Goal: Task Accomplishment & Management: Complete application form

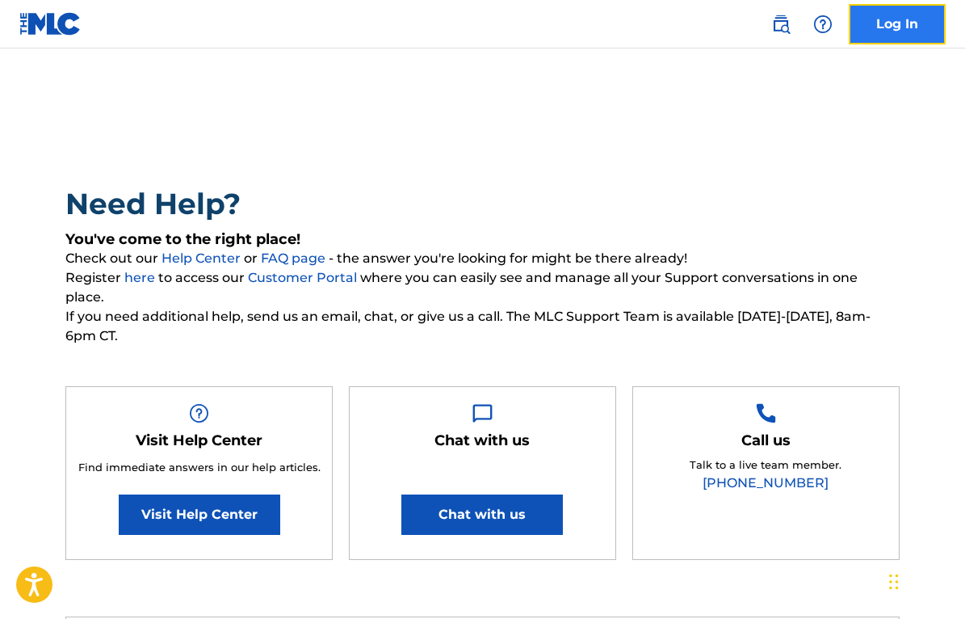
click at [883, 27] on link "Log In" at bounding box center [897, 24] width 97 height 40
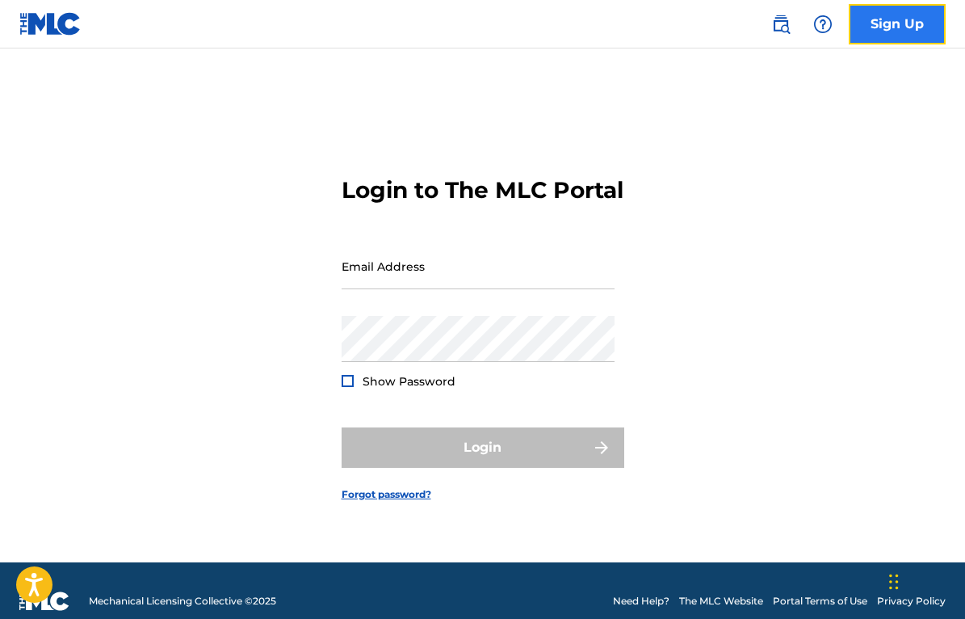
click at [883, 27] on link "Sign Up" at bounding box center [897, 24] width 97 height 40
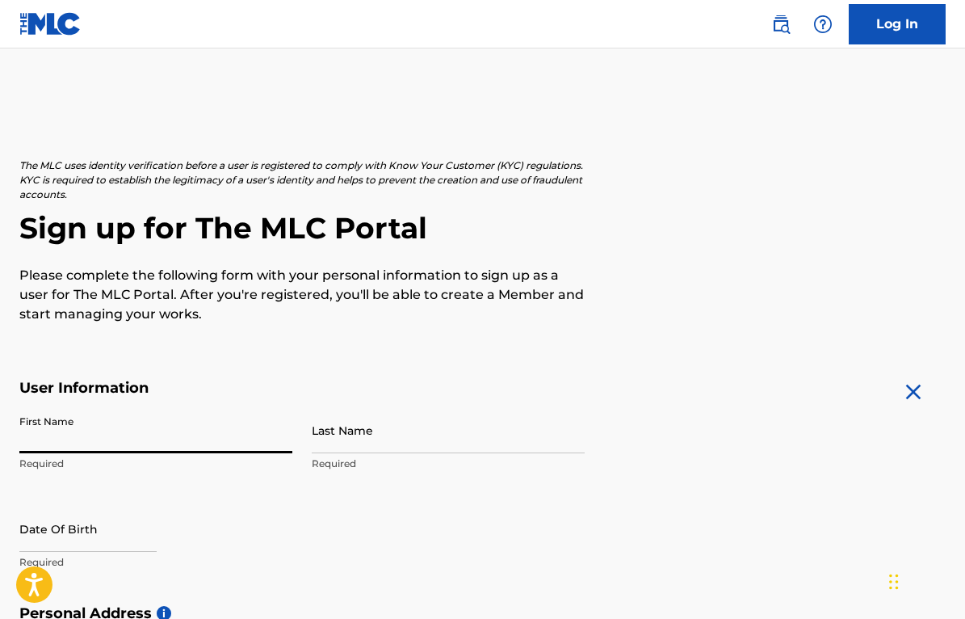
click at [105, 442] on input "First Name" at bounding box center [155, 430] width 273 height 46
type input "[PERSON_NAME]"
click at [329, 450] on input "Last Name" at bounding box center [448, 430] width 273 height 46
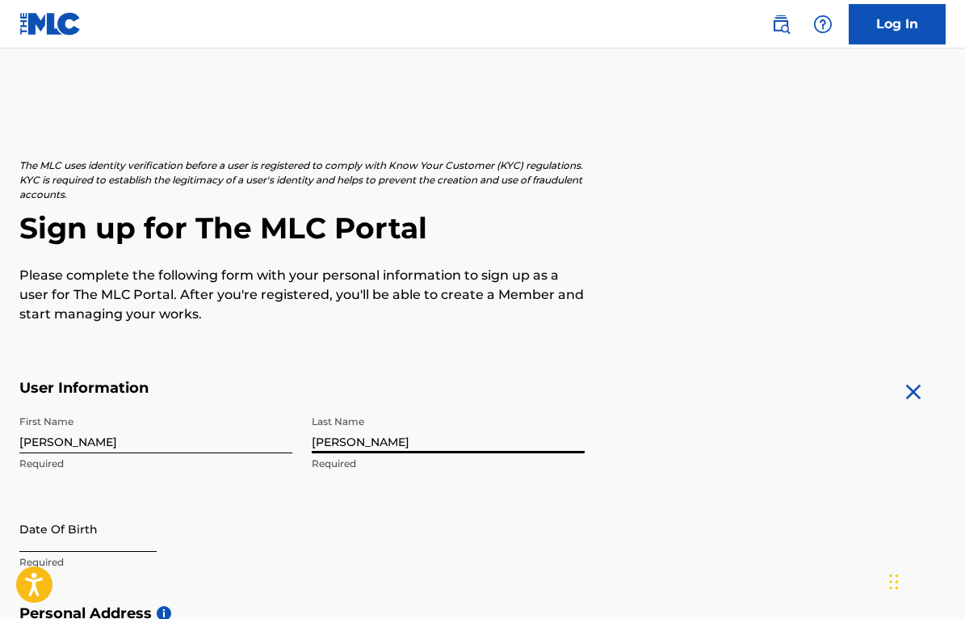
type input "[PERSON_NAME]"
select select "8"
select select "2025"
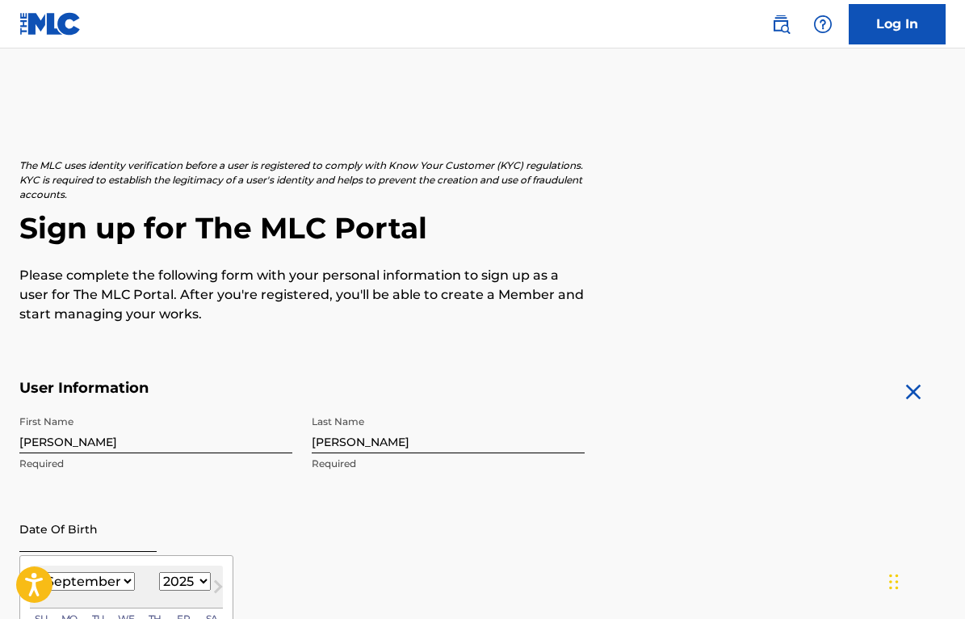
click at [61, 544] on input "text" at bounding box center [87, 528] width 137 height 46
click at [42, 572] on select "January February March April May June July August September October November De…" at bounding box center [88, 581] width 93 height 19
select select "10"
click option "November" at bounding box center [0, 0] width 0 height 0
click at [159, 572] on select "1899 1900 1901 1902 1903 1904 1905 1906 1907 1908 1909 1910 1911 1912 1913 1914…" at bounding box center [185, 581] width 52 height 19
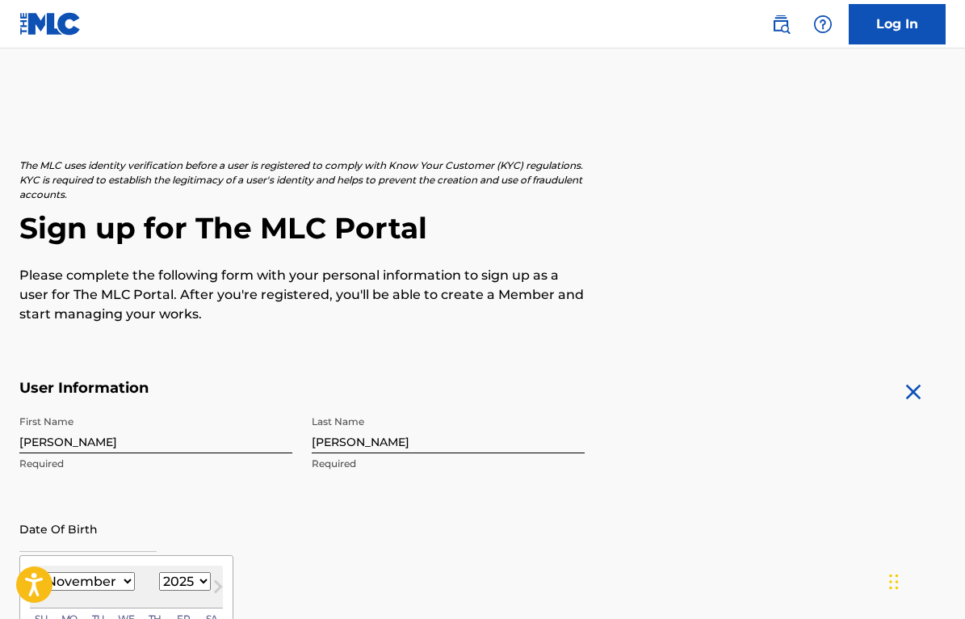
select select "1943"
click option "1943" at bounding box center [0, 0] width 0 height 0
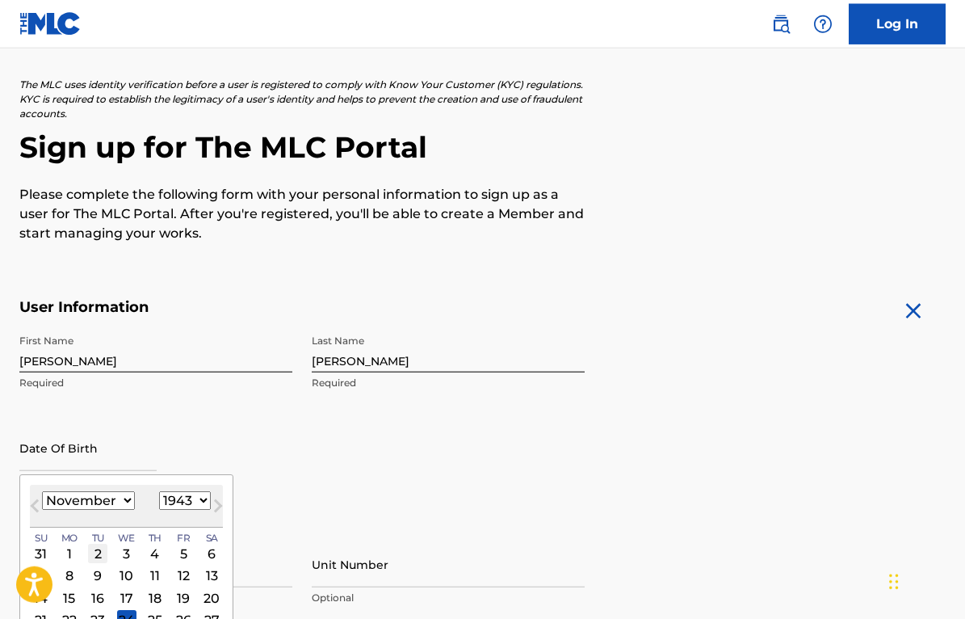
scroll to position [82, 0]
click at [94, 556] on div "2" at bounding box center [97, 552] width 19 height 19
type input "November 2 1943"
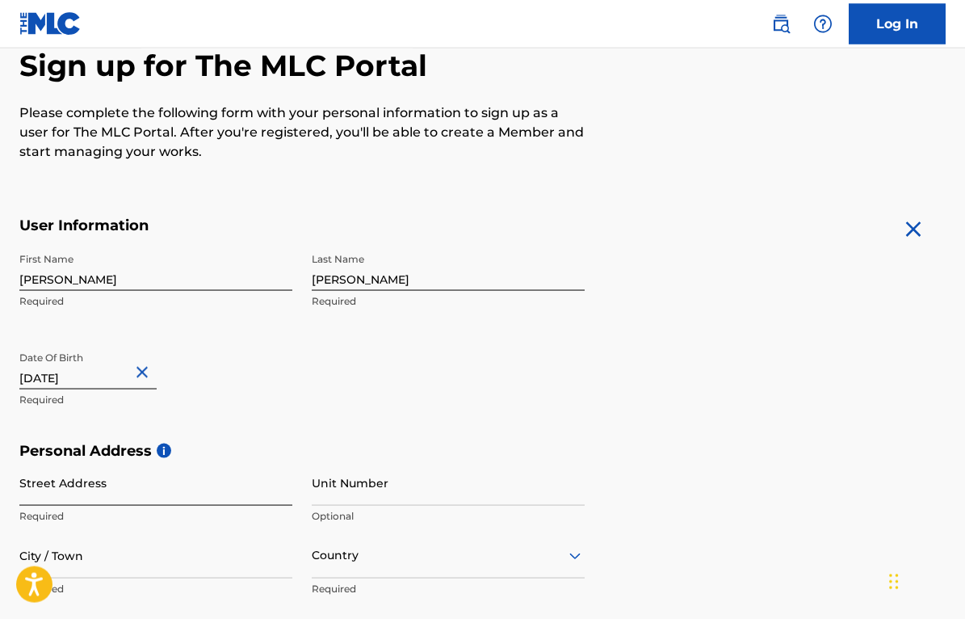
scroll to position [163, 0]
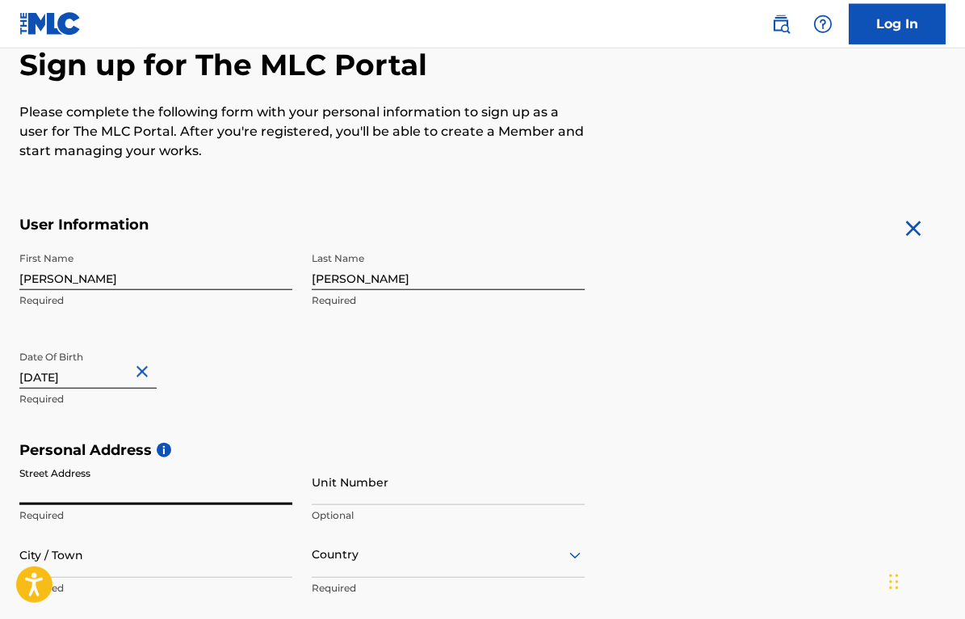
click at [55, 496] on input "Street Address" at bounding box center [155, 482] width 273 height 46
type input "[STREET_ADDRESS] Martinez"
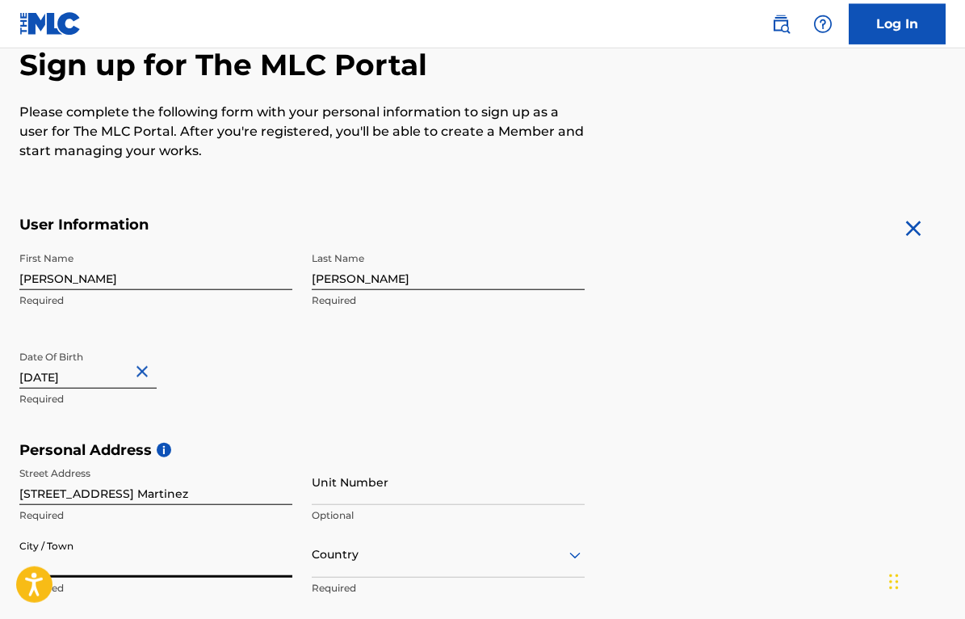
click at [102, 570] on input "City / Town" at bounding box center [155, 554] width 273 height 46
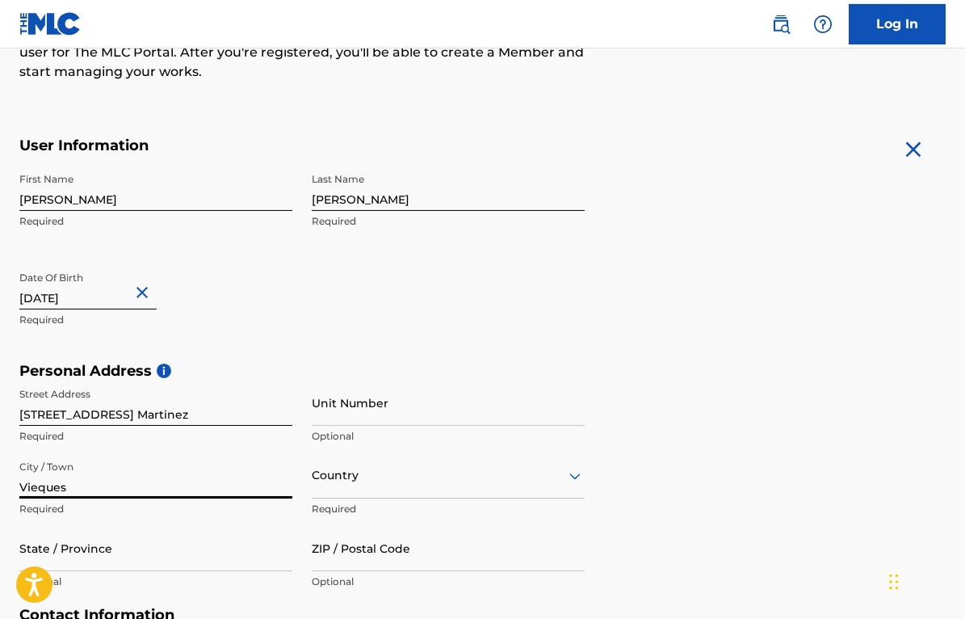
scroll to position [245, 0]
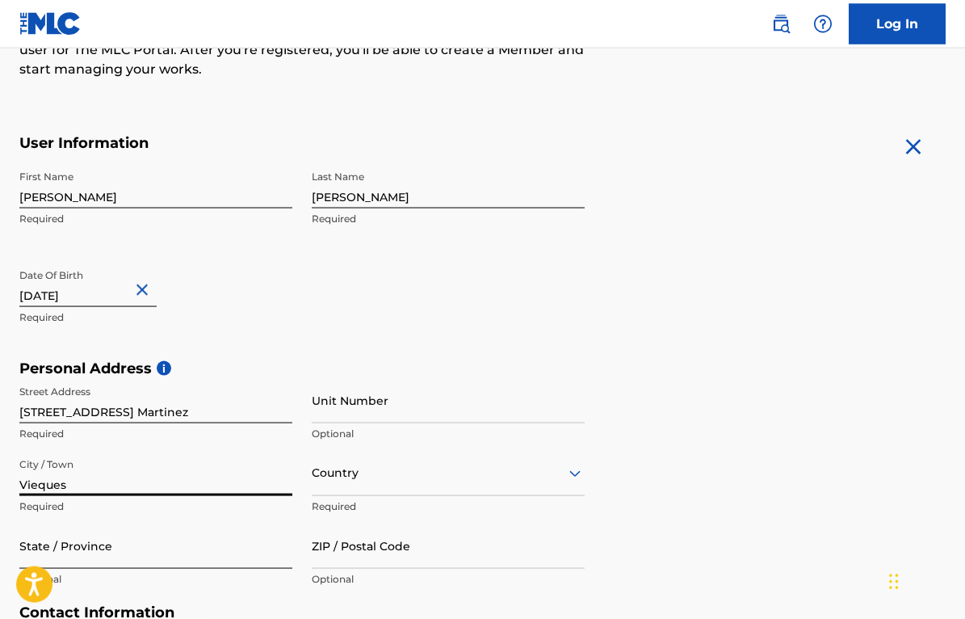
type input "Vieques"
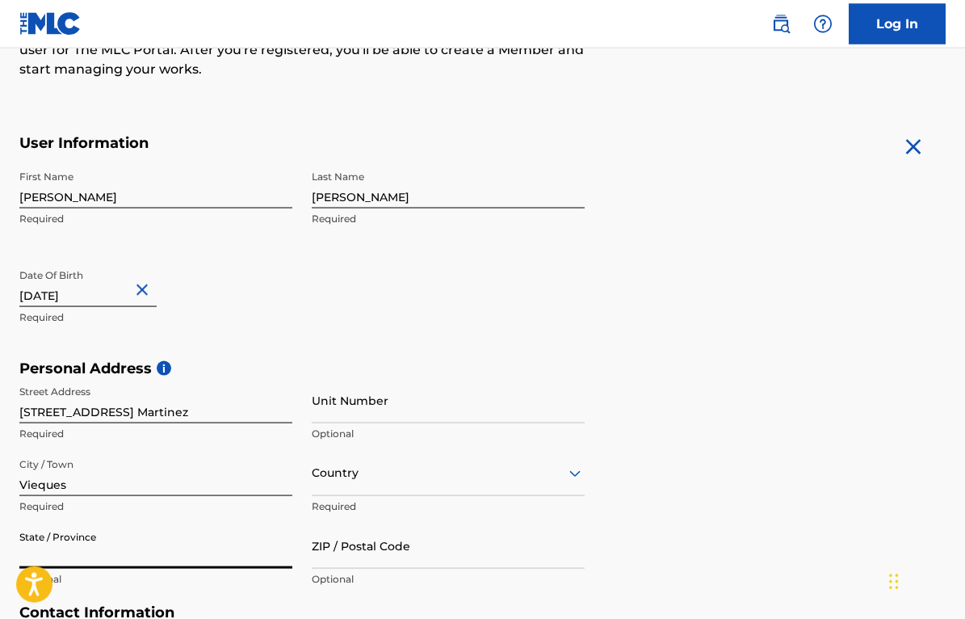
click at [86, 560] on input "State / Province" at bounding box center [155, 545] width 273 height 46
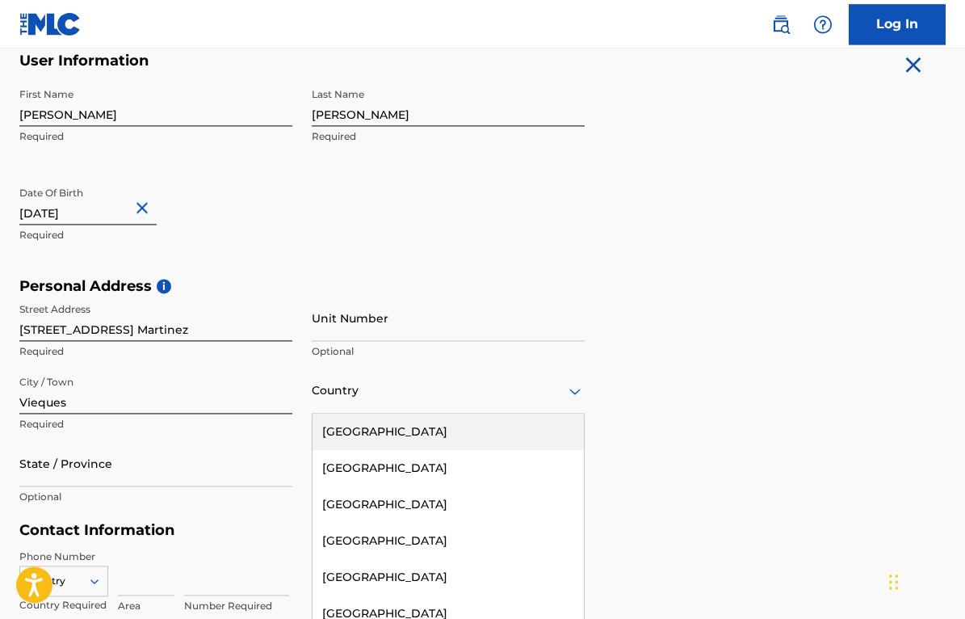
scroll to position [365, 0]
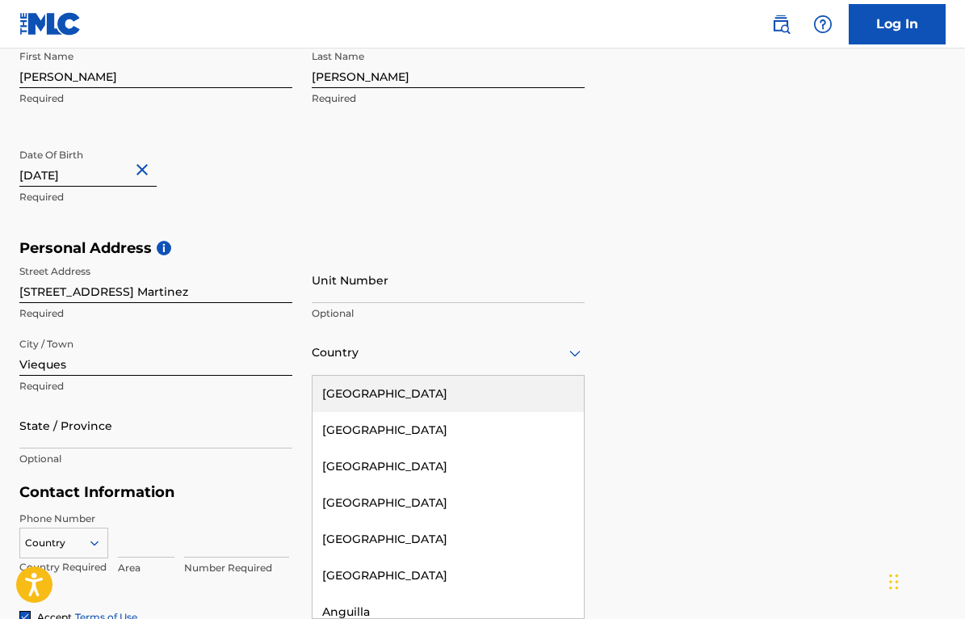
click at [339, 375] on div "223 results available. Use Up and Down to choose options, press Enter to select…" at bounding box center [448, 352] width 273 height 46
click at [341, 401] on div "[GEOGRAPHIC_DATA]" at bounding box center [447, 393] width 271 height 36
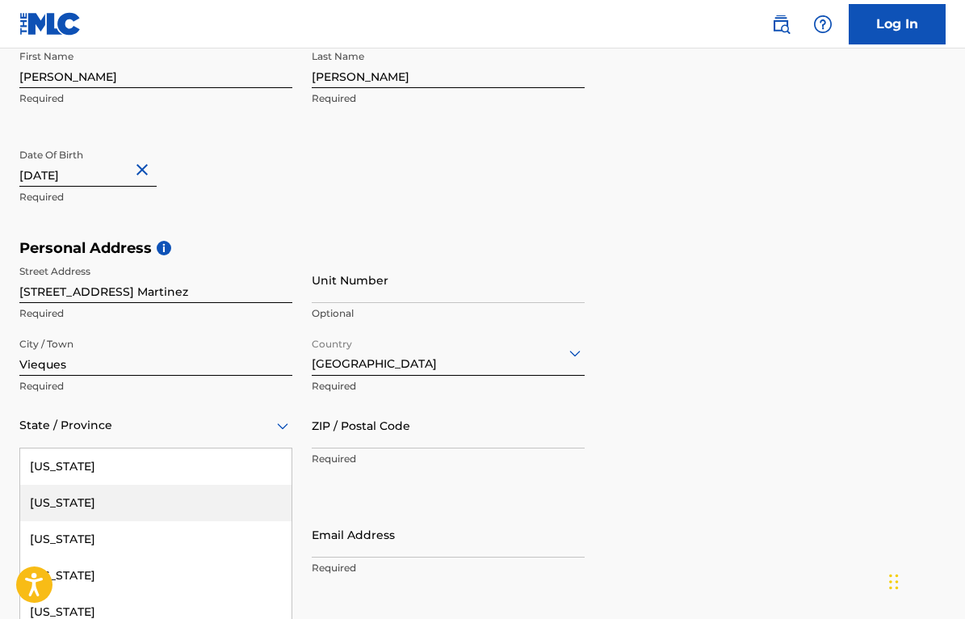
scroll to position [438, 0]
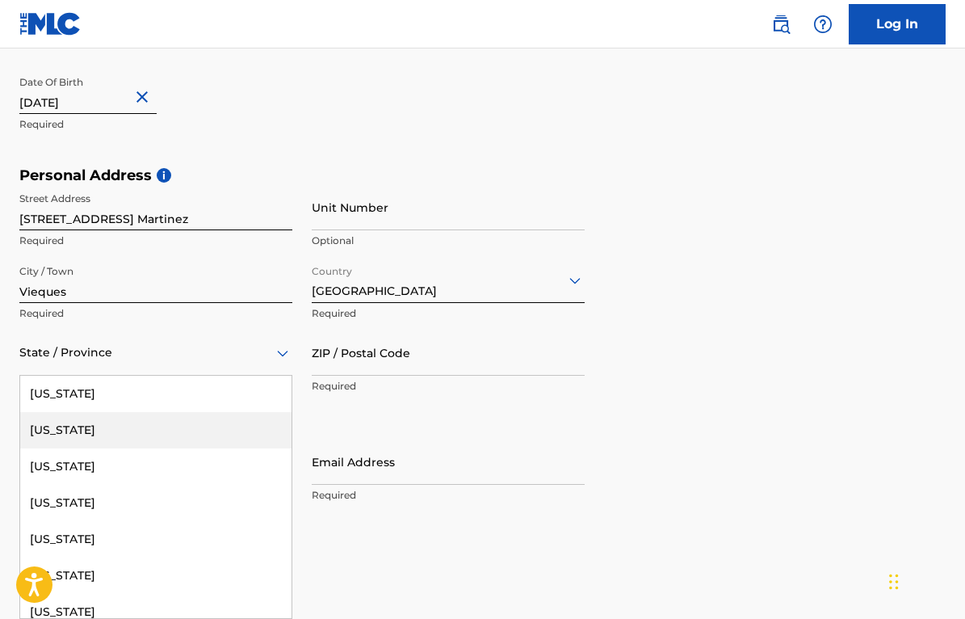
click at [124, 375] on div "57 results available. Use Up and Down to choose options, press Enter to select …" at bounding box center [155, 352] width 273 height 46
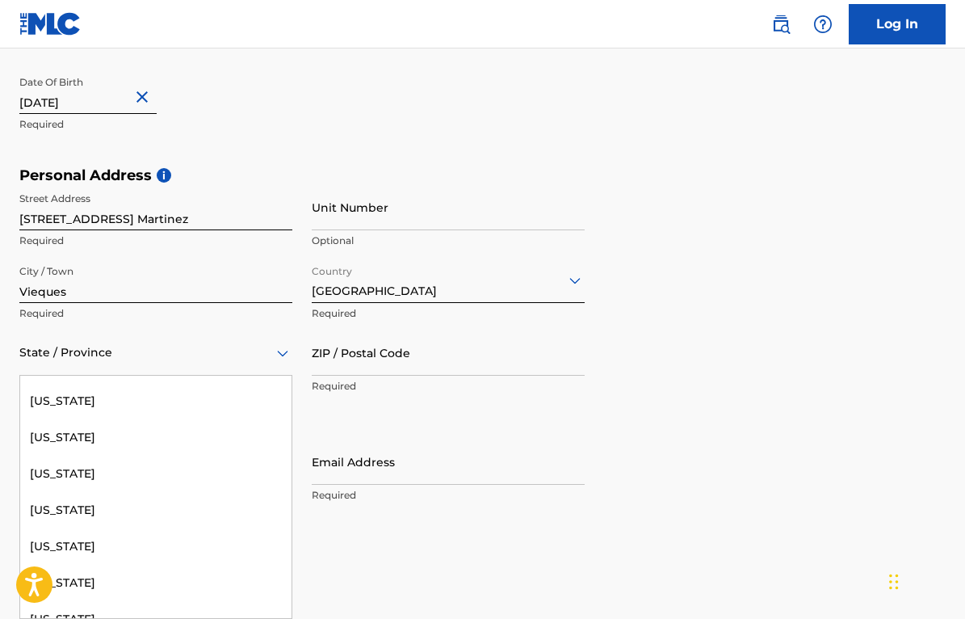
scroll to position [1418, 0]
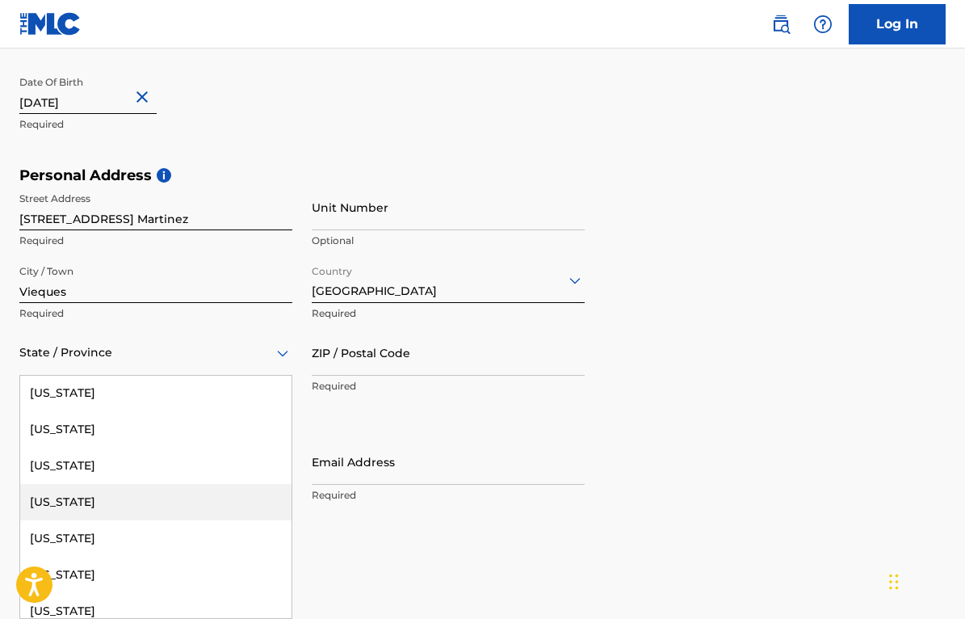
click at [66, 514] on div "[US_STATE]" at bounding box center [155, 502] width 271 height 36
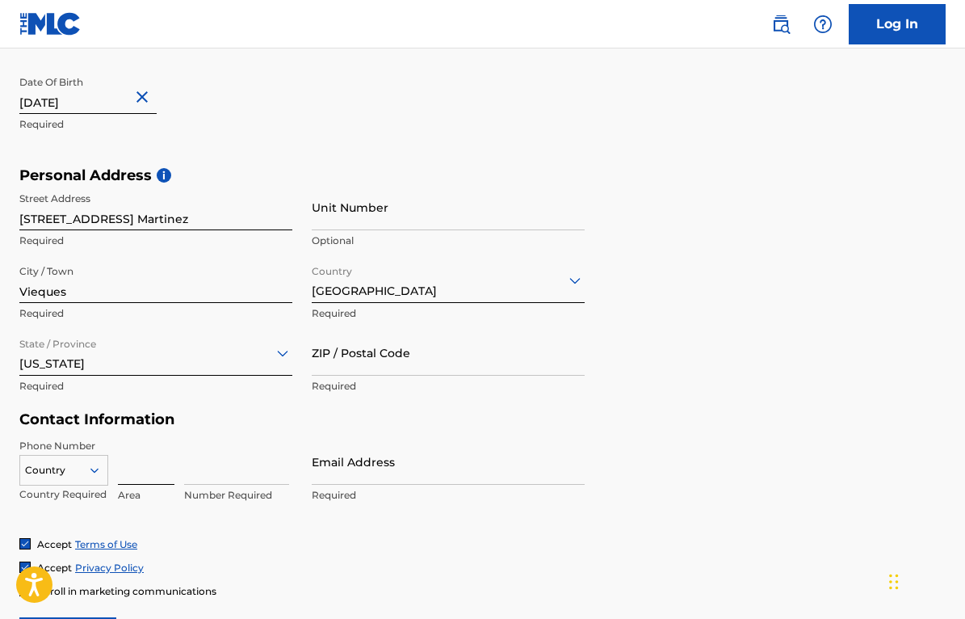
click at [137, 477] on input at bounding box center [146, 461] width 57 height 46
type input "787"
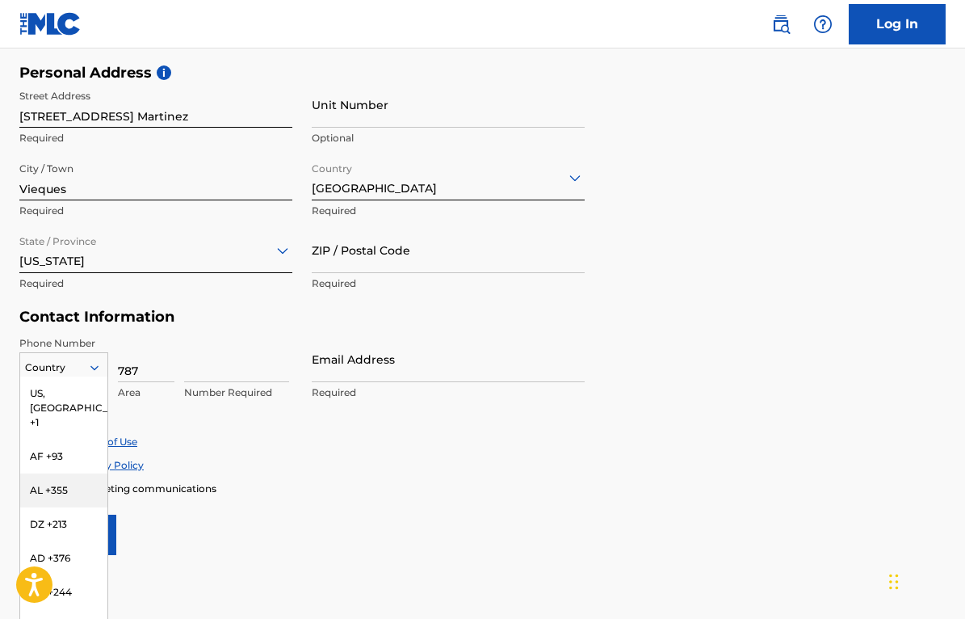
click at [92, 376] on div "216 results available. Use Up and Down to choose options, press Enter to select…" at bounding box center [63, 364] width 89 height 24
click at [57, 399] on div "US, [GEOGRAPHIC_DATA] +1" at bounding box center [63, 407] width 87 height 63
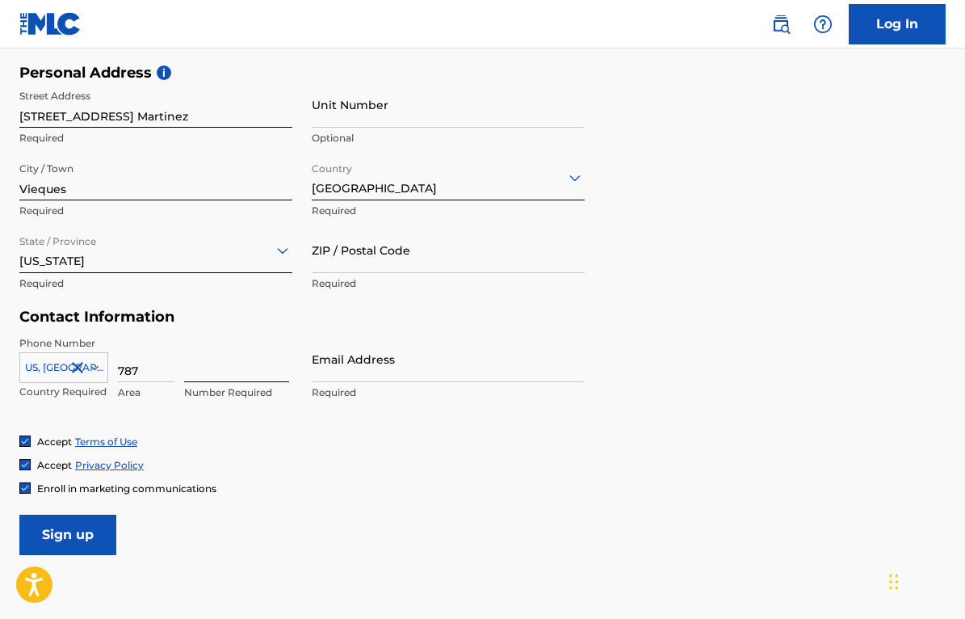
click at [192, 377] on input at bounding box center [236, 359] width 105 height 46
type input "4350583"
click at [336, 375] on input "Email Address" at bounding box center [448, 359] width 273 height 46
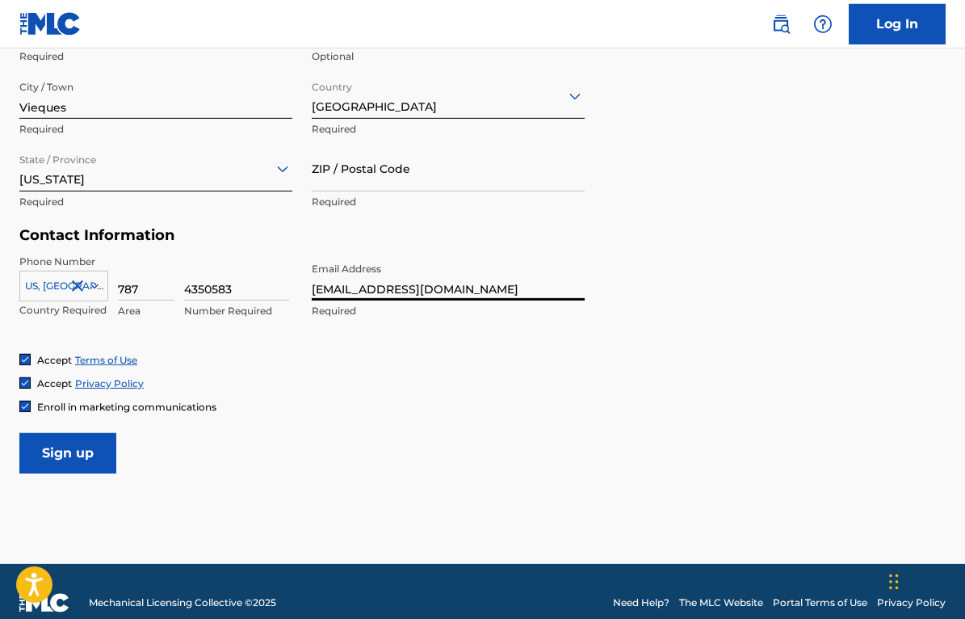
scroll to position [623, 0]
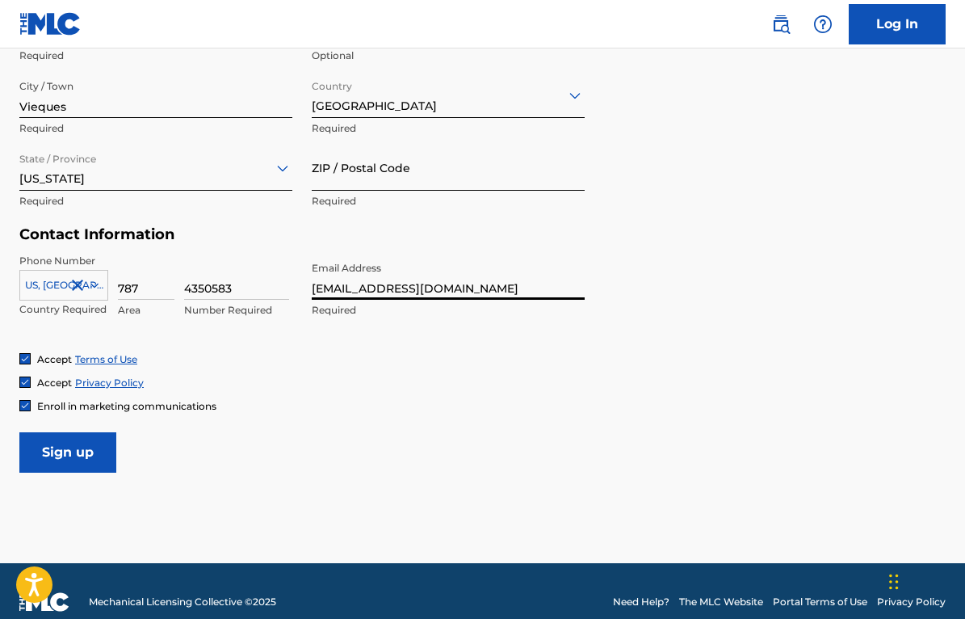
type input "[EMAIL_ADDRESS][DOMAIN_NAME]"
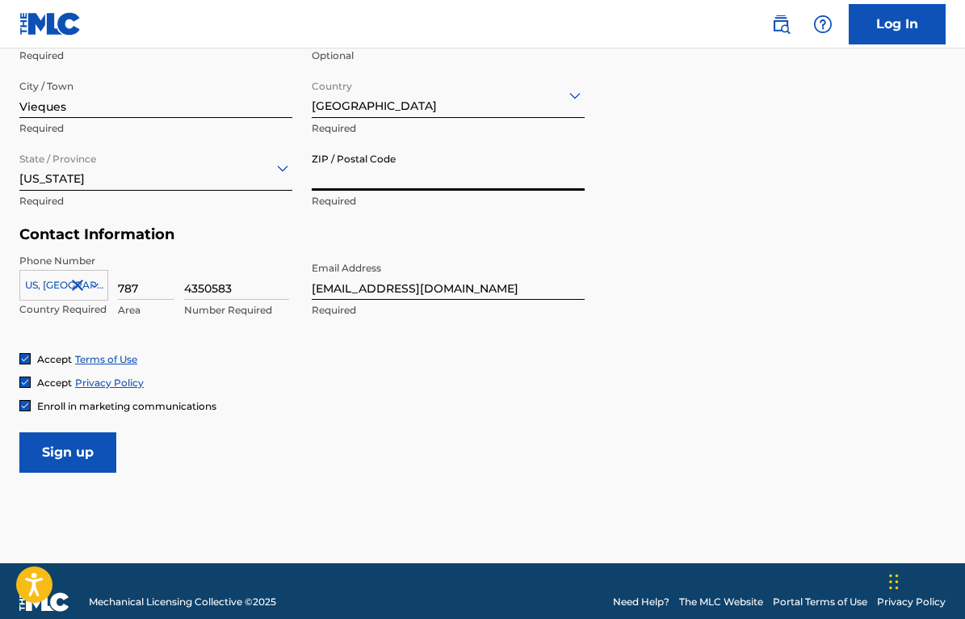
click at [366, 185] on input "ZIP / Postal Code" at bounding box center [448, 168] width 273 height 46
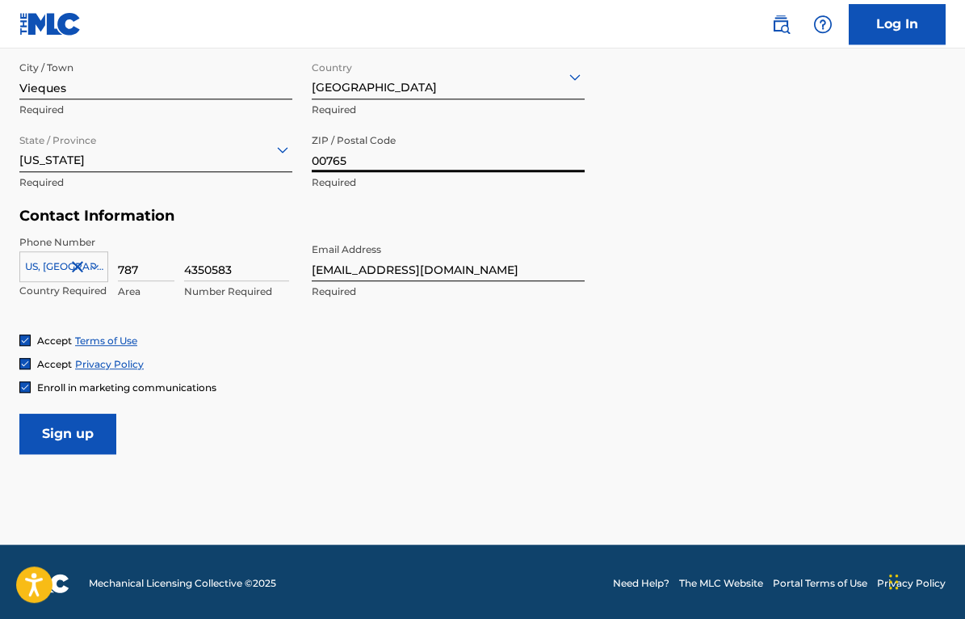
scroll to position [644, 0]
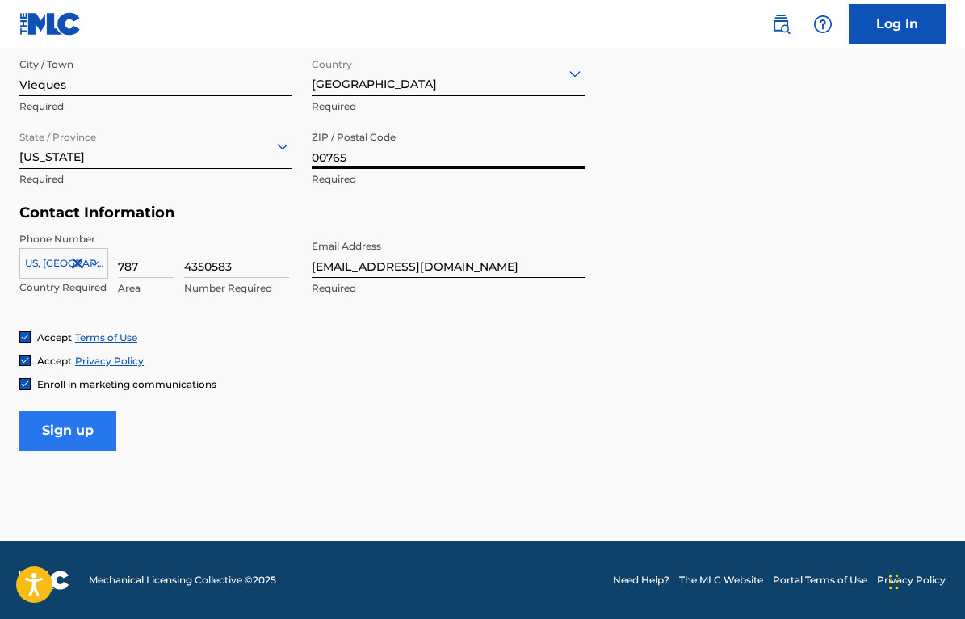
type input "00765"
click at [73, 426] on input "Sign up" at bounding box center [67, 430] width 97 height 40
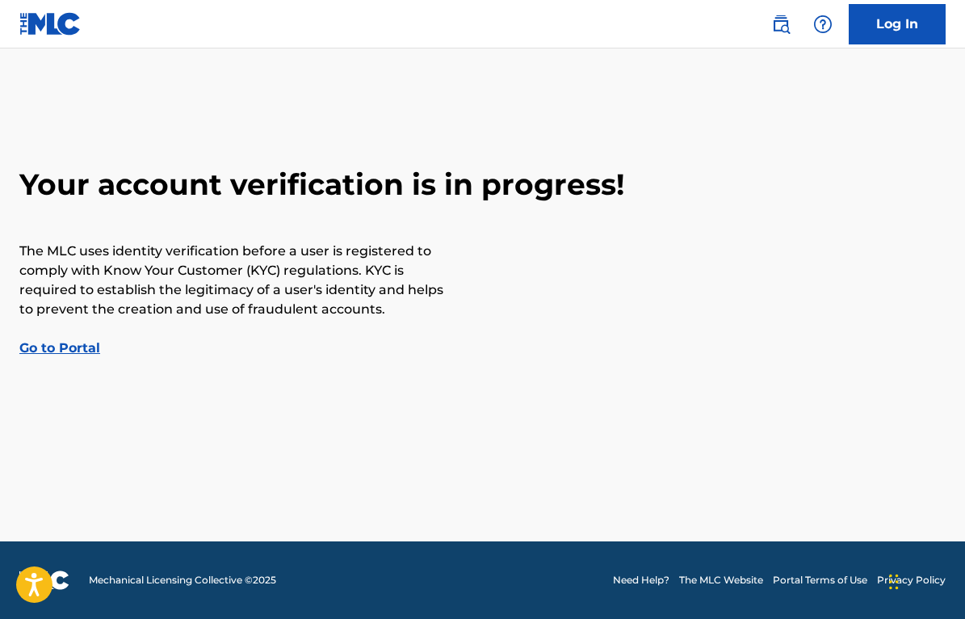
click at [81, 350] on link "Go to Portal" at bounding box center [59, 347] width 81 height 15
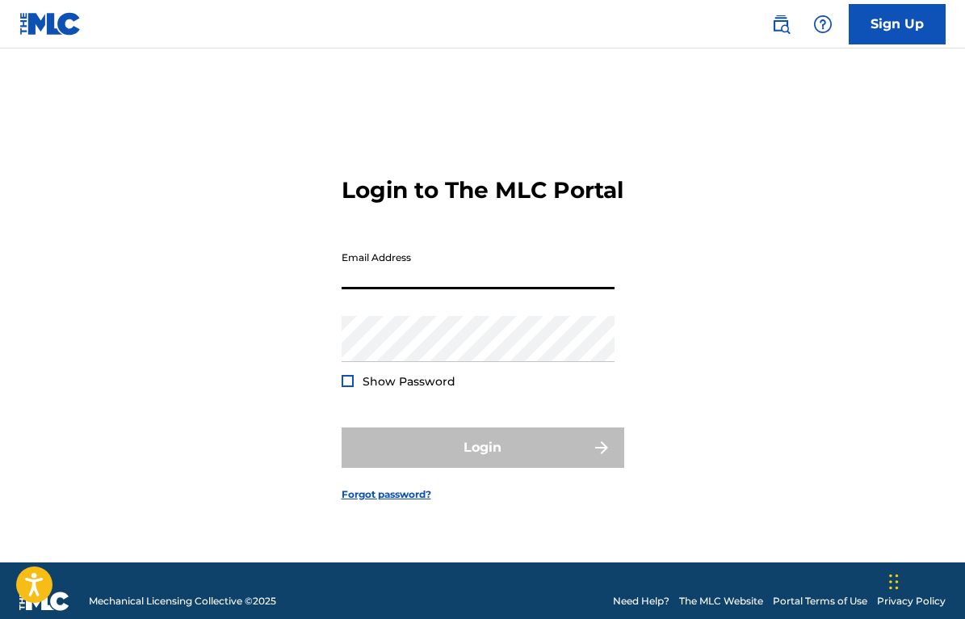
click at [365, 289] on input "Email Address" at bounding box center [478, 266] width 273 height 46
type input "[EMAIL_ADDRESS][DOMAIN_NAME]"
click at [414, 92] on form "Login to The MLC Portal Email Address leevyborny@gmail.com Password Show Passwo…" at bounding box center [483, 325] width 283 height 473
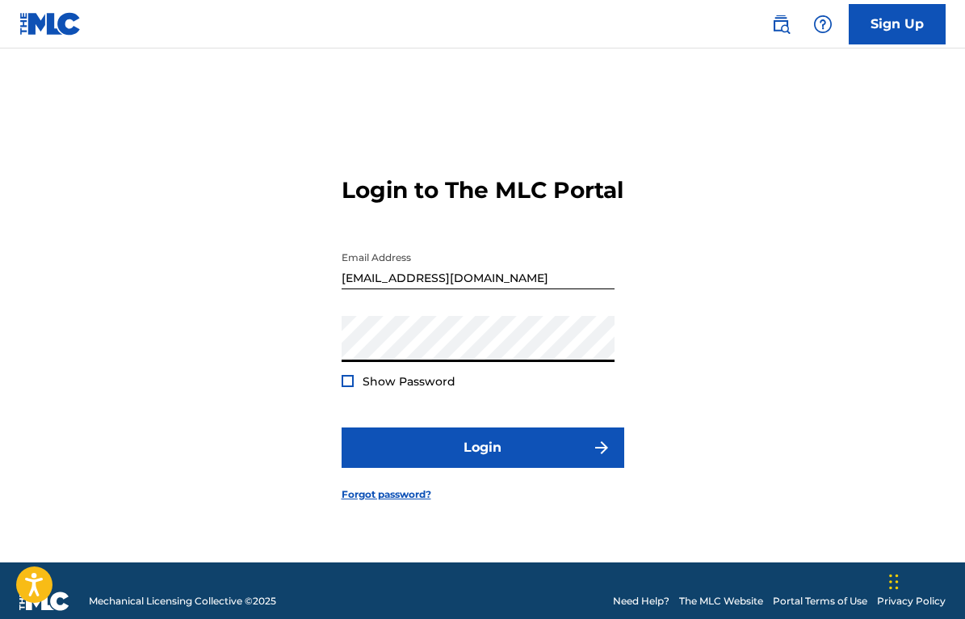
click at [347, 387] on div at bounding box center [348, 381] width 12 height 12
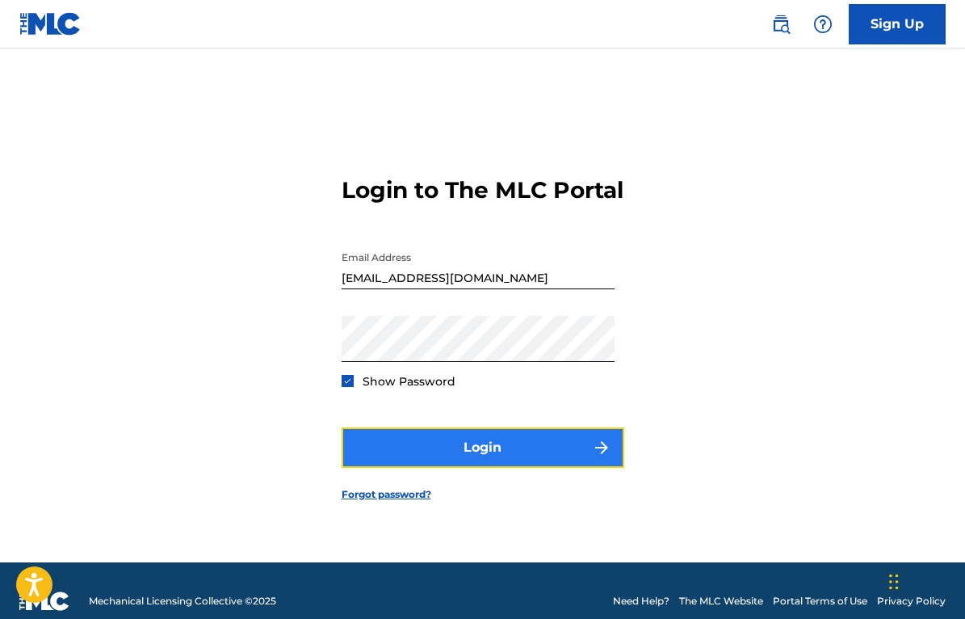
click at [463, 467] on button "Login" at bounding box center [483, 447] width 283 height 40
click at [477, 468] on button "Login" at bounding box center [483, 447] width 283 height 40
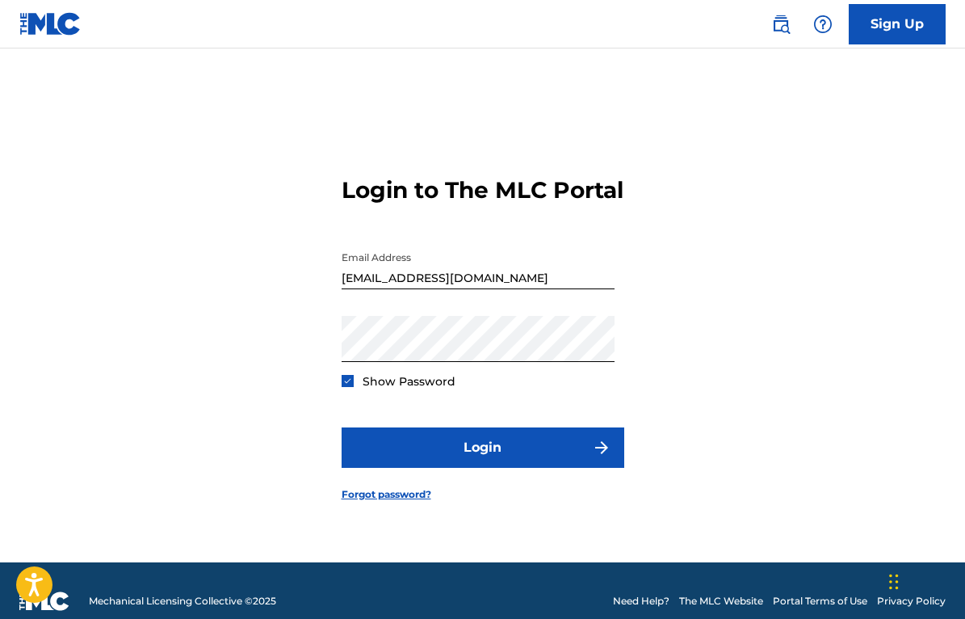
click at [351, 385] on img at bounding box center [347, 380] width 9 height 9
click at [351, 387] on div at bounding box center [348, 381] width 12 height 12
click at [403, 501] on link "Forgot password?" at bounding box center [387, 494] width 90 height 15
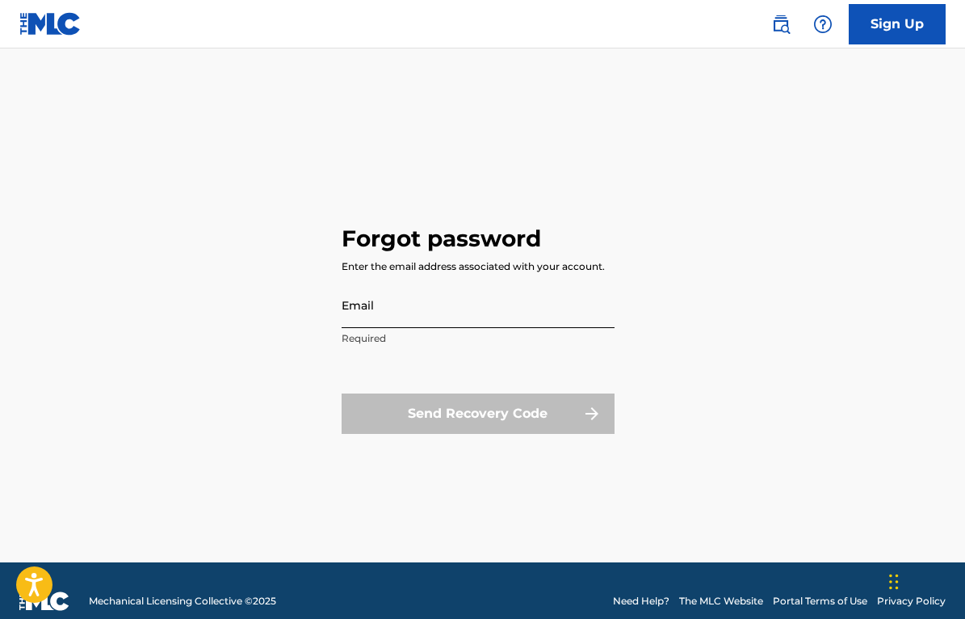
click at [366, 318] on input "Email" at bounding box center [478, 305] width 273 height 46
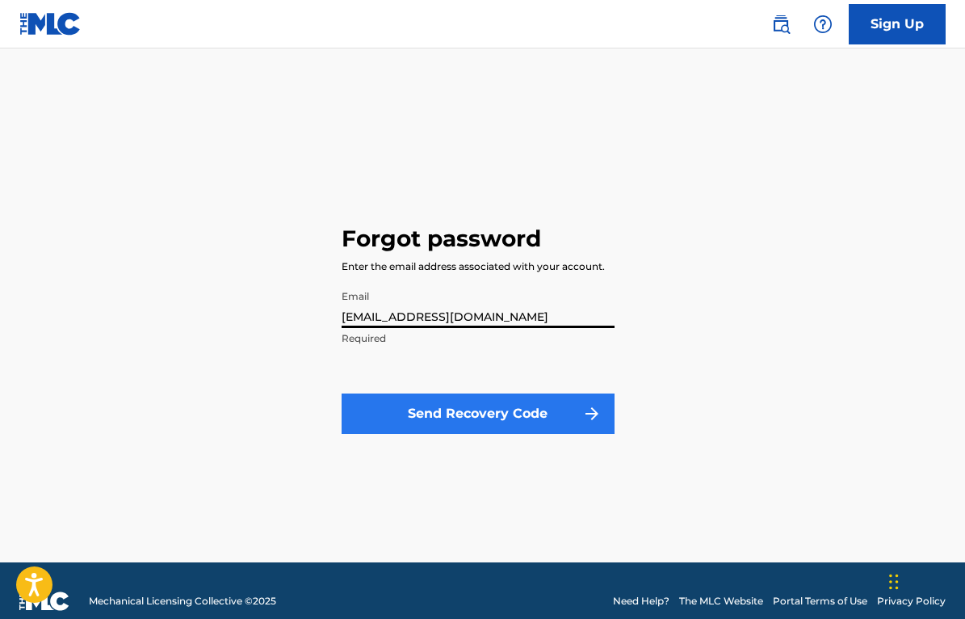
type input "[EMAIL_ADDRESS][DOMAIN_NAME]"
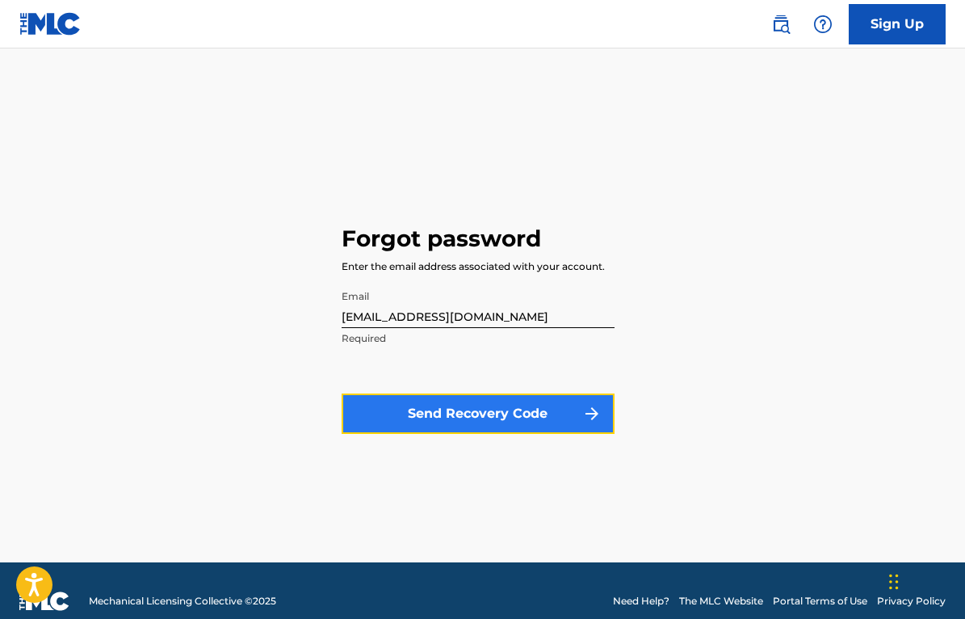
click at [430, 413] on button "Send Recovery Code" at bounding box center [478, 413] width 273 height 40
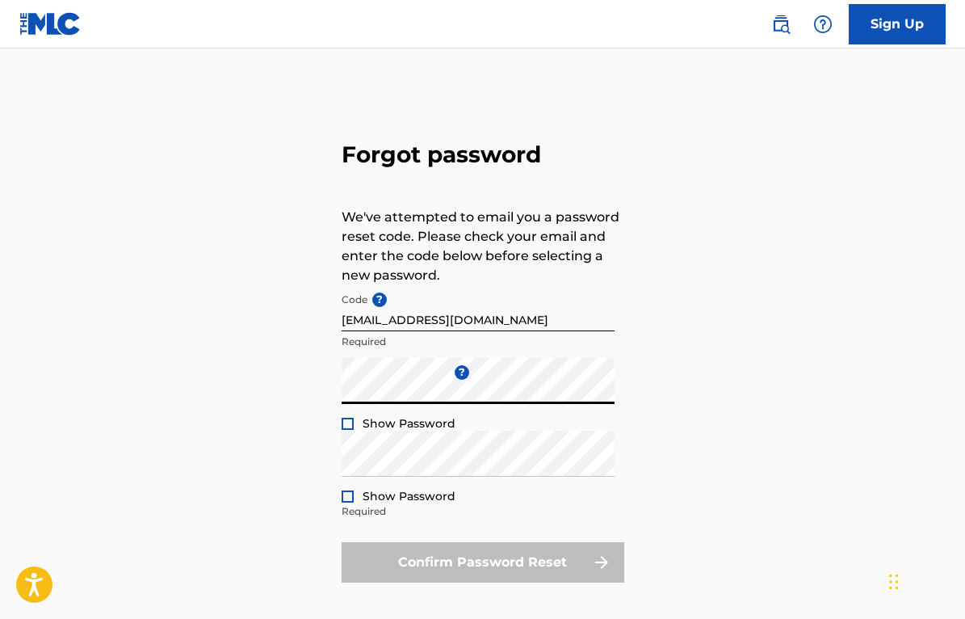
click at [348, 425] on div at bounding box center [348, 423] width 12 height 12
click at [262, 133] on div "Forgot password We've attempted to email you a password reset code. Please chec…" at bounding box center [482, 358] width 965 height 539
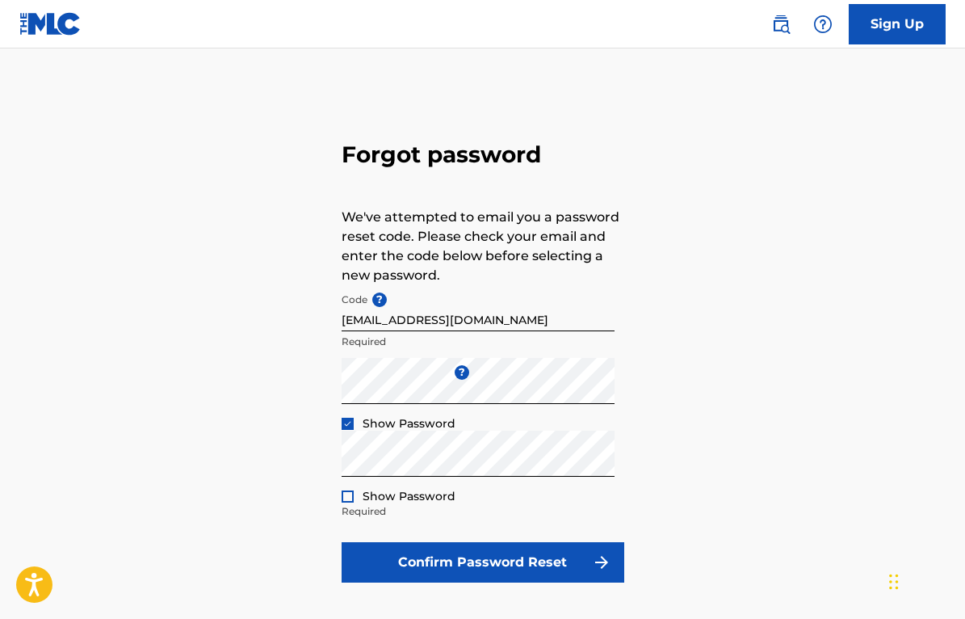
click at [350, 502] on div "Show Password" at bounding box center [399, 496] width 114 height 16
click at [348, 496] on div at bounding box center [348, 496] width 12 height 12
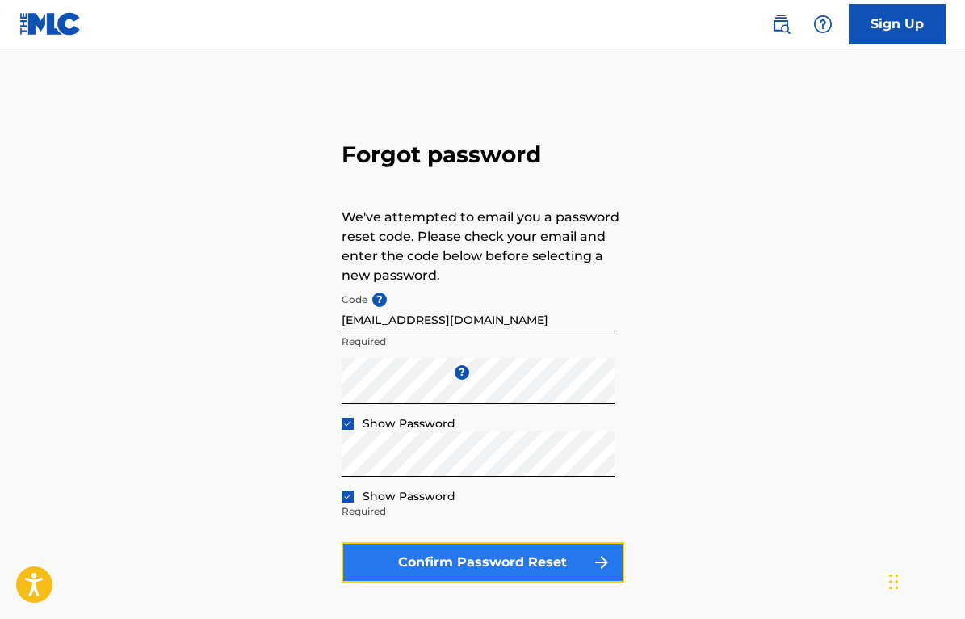
click at [474, 554] on button "Confirm Password Reset" at bounding box center [483, 562] width 283 height 40
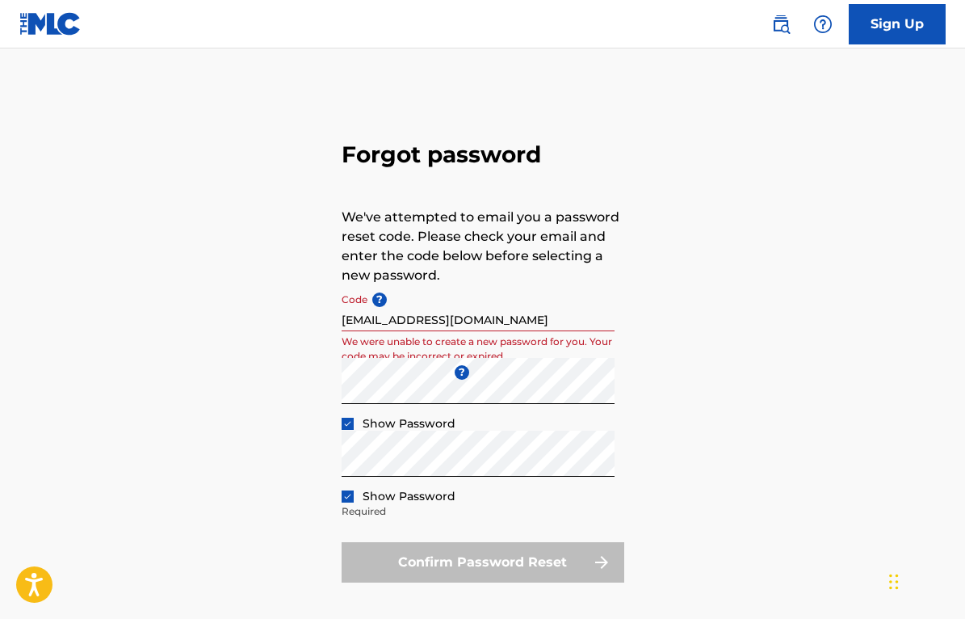
click at [436, 353] on p "We were unable to create a new password for you. Your code may be incorrect or …" at bounding box center [478, 348] width 273 height 29
click at [361, 307] on input "[EMAIL_ADDRESS][DOMAIN_NAME]" at bounding box center [478, 308] width 273 height 46
click at [473, 98] on div "Forgot password We've attempted to email you a password reset code. Please chec…" at bounding box center [483, 358] width 283 height 539
click at [355, 300] on input "[EMAIL_ADDRESS][DOMAIN_NAME]" at bounding box center [478, 308] width 273 height 46
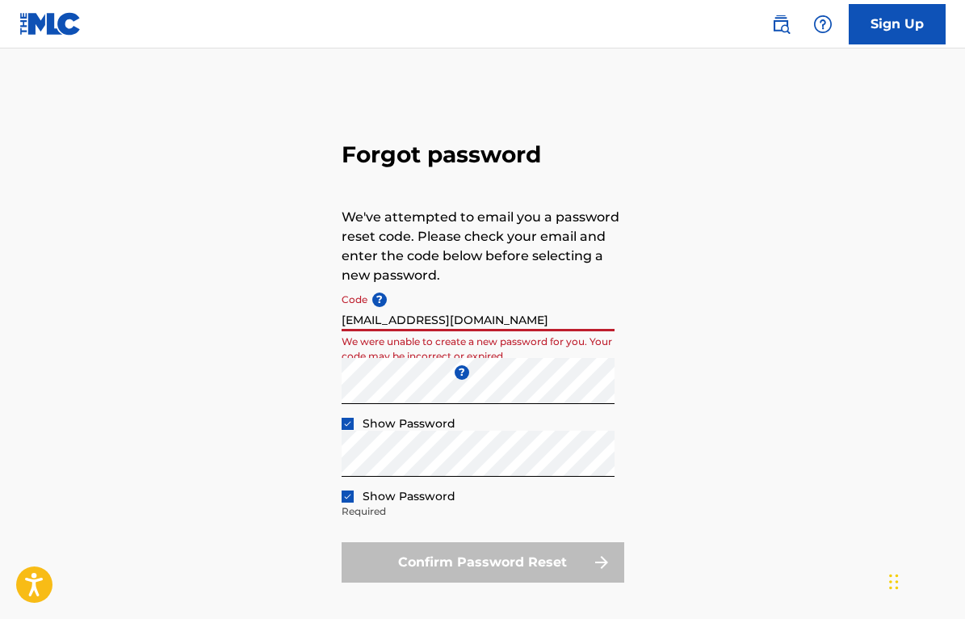
click at [476, 311] on input "[EMAIL_ADDRESS][DOMAIN_NAME]" at bounding box center [478, 308] width 273 height 46
drag, startPoint x: 486, startPoint y: 324, endPoint x: 331, endPoint y: 320, distance: 155.1
click at [342, 320] on input "[EMAIL_ADDRESS][DOMAIN_NAME]" at bounding box center [478, 308] width 273 height 46
paste input "FP_be6d48fc01c4785ca9762ca2a2ae"
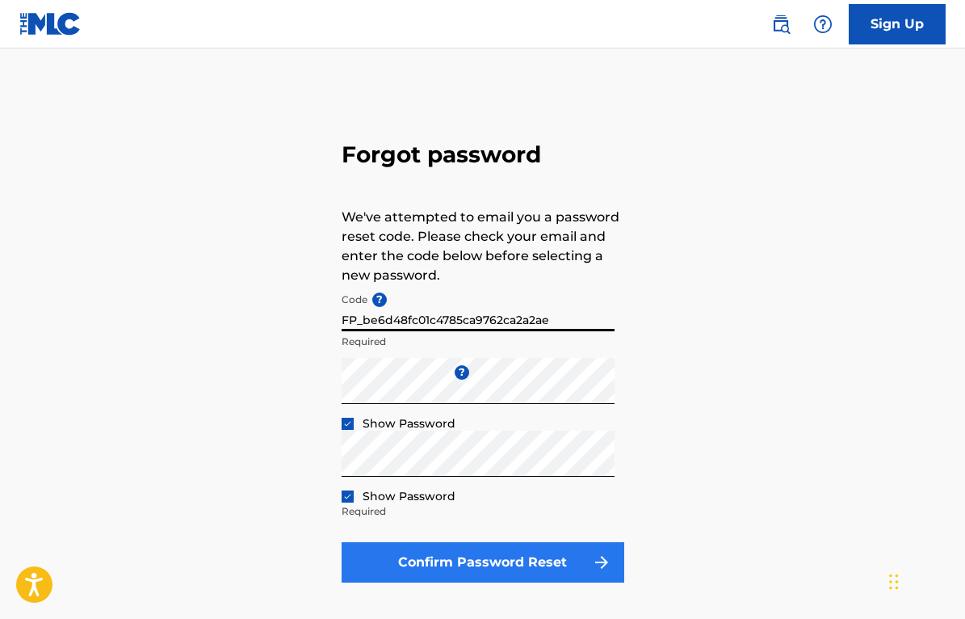
type input "FP_be6d48fc01c4785ca9762ca2a2ae"
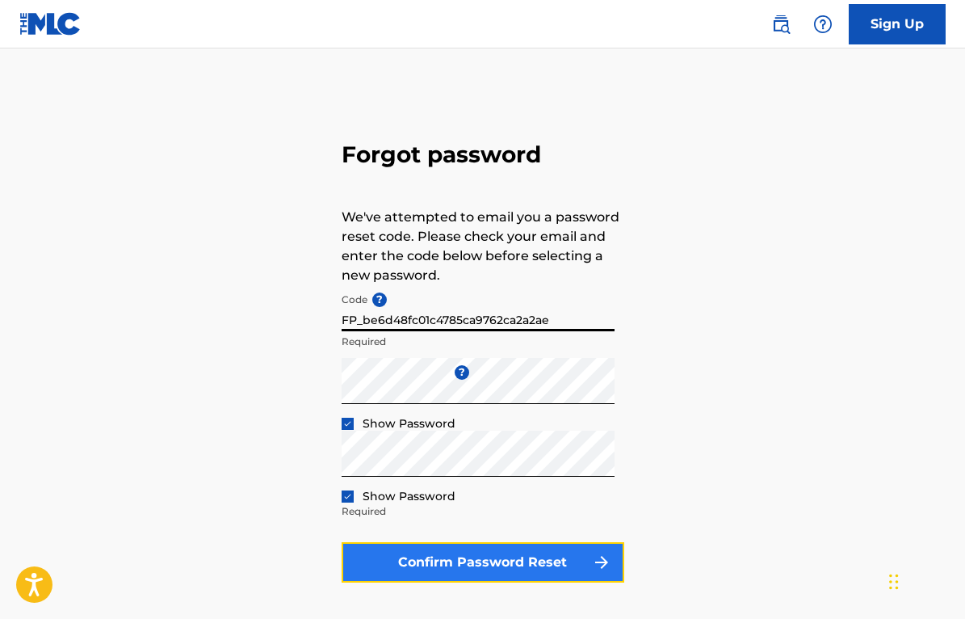
click at [451, 571] on button "Confirm Password Reset" at bounding box center [483, 562] width 283 height 40
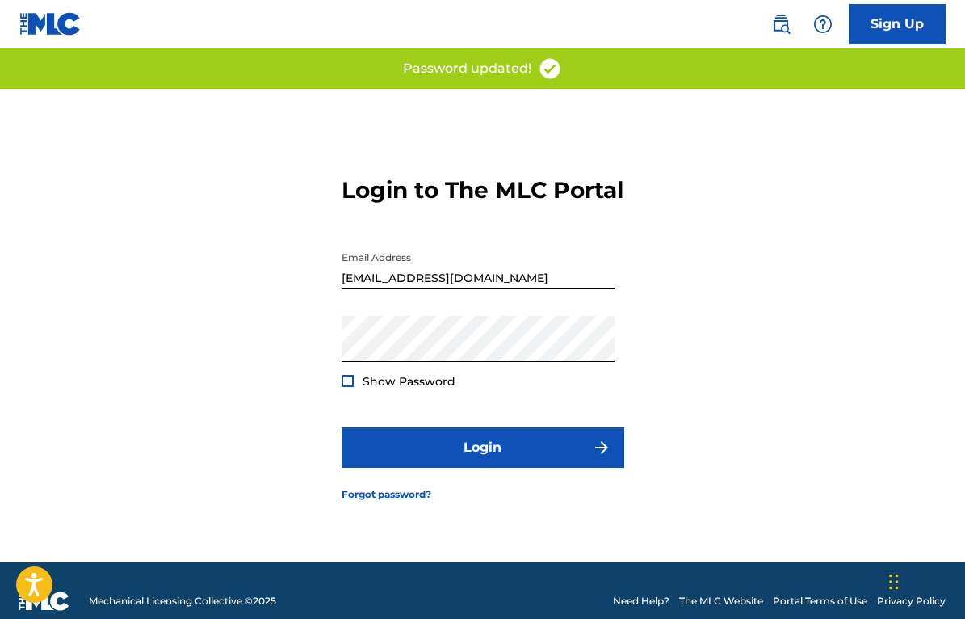
click at [348, 387] on div at bounding box center [348, 381] width 12 height 12
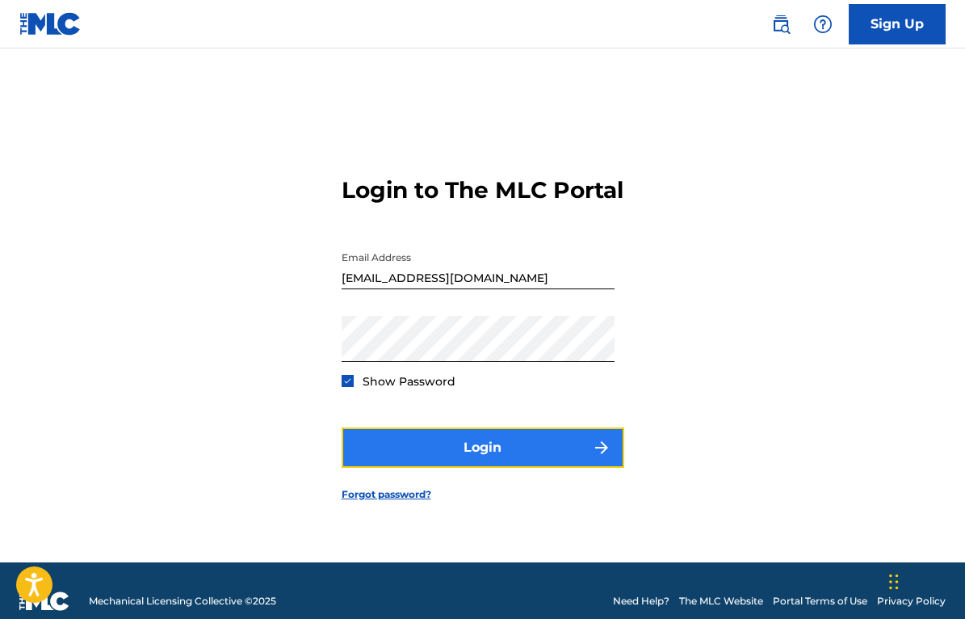
click at [449, 466] on button "Login" at bounding box center [483, 447] width 283 height 40
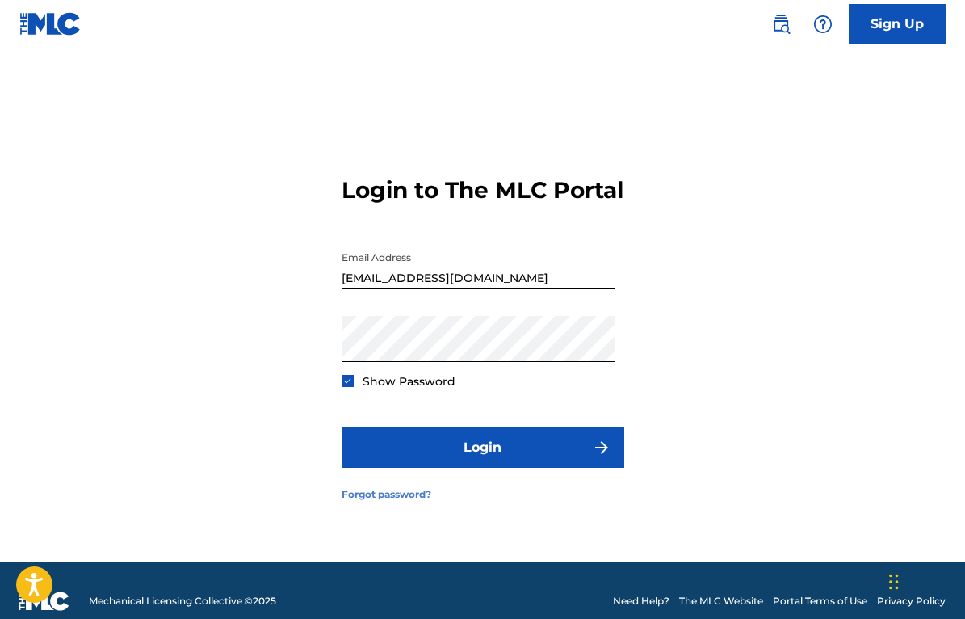
click at [392, 501] on link "Forgot password?" at bounding box center [387, 494] width 90 height 15
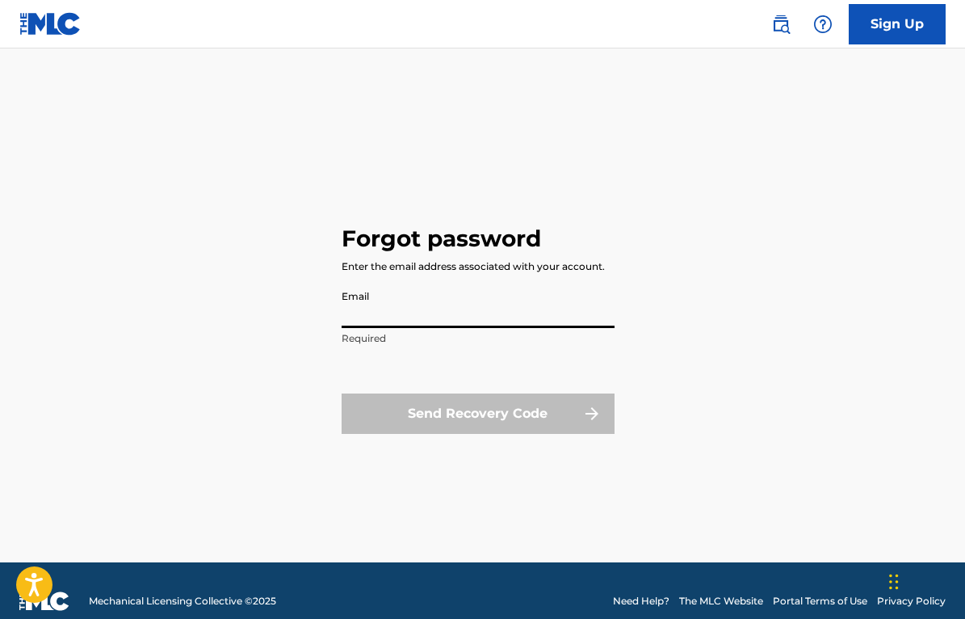
click at [377, 321] on input "Email" at bounding box center [478, 305] width 273 height 46
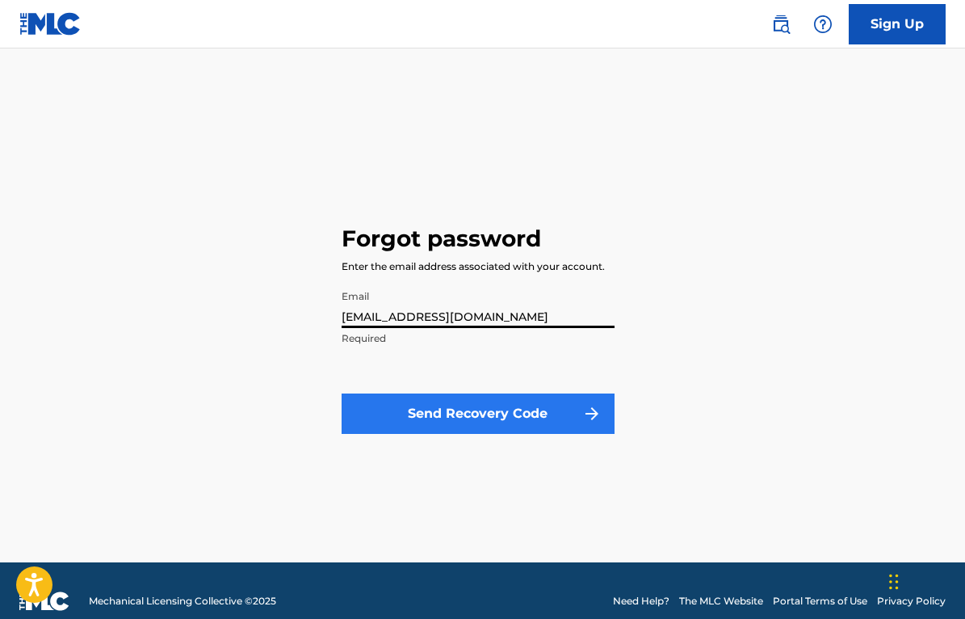
type input "[EMAIL_ADDRESS][DOMAIN_NAME]"
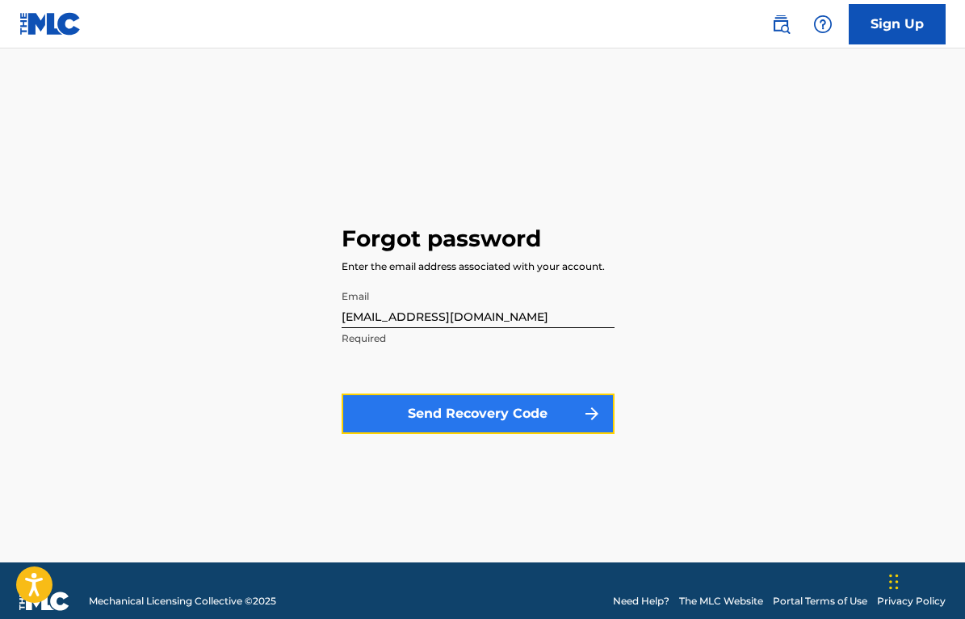
click at [424, 405] on button "Send Recovery Code" at bounding box center [478, 413] width 273 height 40
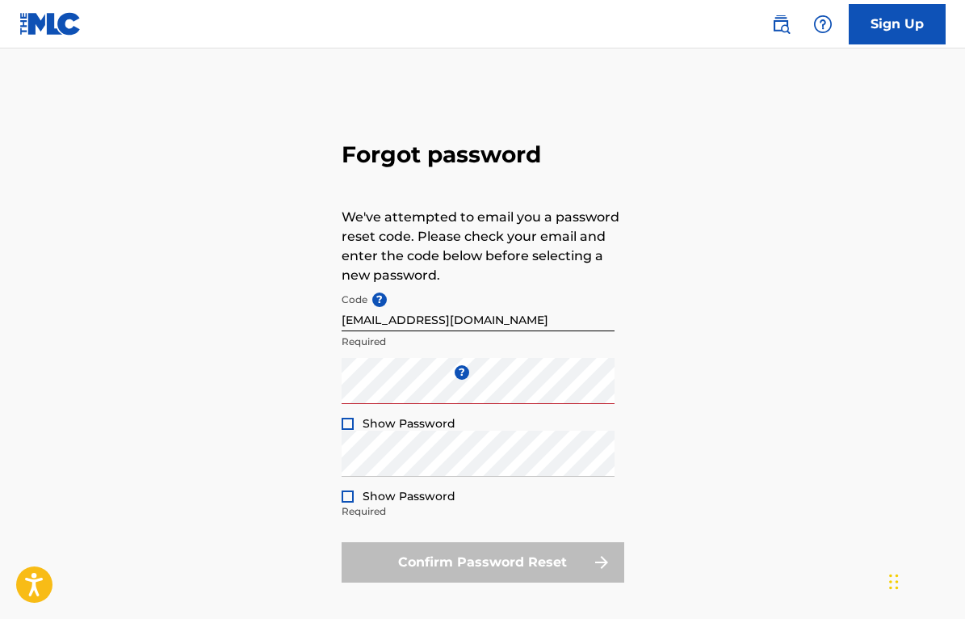
click at [402, 113] on div "Forgot password We've attempted to email you a password reset code. Please chec…" at bounding box center [483, 358] width 283 height 539
drag, startPoint x: 482, startPoint y: 316, endPoint x: 333, endPoint y: 318, distance: 148.6
click at [342, 318] on input "[EMAIL_ADDRESS][DOMAIN_NAME]" at bounding box center [478, 308] width 273 height 46
paste input "FP_f1be756fe98ef8191f3ddf6ae89e"
type input "FP_f1be756fe98ef8191f3ddf6ae89e"
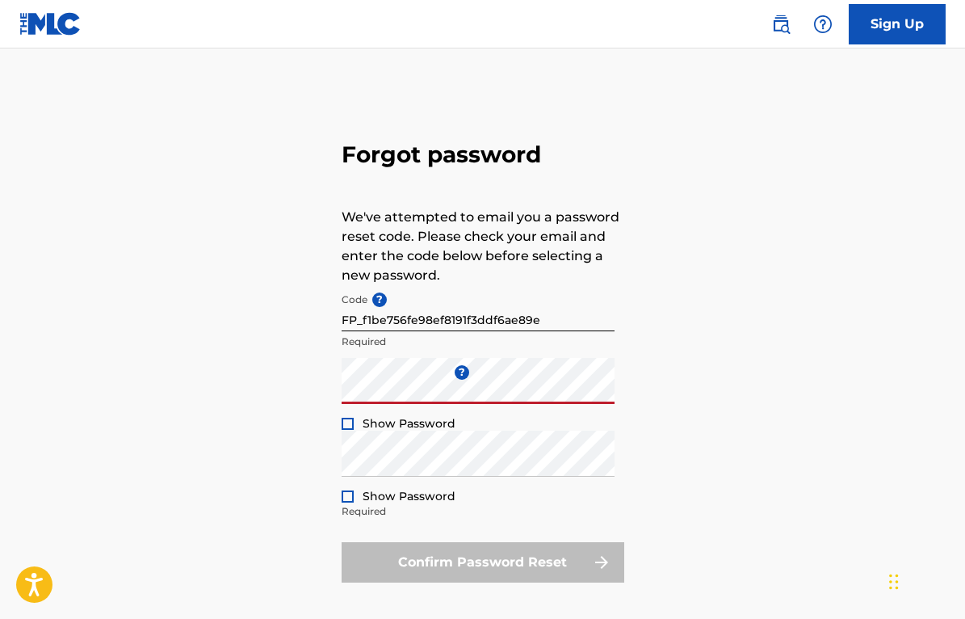
click at [349, 422] on div at bounding box center [348, 423] width 12 height 12
click at [346, 497] on div at bounding box center [348, 496] width 12 height 12
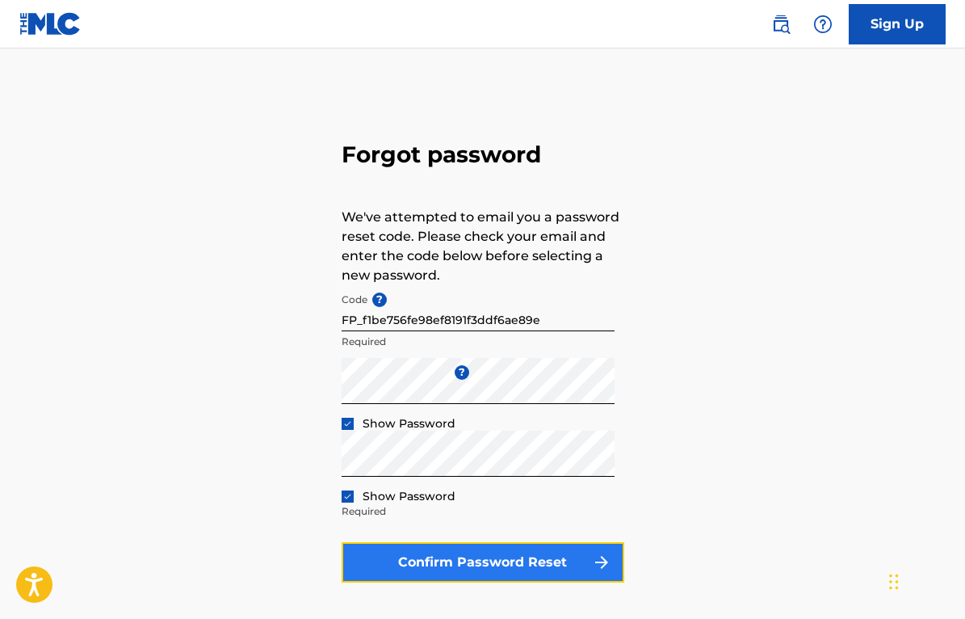
click at [463, 559] on button "Confirm Password Reset" at bounding box center [483, 562] width 283 height 40
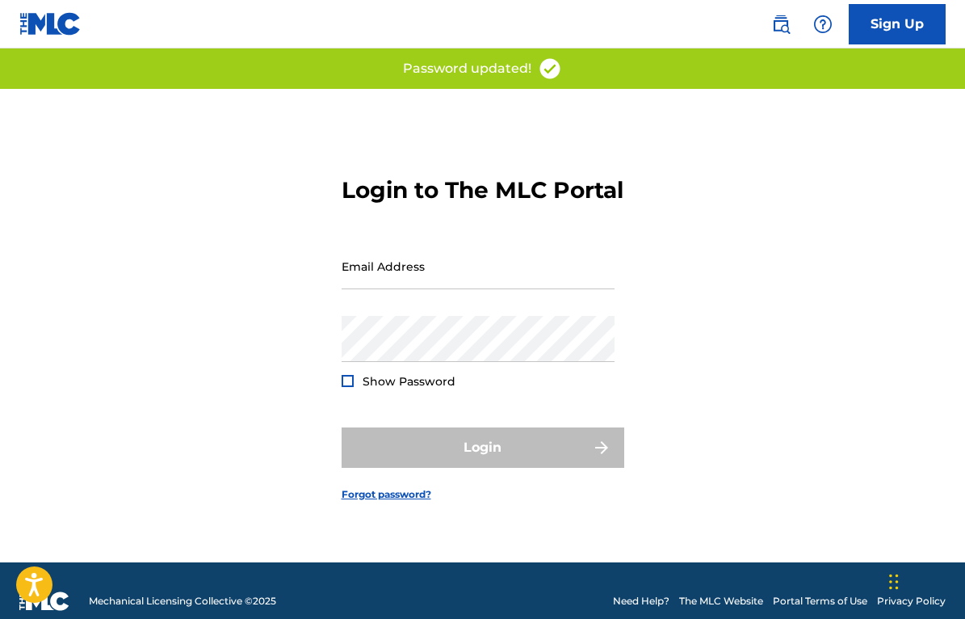
type input "[EMAIL_ADDRESS][DOMAIN_NAME]"
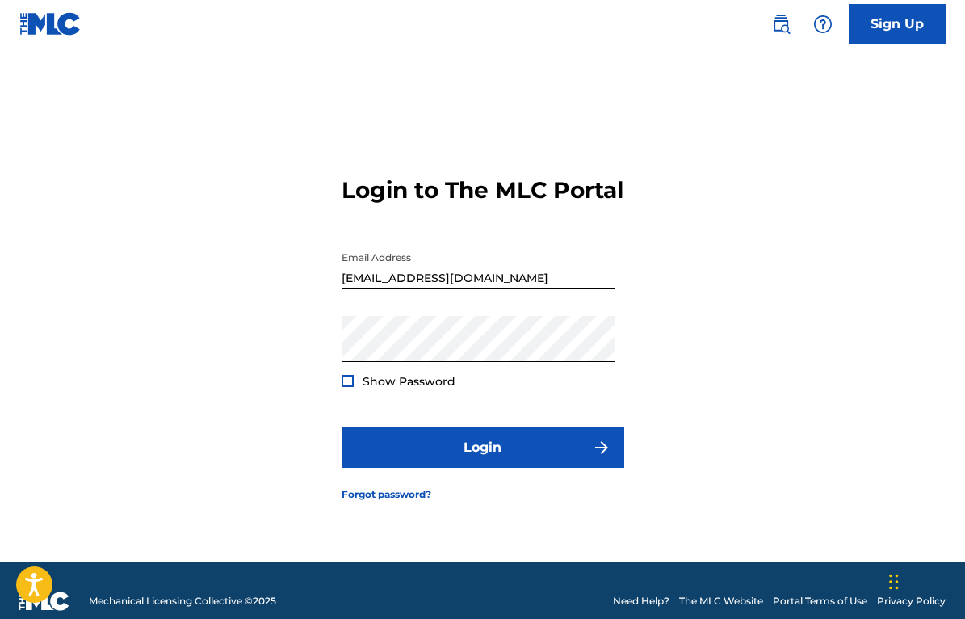
click at [351, 387] on div at bounding box center [348, 381] width 12 height 12
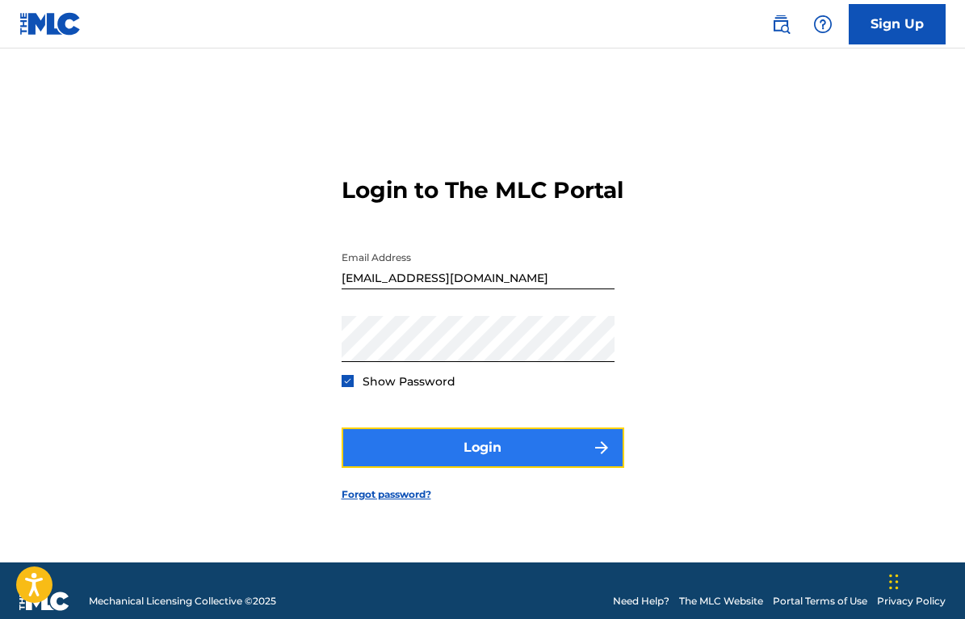
click at [505, 458] on button "Login" at bounding box center [483, 447] width 283 height 40
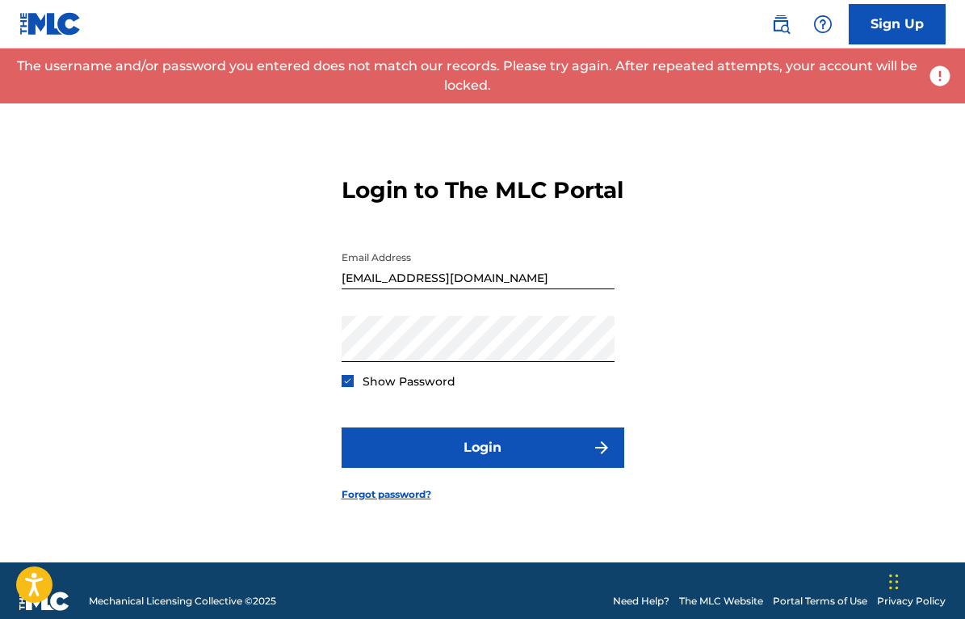
click at [721, 146] on div "Login to The MLC Portal Email Address leevyborny@gmail.com Password Show Passwo…" at bounding box center [482, 325] width 965 height 473
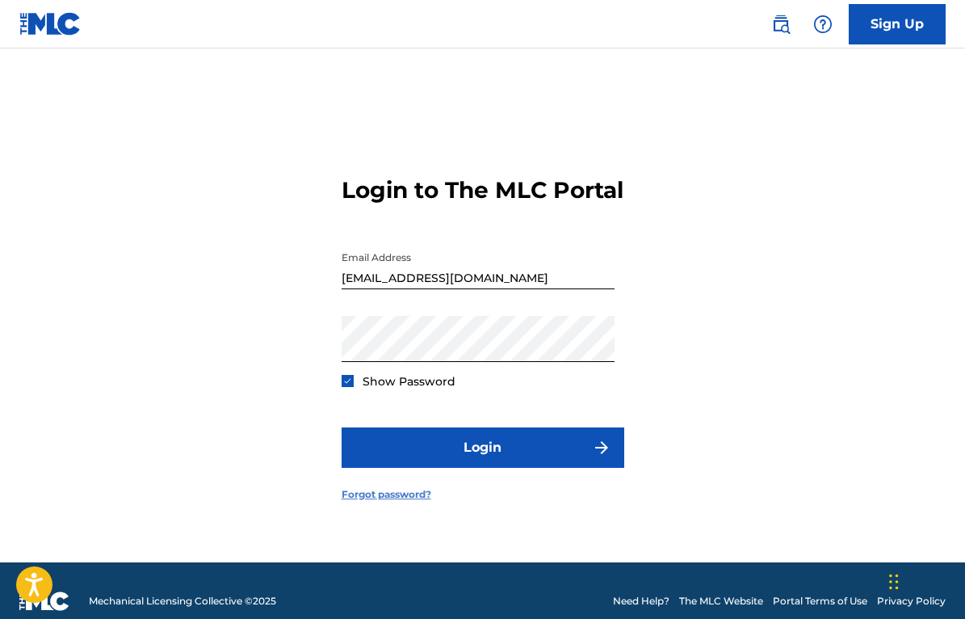
click at [363, 501] on link "Forgot password?" at bounding box center [387, 494] width 90 height 15
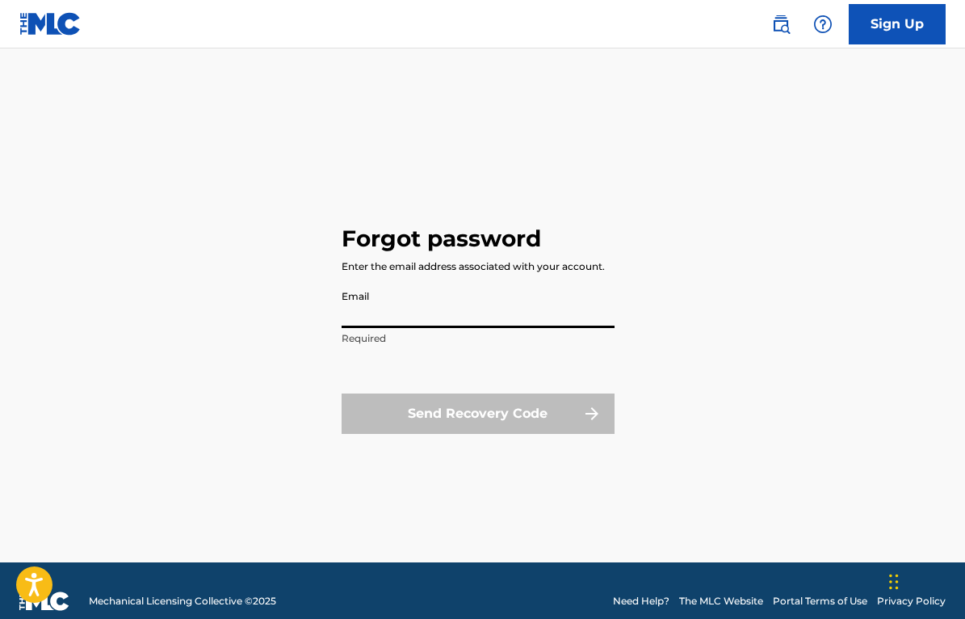
click at [381, 318] on input "Email" at bounding box center [478, 305] width 273 height 46
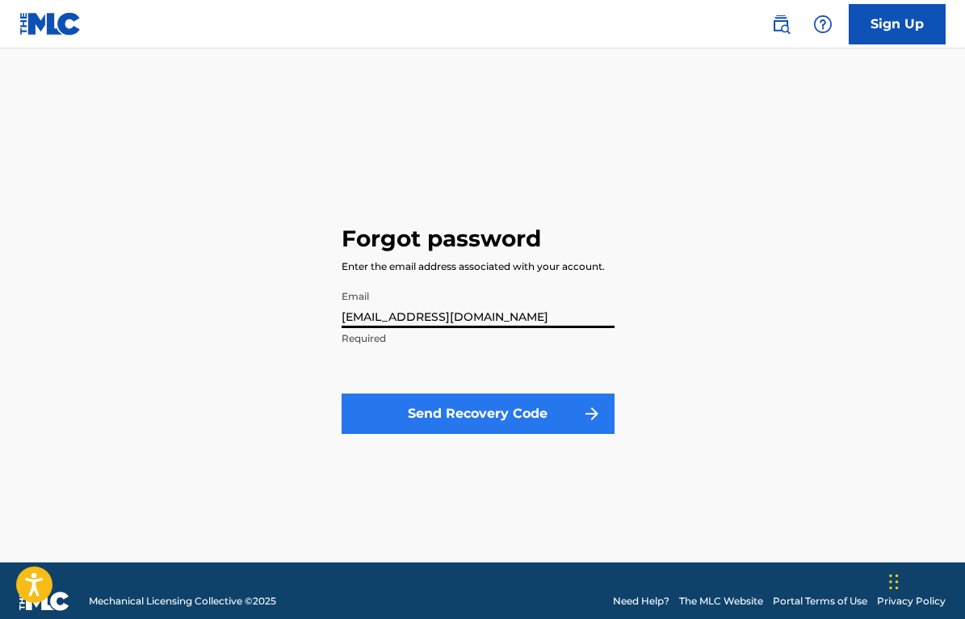
type input "[EMAIL_ADDRESS][DOMAIN_NAME]"
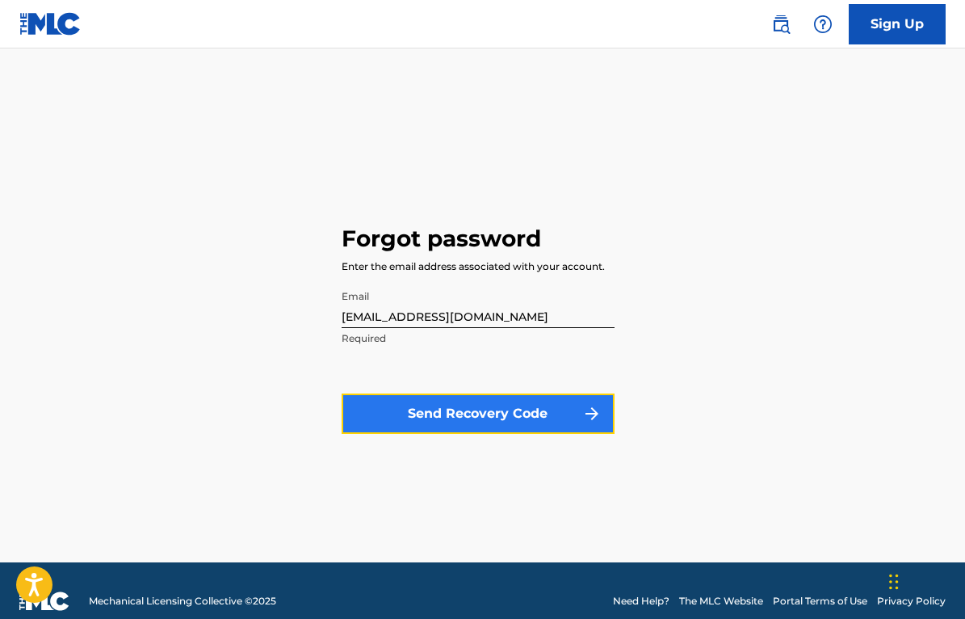
click at [426, 406] on button "Send Recovery Code" at bounding box center [478, 413] width 273 height 40
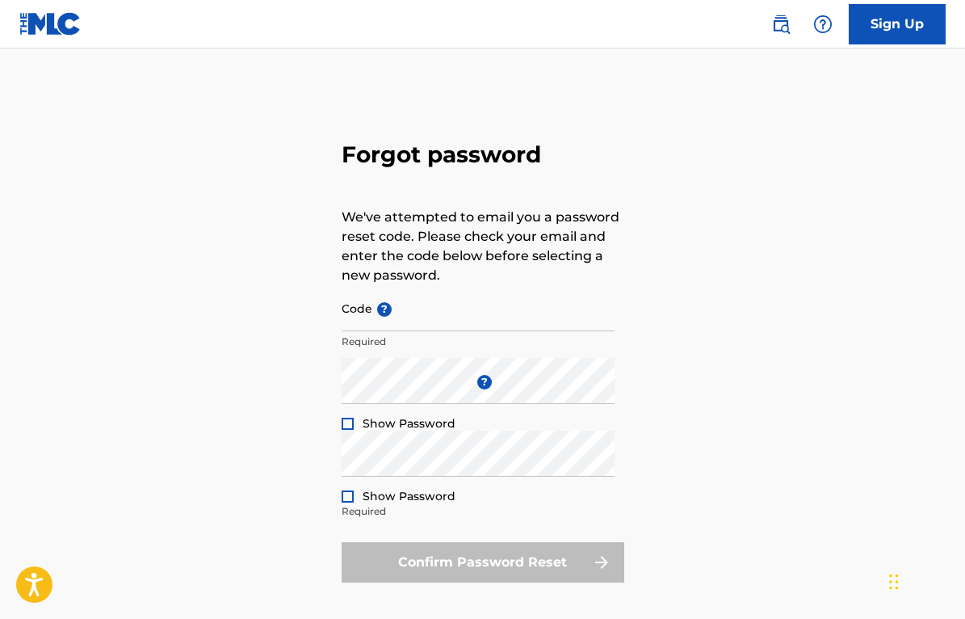
click at [860, 131] on div "Forgot password We've attempted to email you a password reset code. Please chec…" at bounding box center [482, 358] width 965 height 539
click at [369, 317] on input "Code ?" at bounding box center [478, 308] width 273 height 46
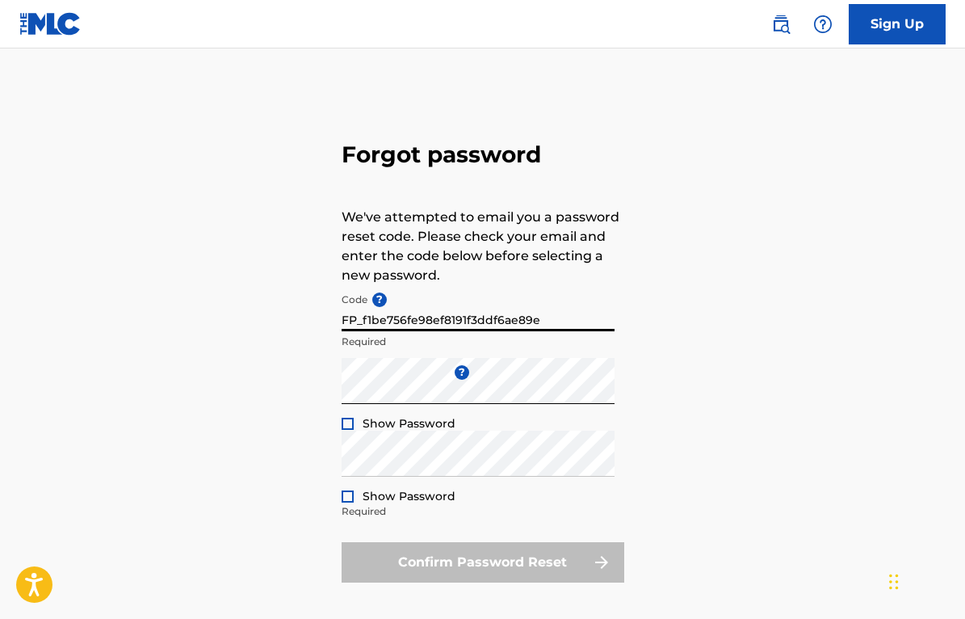
type input "FP_f1be756fe98ef8191f3ddf6ae89e"
click at [350, 421] on div at bounding box center [348, 423] width 12 height 12
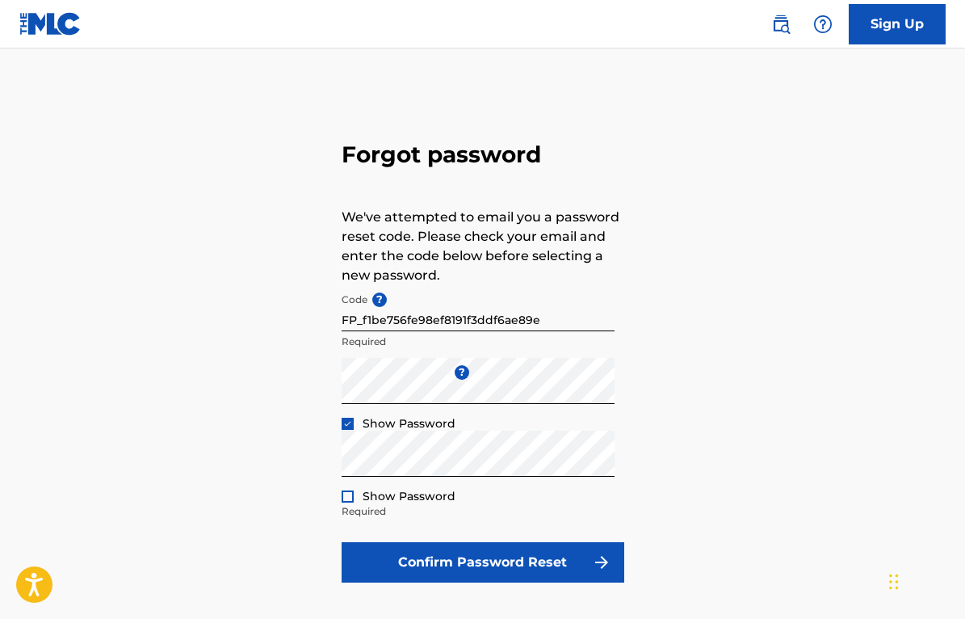
click at [347, 493] on div at bounding box center [348, 496] width 12 height 12
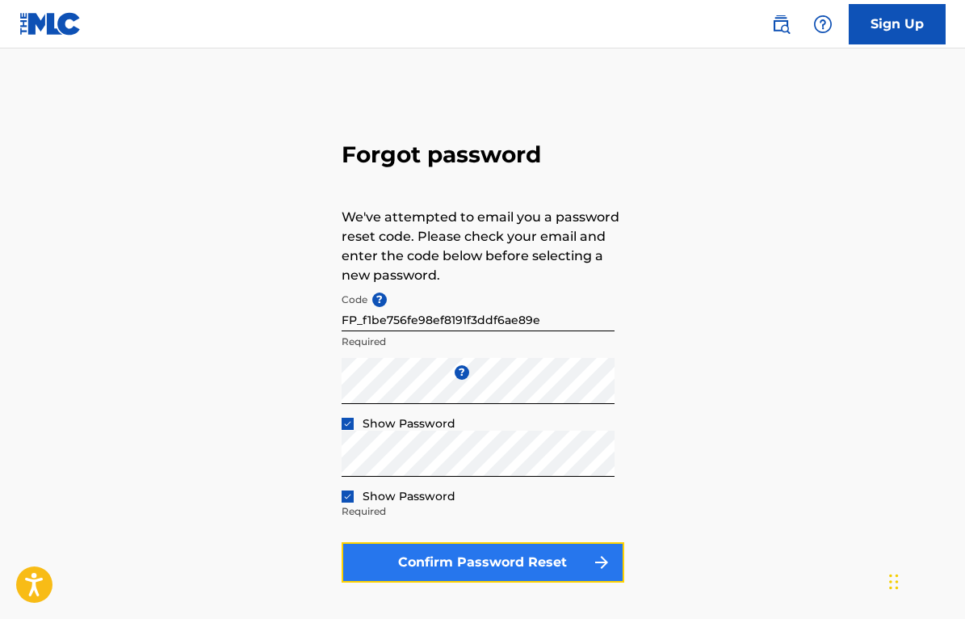
click at [503, 559] on button "Confirm Password Reset" at bounding box center [483, 562] width 283 height 40
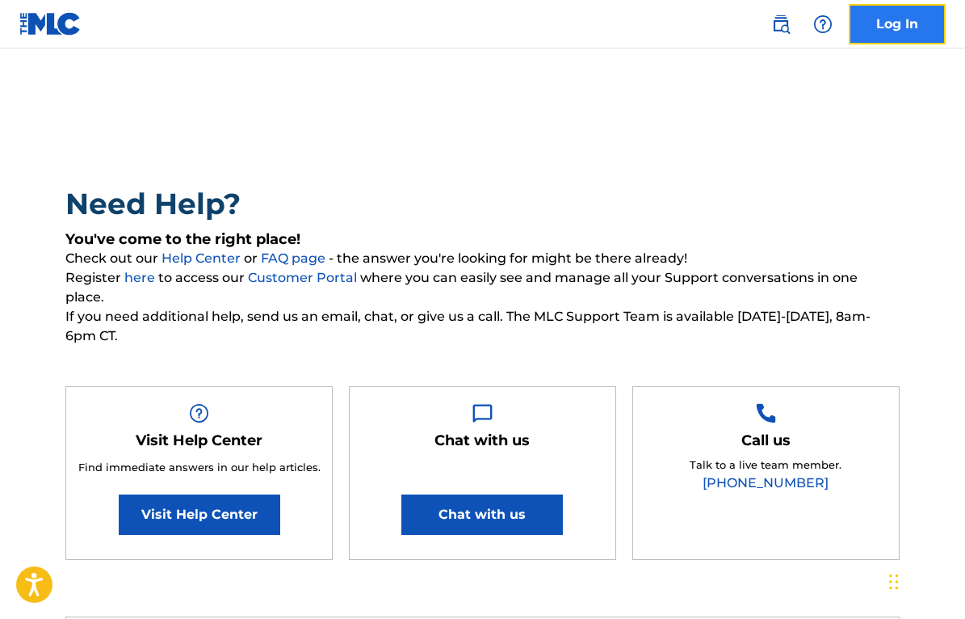
click at [909, 36] on link "Log In" at bounding box center [897, 24] width 97 height 40
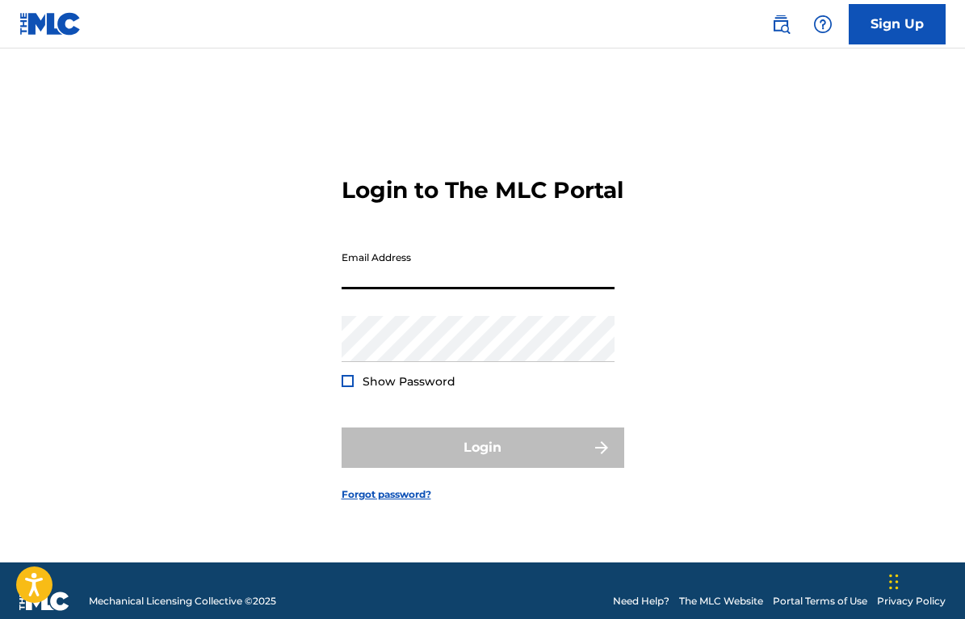
click at [468, 289] on input "Email Address" at bounding box center [478, 266] width 273 height 46
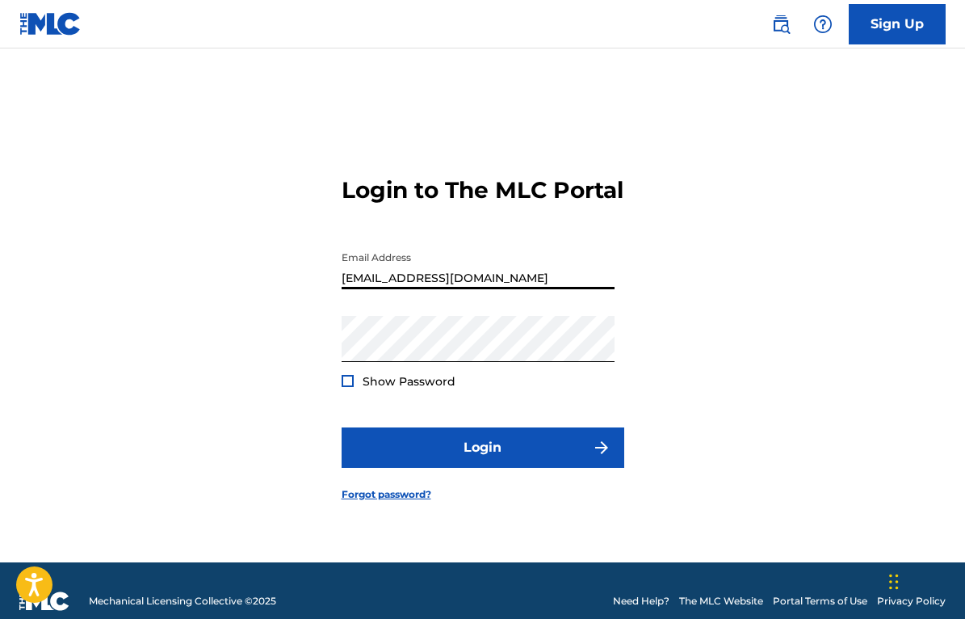
type input "[EMAIL_ADDRESS][DOMAIN_NAME]"
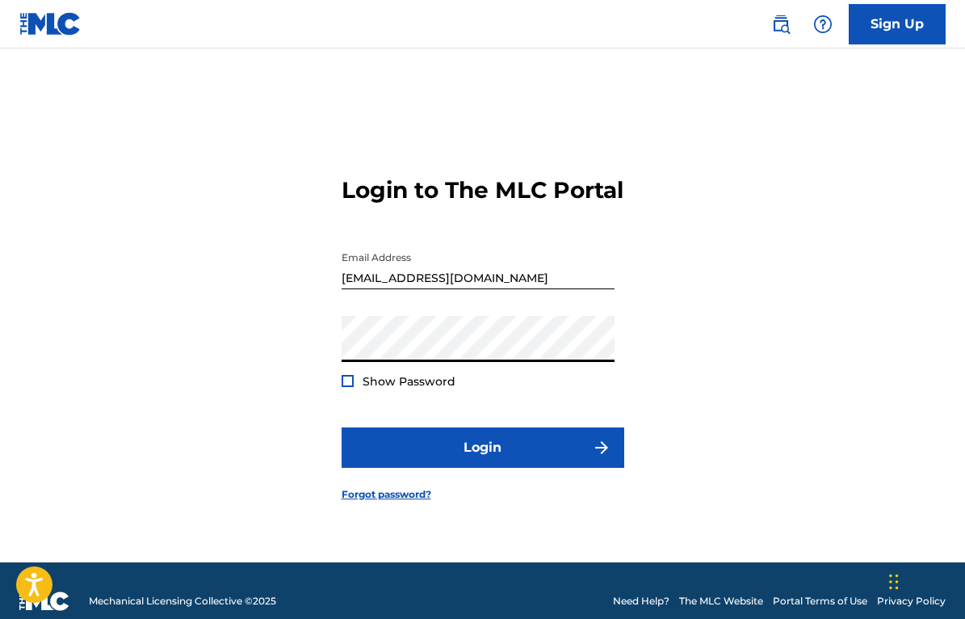
click at [354, 389] on div "Show Password" at bounding box center [399, 381] width 114 height 16
click at [352, 387] on div at bounding box center [348, 381] width 12 height 12
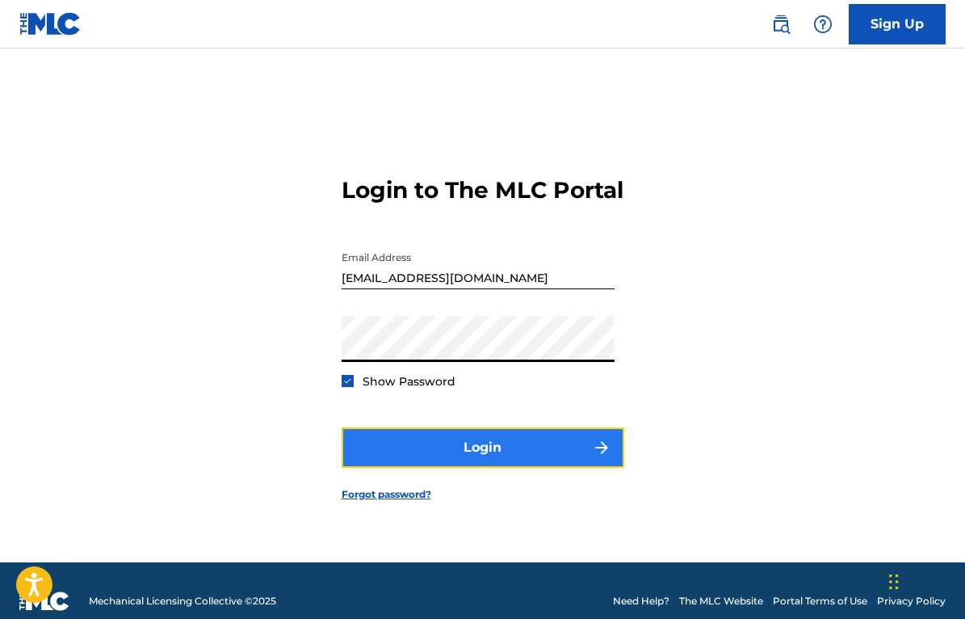
click at [474, 468] on button "Login" at bounding box center [483, 447] width 283 height 40
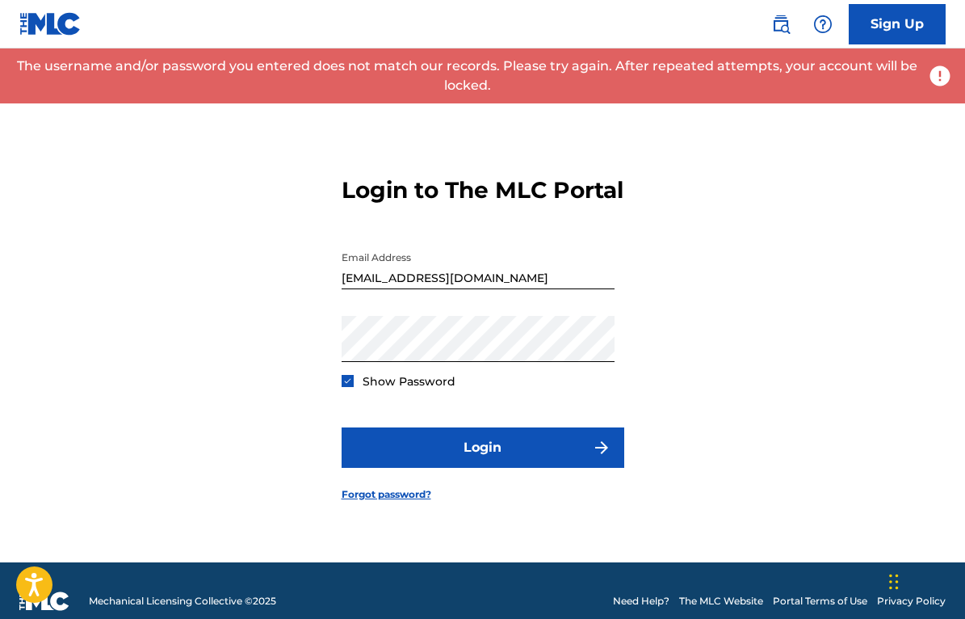
click at [304, 201] on div "Login to The MLC Portal Email Address leevyborny@gmail.com Password Show Passwo…" at bounding box center [482, 325] width 965 height 473
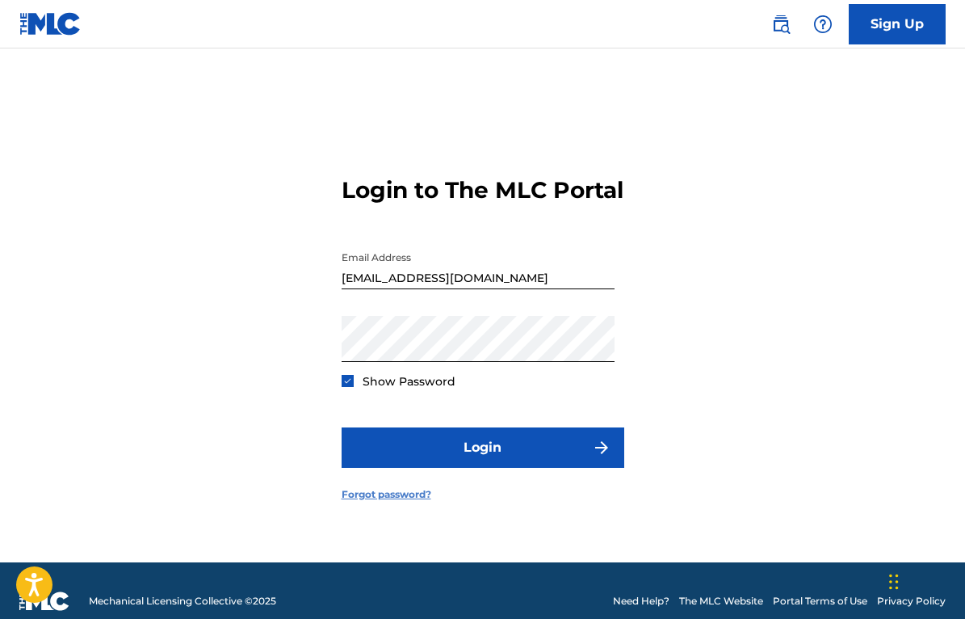
click at [388, 501] on link "Forgot password?" at bounding box center [387, 494] width 90 height 15
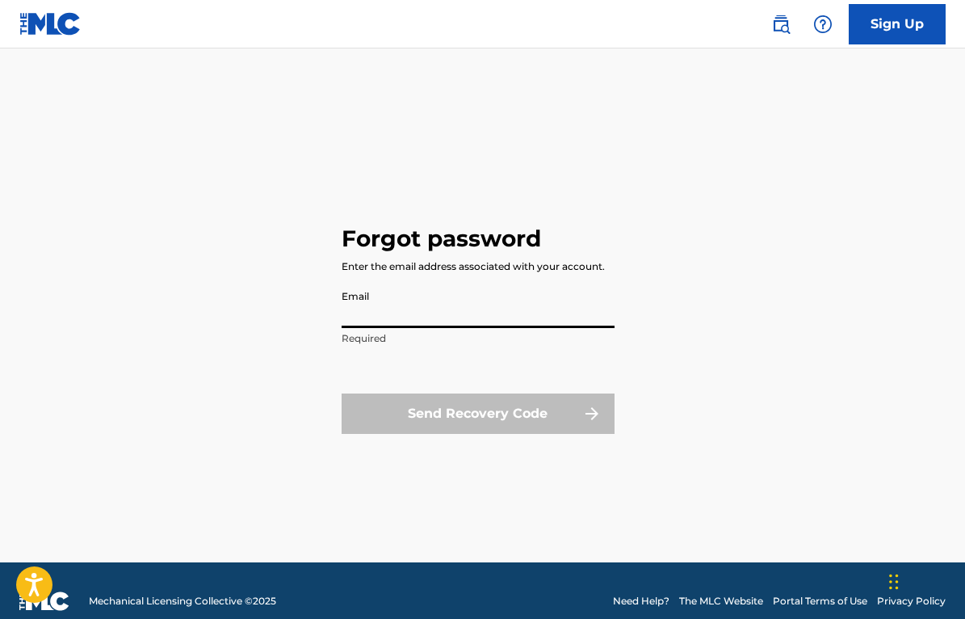
click at [390, 319] on input "Email" at bounding box center [478, 305] width 273 height 46
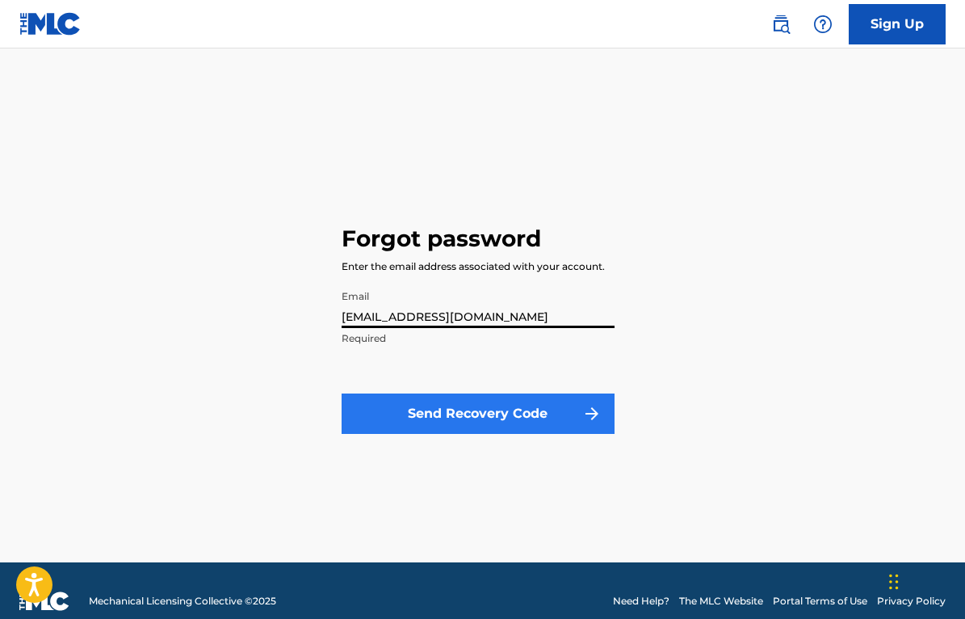
type input "[EMAIL_ADDRESS][DOMAIN_NAME]"
click at [417, 413] on button "Send Recovery Code" at bounding box center [478, 413] width 273 height 40
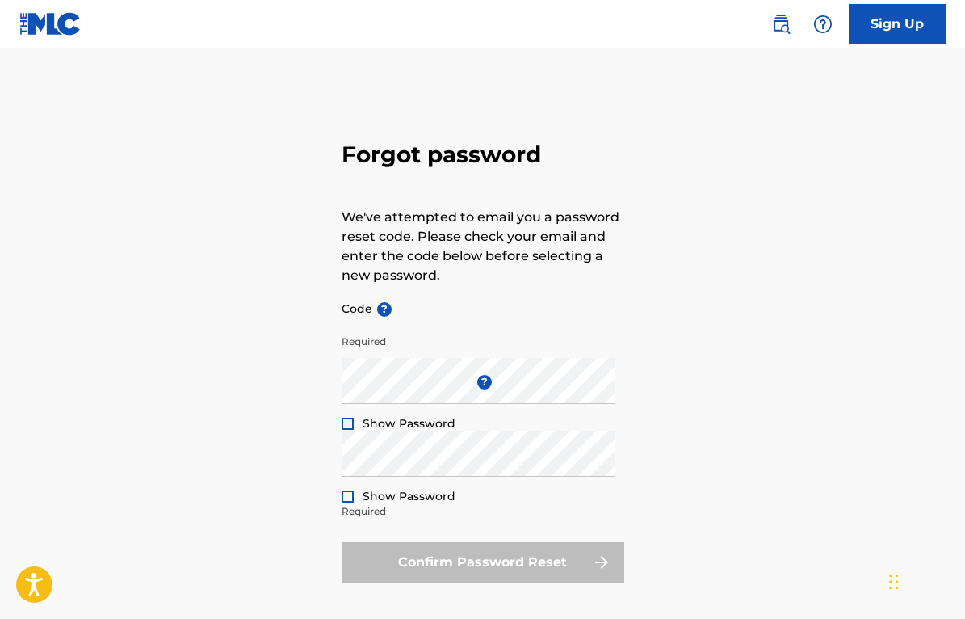
click at [514, 115] on div "Forgot password We've attempted to email you a password reset code. Please chec…" at bounding box center [483, 358] width 283 height 539
click at [396, 321] on input "Code ?" at bounding box center [478, 308] width 273 height 46
paste input "FP_88aa0ae15630afcb7fdc773a2274"
type input "FP_88aa0ae15630afcb7fdc773a2274"
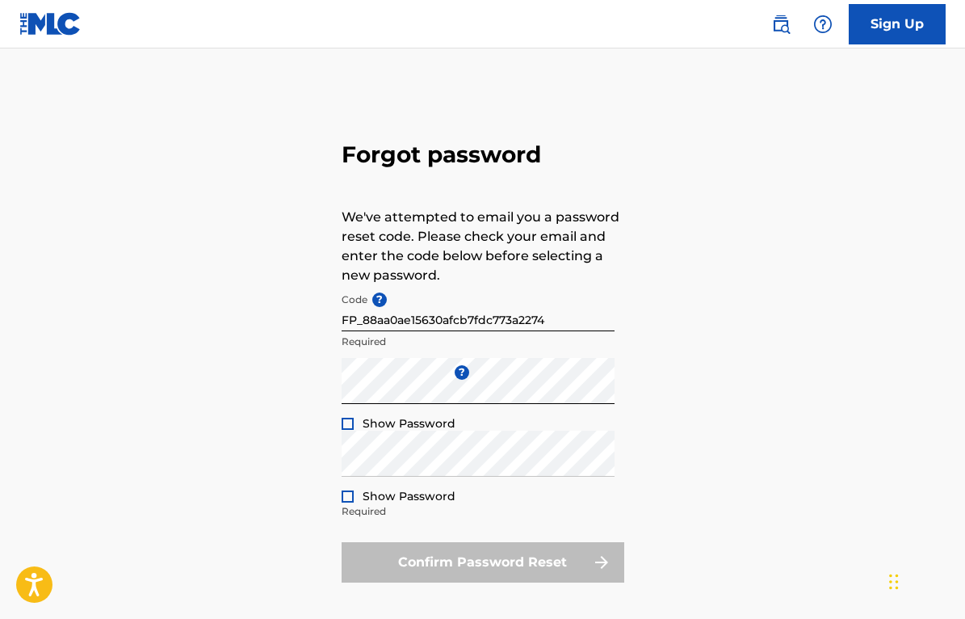
click at [342, 417] on div at bounding box center [348, 423] width 12 height 12
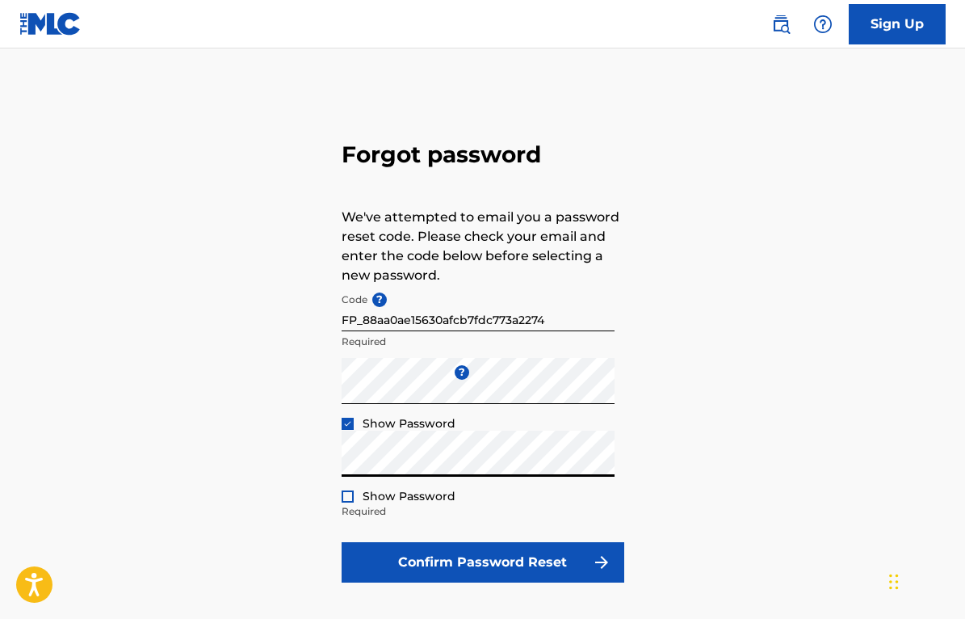
click at [351, 495] on div at bounding box center [348, 496] width 12 height 12
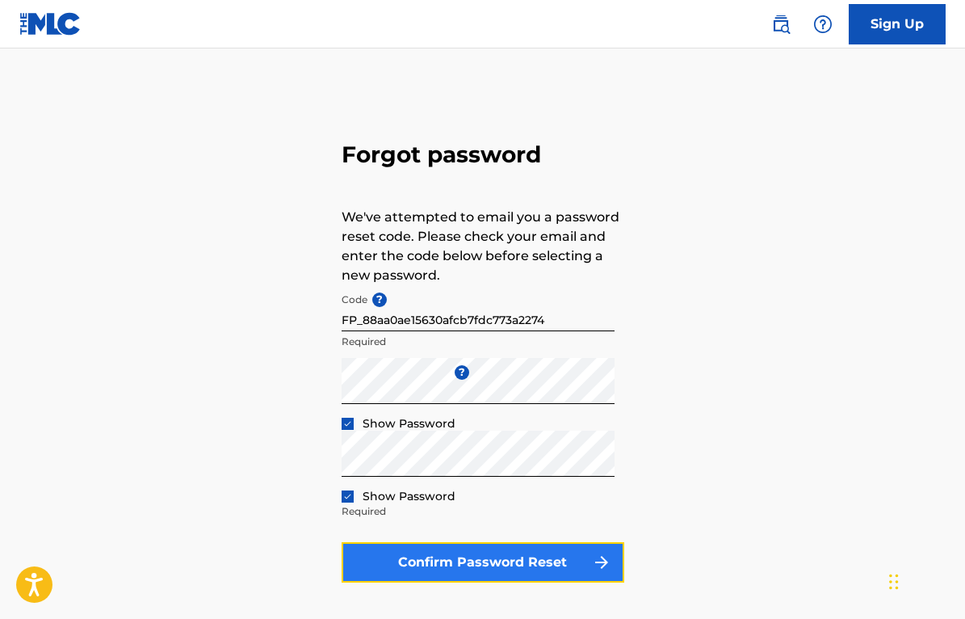
click at [458, 561] on button "Confirm Password Reset" at bounding box center [483, 562] width 283 height 40
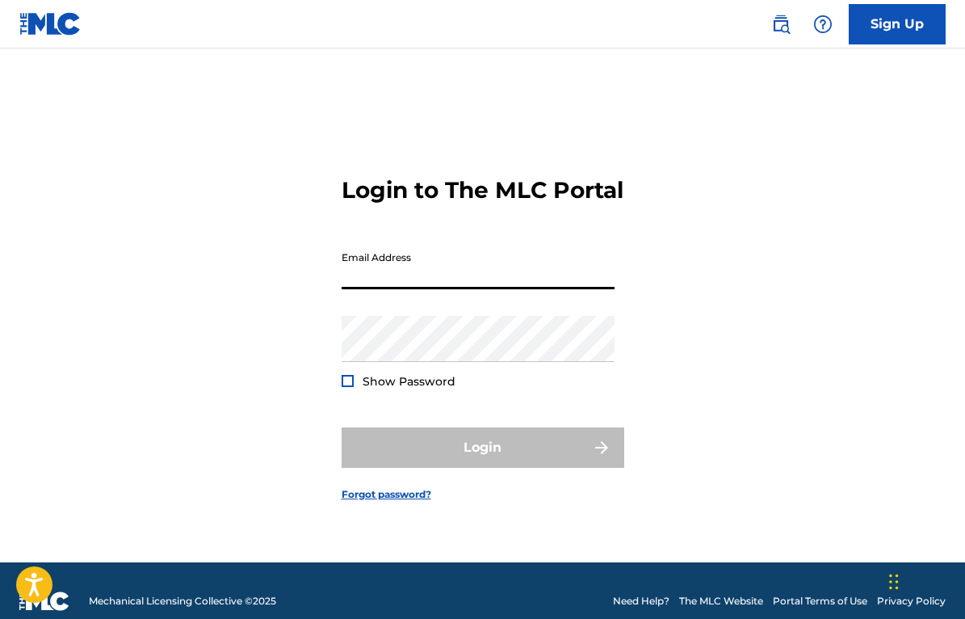
click at [442, 289] on input "Email Address" at bounding box center [478, 266] width 273 height 46
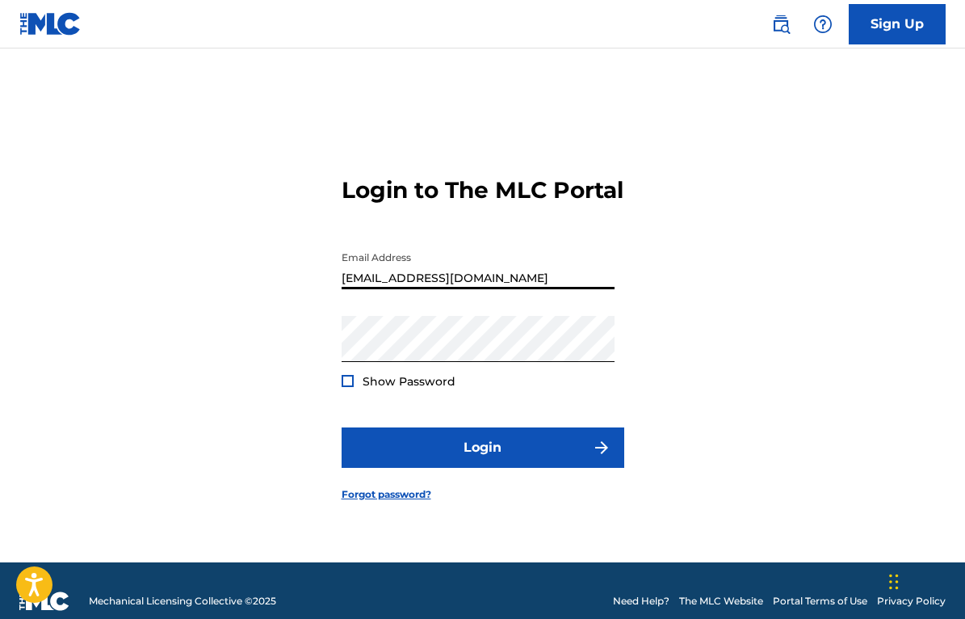
type input "[EMAIL_ADDRESS][DOMAIN_NAME]"
click at [346, 387] on div at bounding box center [348, 381] width 12 height 12
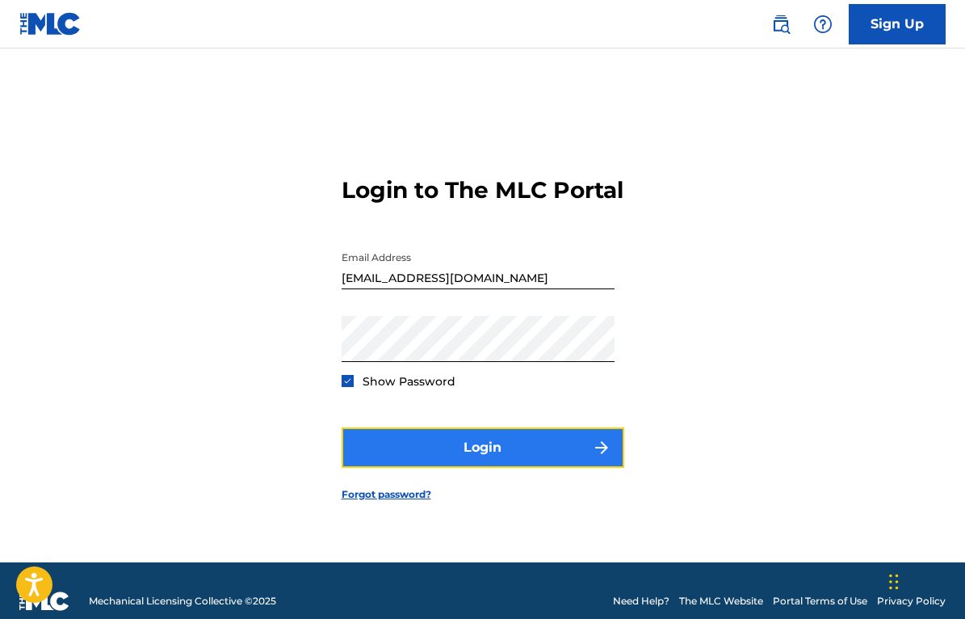
click at [463, 462] on button "Login" at bounding box center [483, 447] width 283 height 40
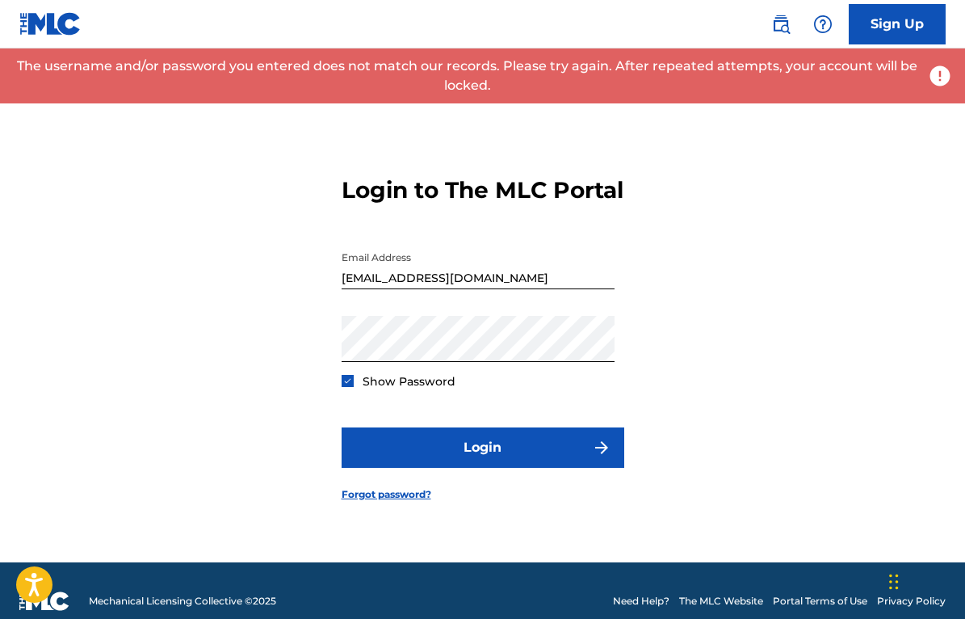
click at [266, 212] on div "Login to The MLC Portal Email Address leevyborny@gmail.com Password Show Passwo…" at bounding box center [482, 325] width 965 height 473
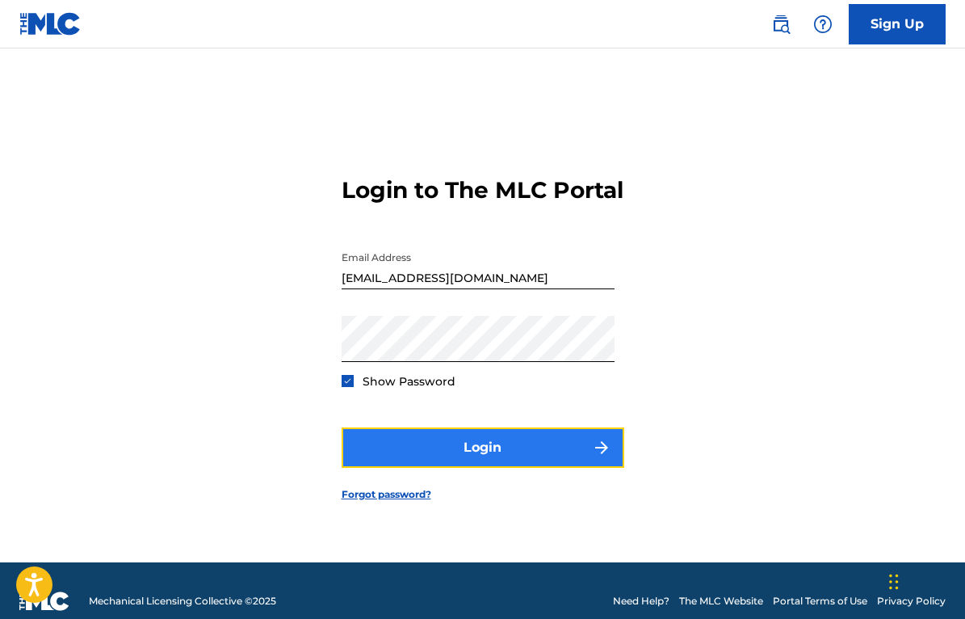
click at [473, 454] on button "Login" at bounding box center [483, 447] width 283 height 40
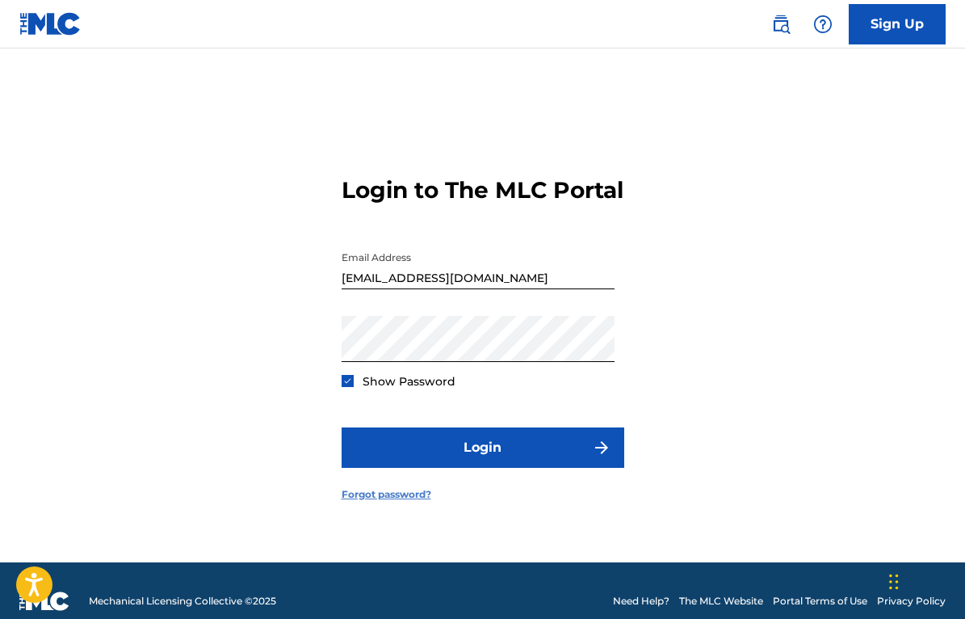
click at [387, 501] on link "Forgot password?" at bounding box center [387, 494] width 90 height 15
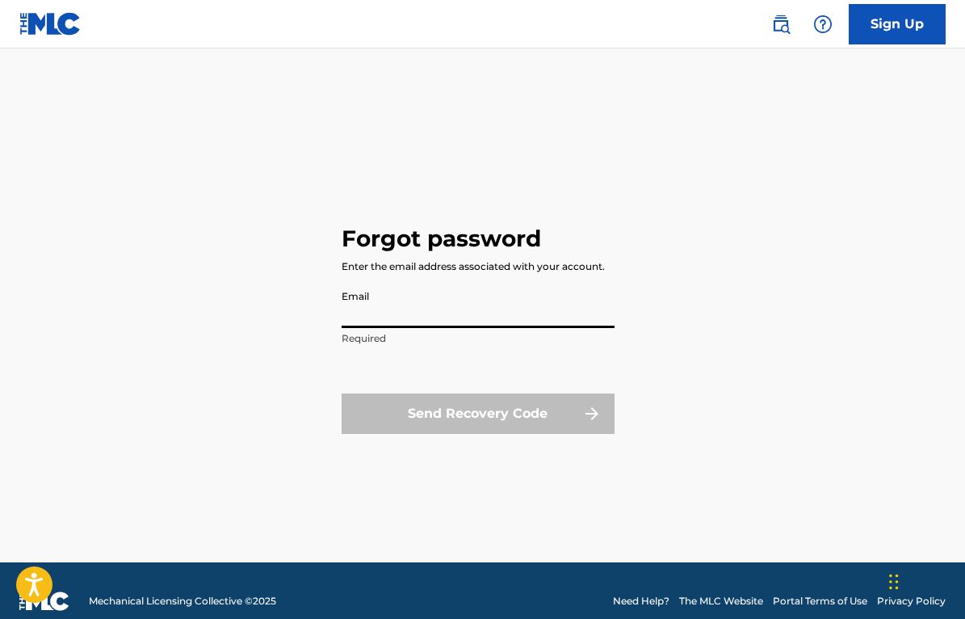
click at [393, 319] on input "Email" at bounding box center [478, 305] width 273 height 46
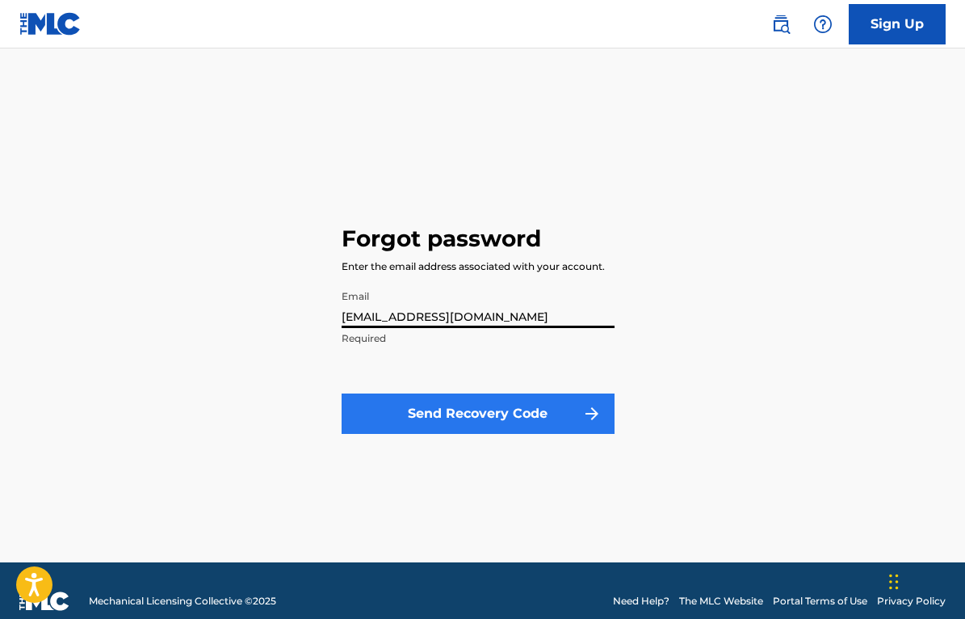
type input "[EMAIL_ADDRESS][DOMAIN_NAME]"
click at [433, 411] on button "Send Recovery Code" at bounding box center [478, 413] width 273 height 40
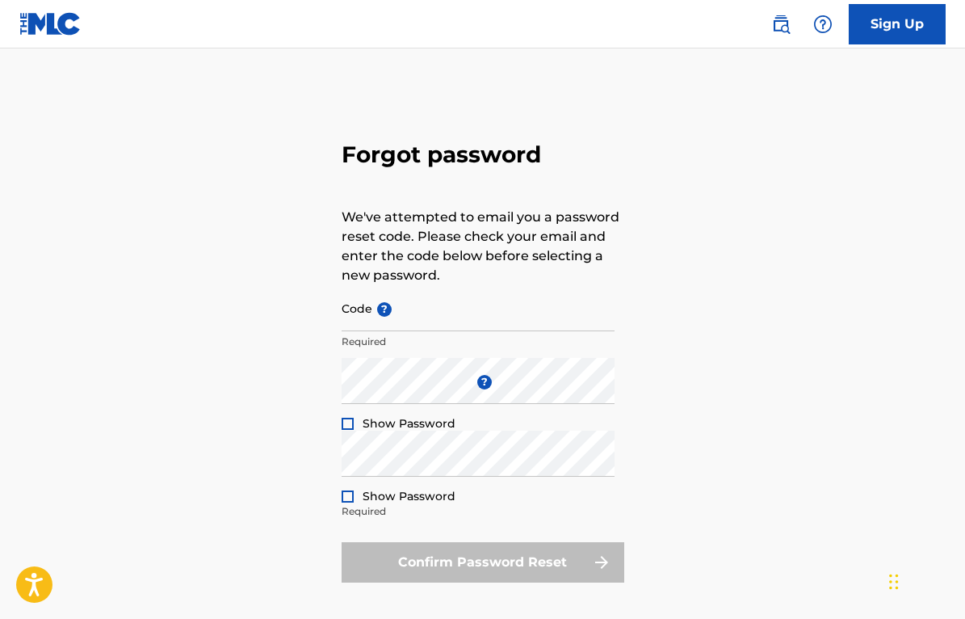
click at [548, 112] on div "Forgot password We've attempted to email you a password reset code. Please chec…" at bounding box center [483, 358] width 283 height 539
click at [370, 314] on input "Code ?" at bounding box center [478, 308] width 273 height 46
paste input "FP_909d2f2e7d01d9f8c4552ffc6823"
type input "FP_909d2f2e7d01d9f8c4552ffc6823"
click at [346, 419] on div at bounding box center [348, 423] width 12 height 12
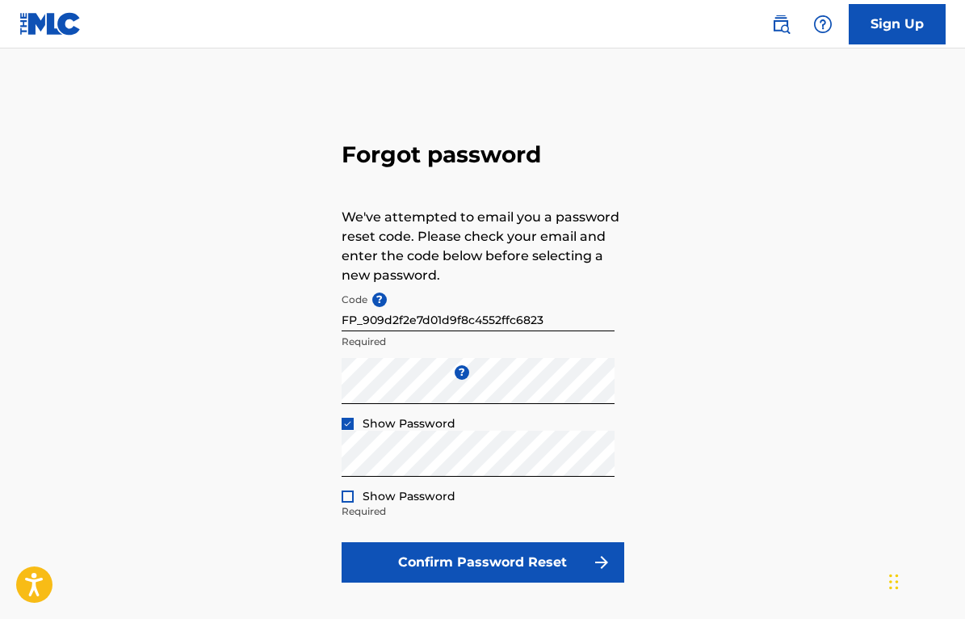
click at [345, 502] on div "Show Password" at bounding box center [399, 496] width 114 height 16
click at [347, 502] on div "Show Password" at bounding box center [399, 496] width 114 height 16
click at [350, 498] on div at bounding box center [348, 496] width 12 height 12
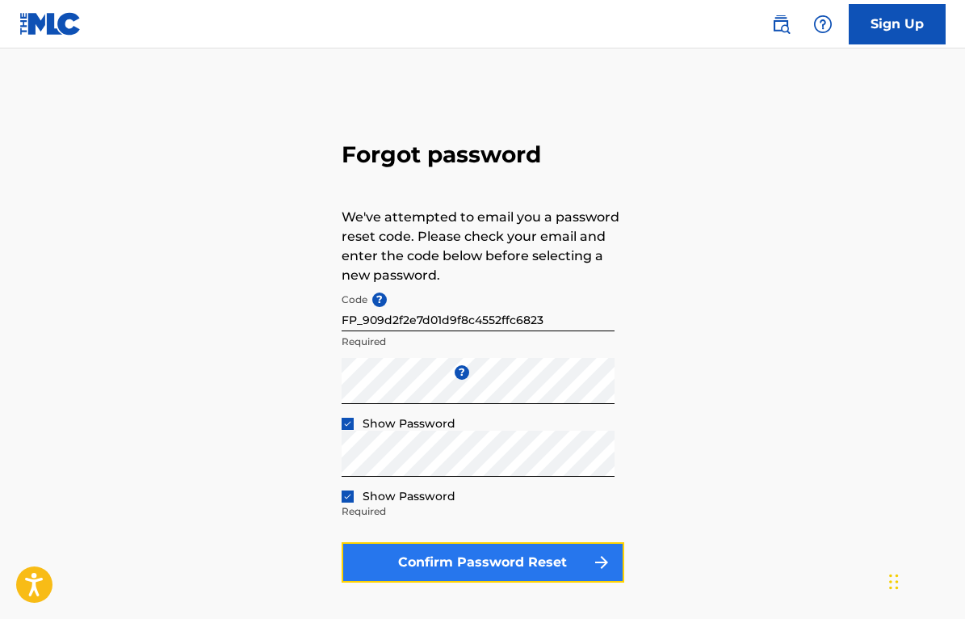
click at [461, 561] on button "Confirm Password Reset" at bounding box center [483, 562] width 283 height 40
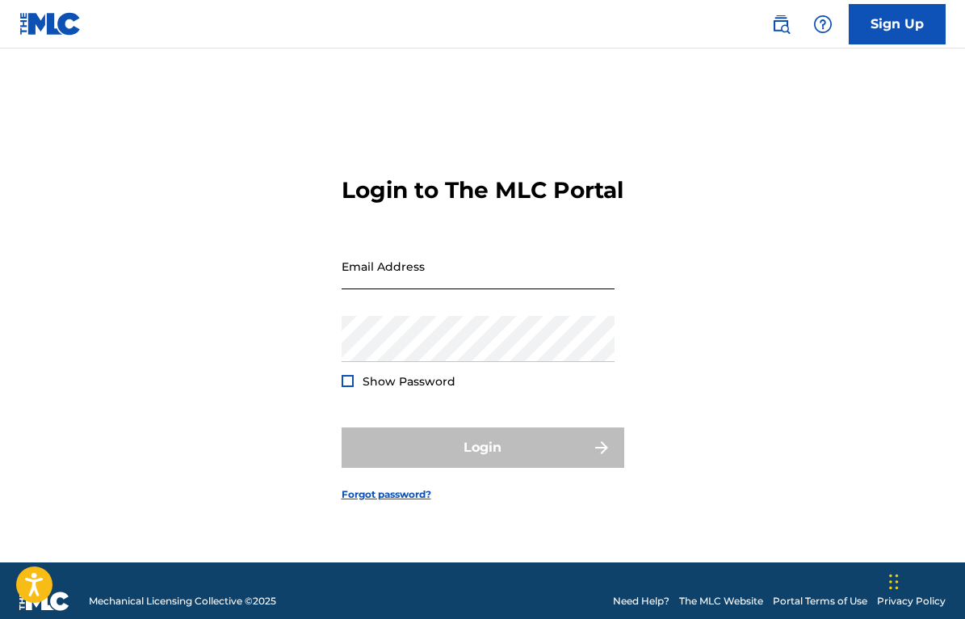
click at [374, 289] on input "Email Address" at bounding box center [478, 266] width 273 height 46
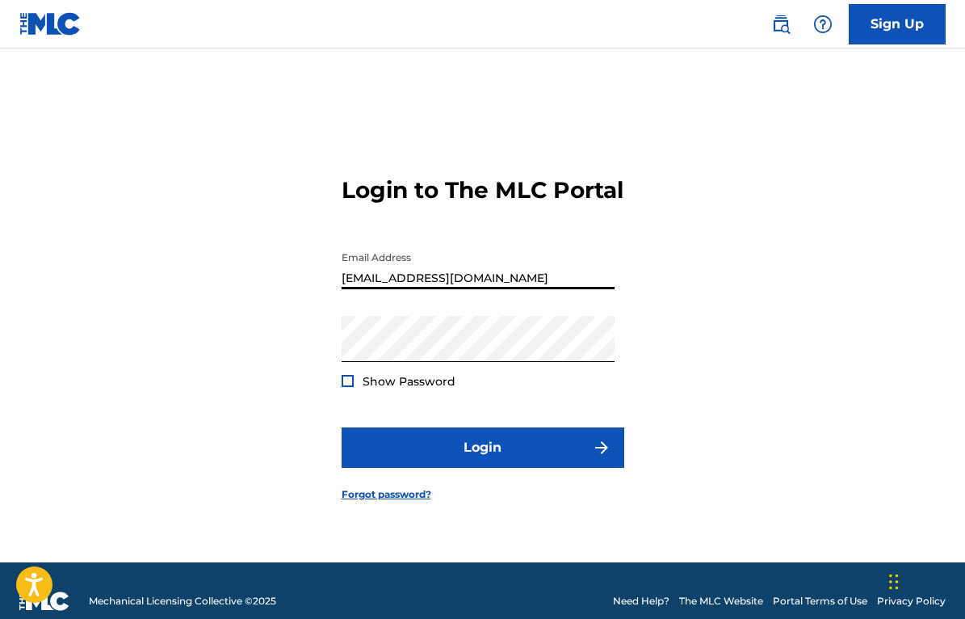
type input "[EMAIL_ADDRESS][DOMAIN_NAME]"
click at [344, 387] on div at bounding box center [348, 381] width 12 height 12
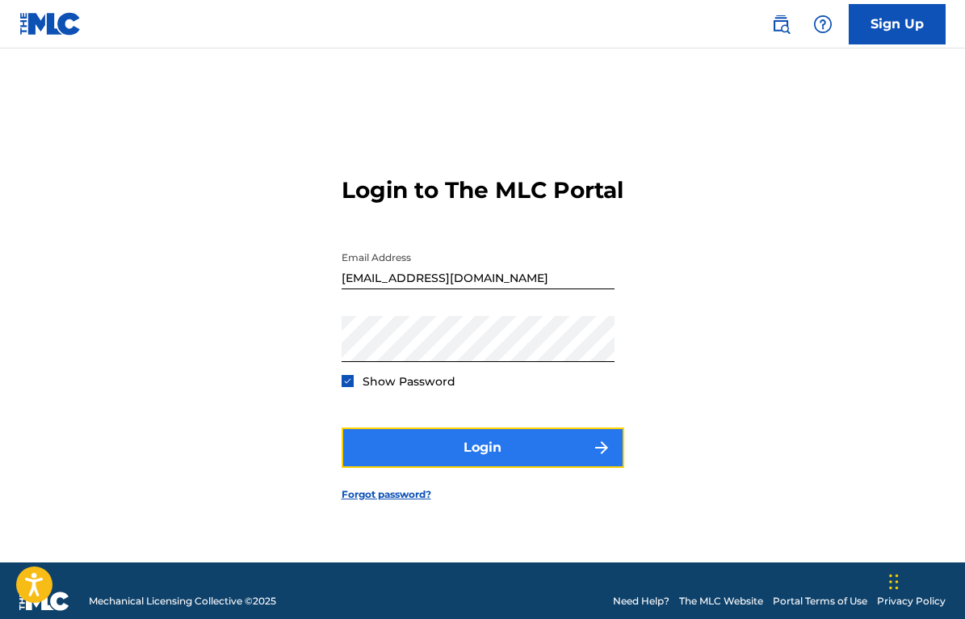
click at [489, 463] on button "Login" at bounding box center [483, 447] width 283 height 40
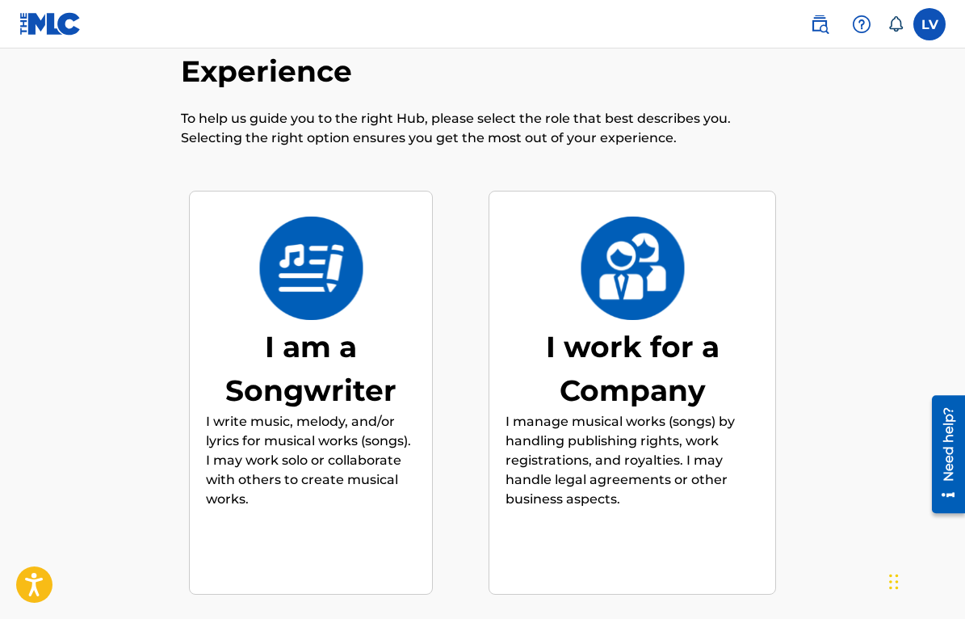
click at [336, 334] on div "I am a Songwriter" at bounding box center [311, 368] width 210 height 87
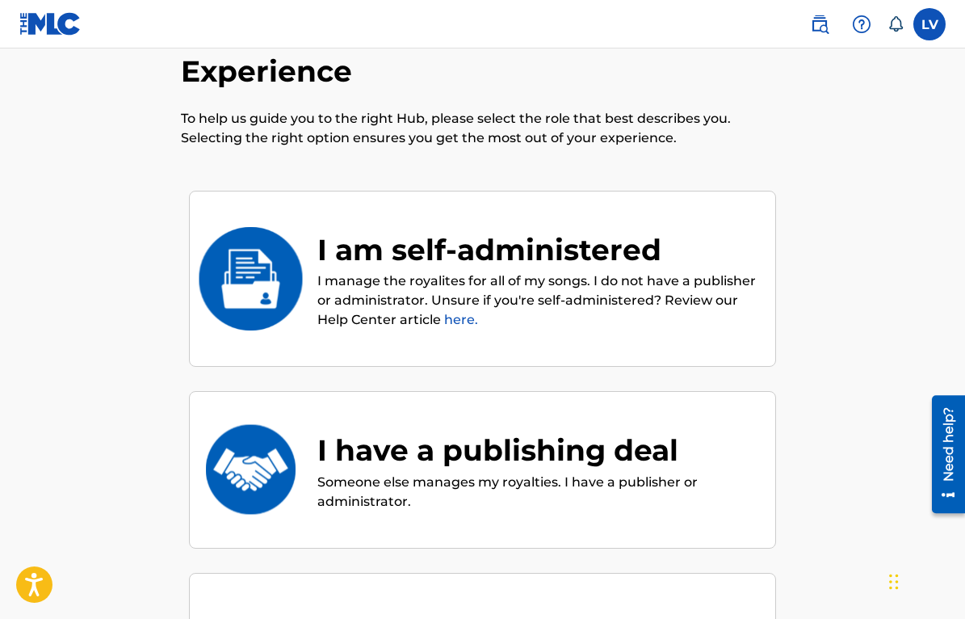
click at [371, 260] on div "I am self-administered" at bounding box center [538, 250] width 442 height 44
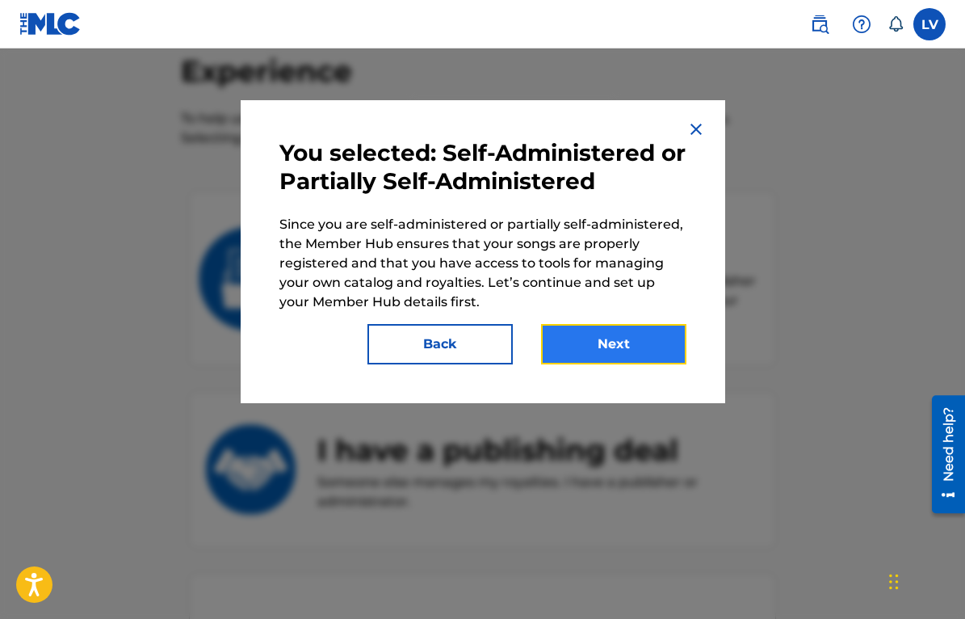
click at [593, 343] on button "Next" at bounding box center [613, 344] width 145 height 40
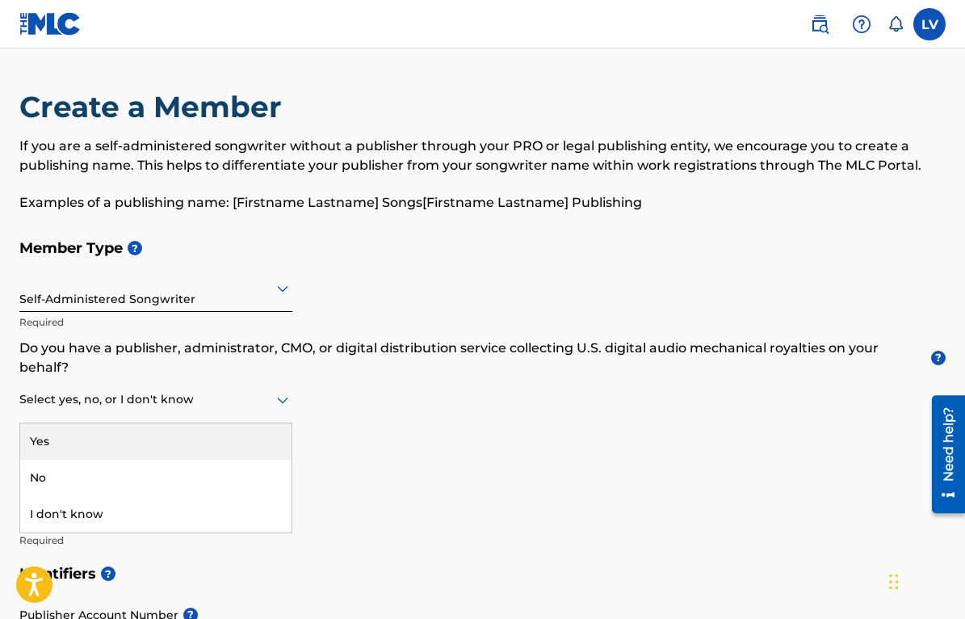
click at [281, 400] on icon at bounding box center [282, 400] width 11 height 6
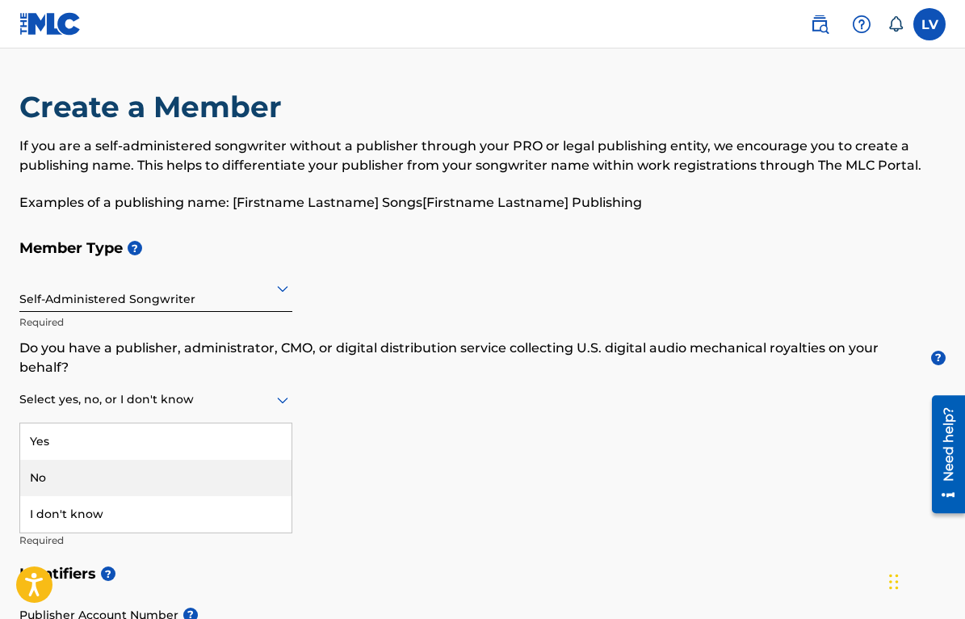
click at [44, 476] on div "No" at bounding box center [155, 477] width 271 height 36
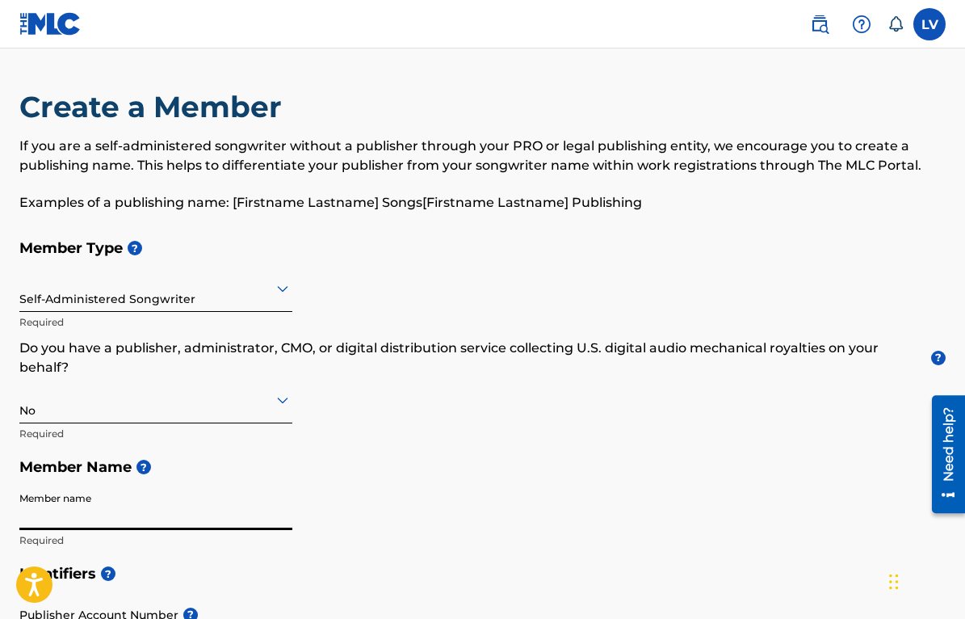
click at [41, 519] on input "Member name" at bounding box center [155, 507] width 273 height 46
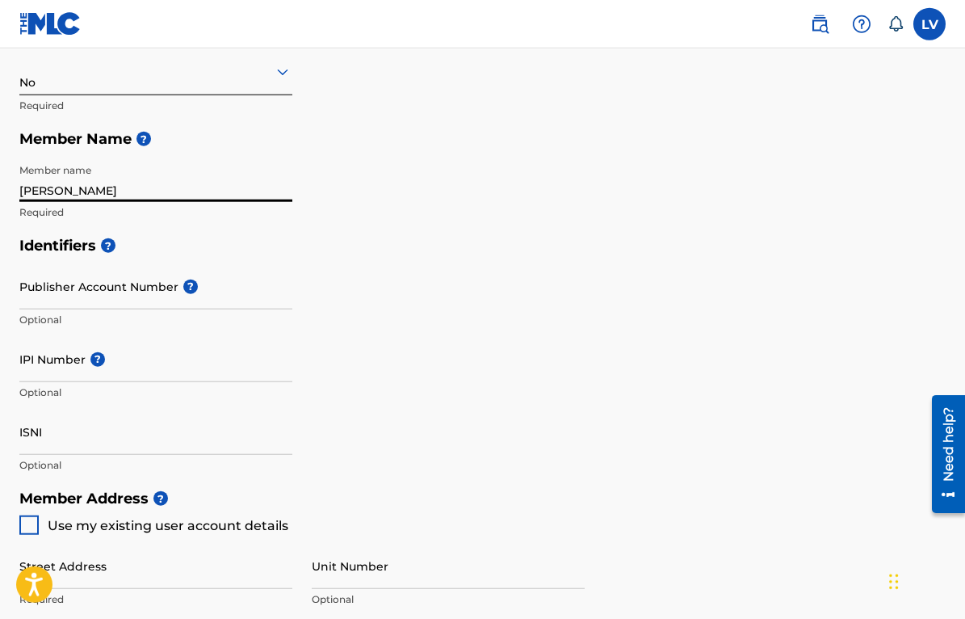
scroll to position [329, 0]
type input "[PERSON_NAME]"
click at [254, 125] on h5 "Member Name ?" at bounding box center [482, 138] width 926 height 35
click at [47, 367] on input "IPI Number ?" at bounding box center [155, 358] width 273 height 46
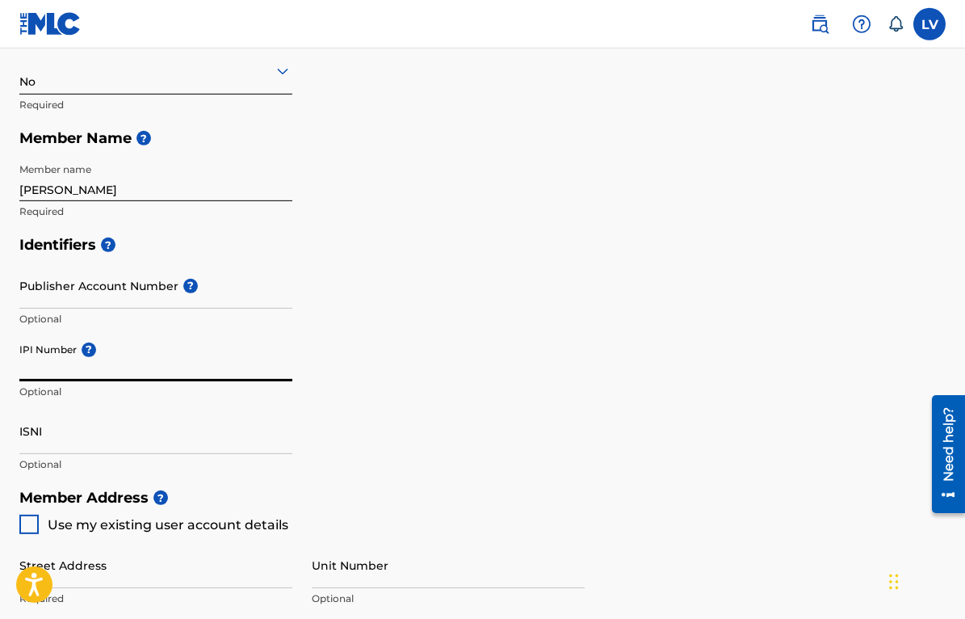
paste input "1257044758"
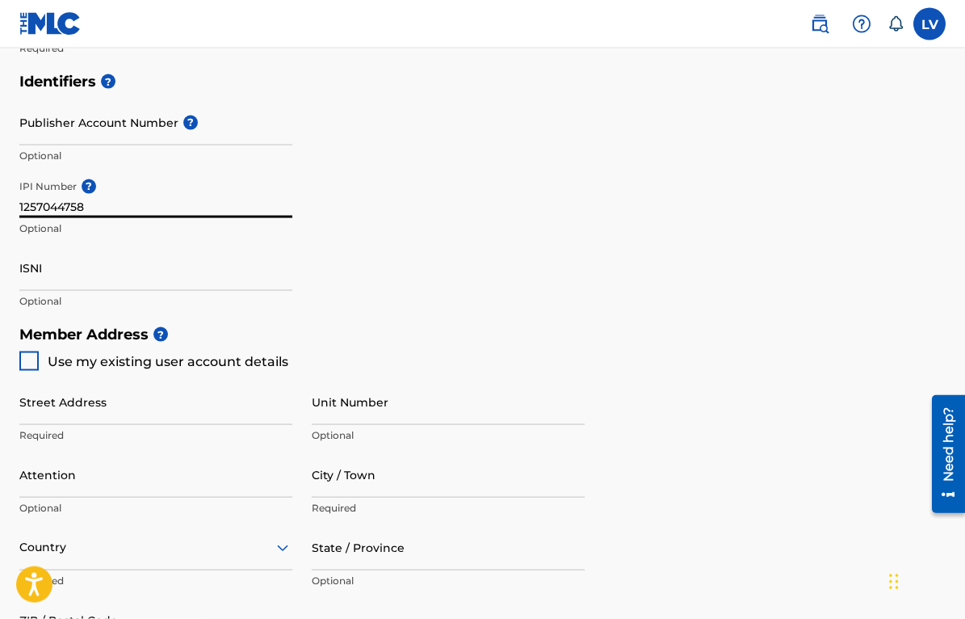
scroll to position [493, 0]
type input "1257044758"
click at [30, 363] on div at bounding box center [28, 359] width 19 height 19
type input "[STREET_ADDRESS] Martinez"
type input "Vieques"
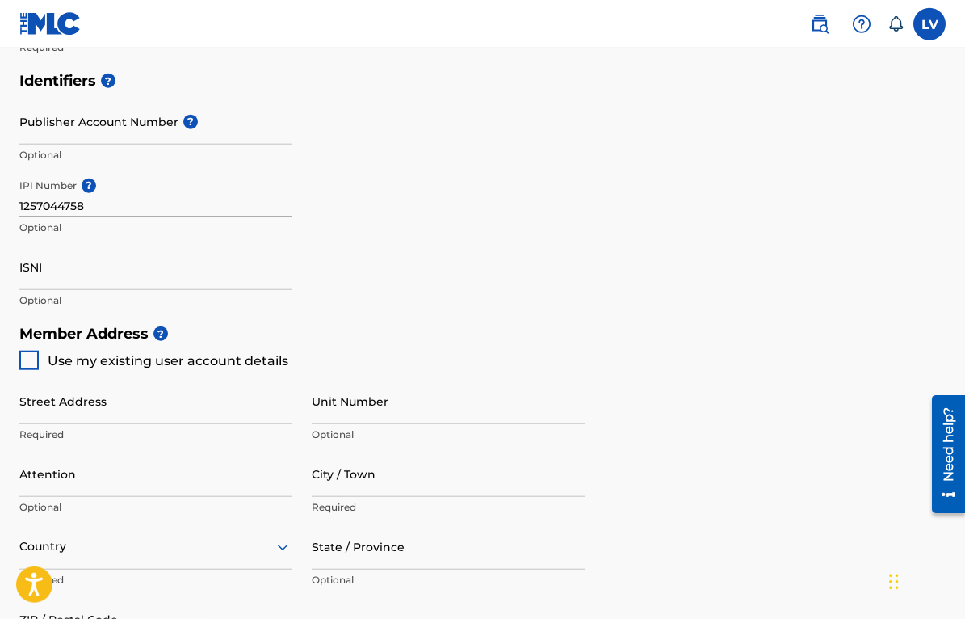
type input "00765"
type input "787"
type input "4350583"
type input "[EMAIL_ADDRESS][DOMAIN_NAME]"
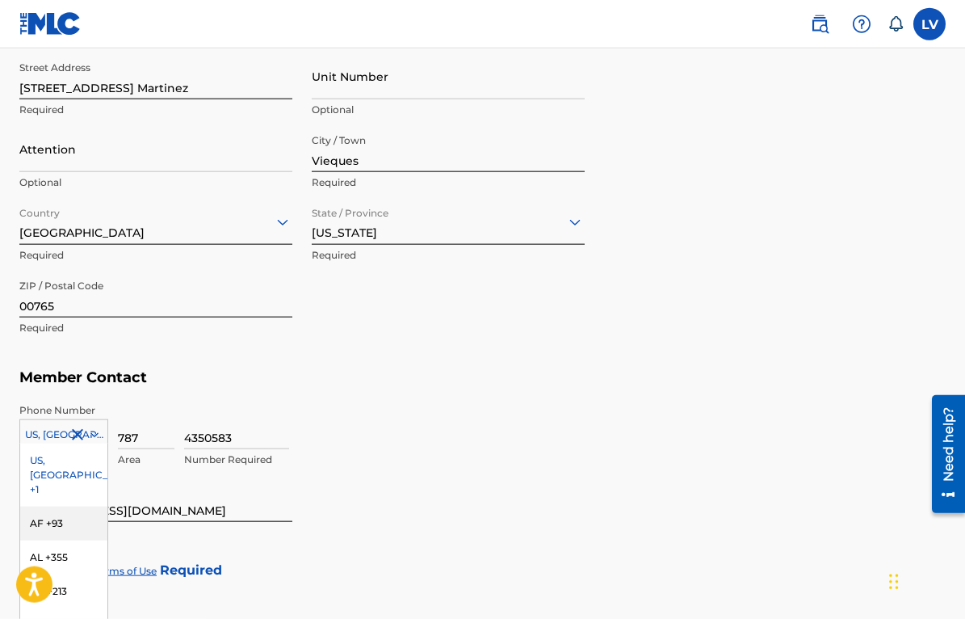
scroll to position [884, 0]
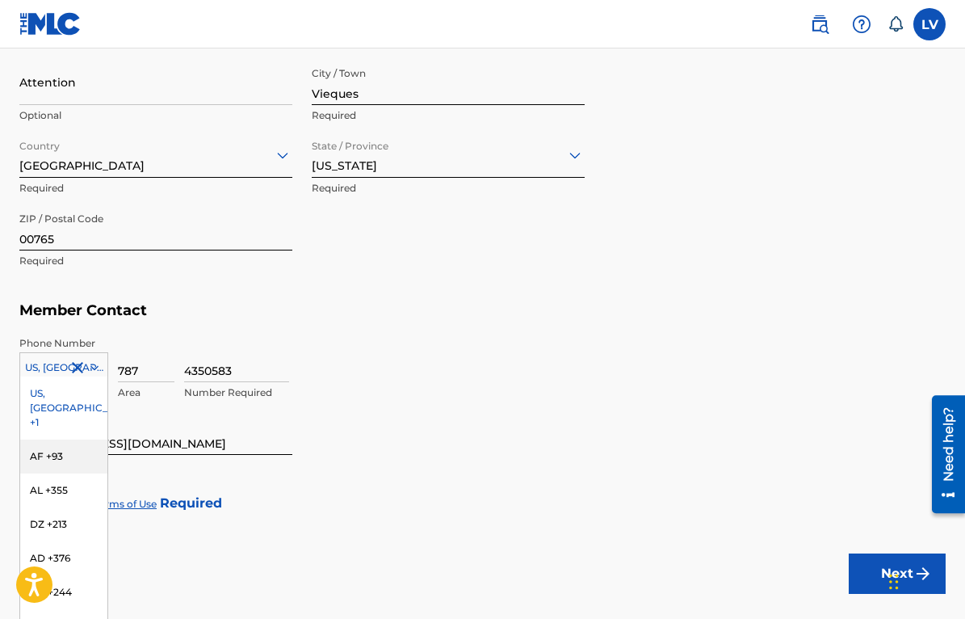
click at [48, 376] on div "216 results available. Use Up and Down to choose options, press Enter to select…" at bounding box center [63, 364] width 89 height 24
click at [51, 400] on div "US, [GEOGRAPHIC_DATA] +1" at bounding box center [63, 407] width 87 height 63
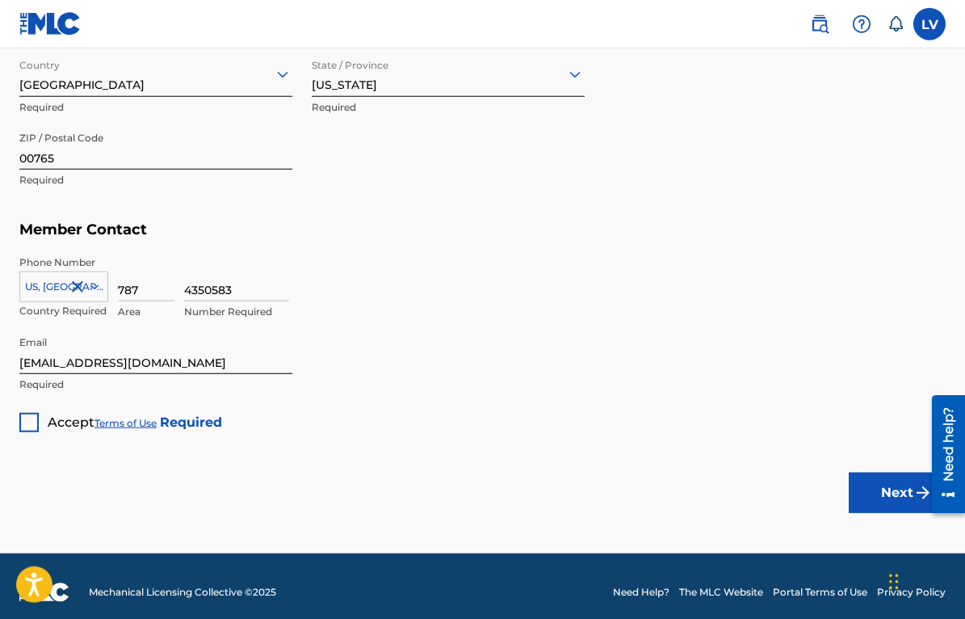
scroll to position [966, 0]
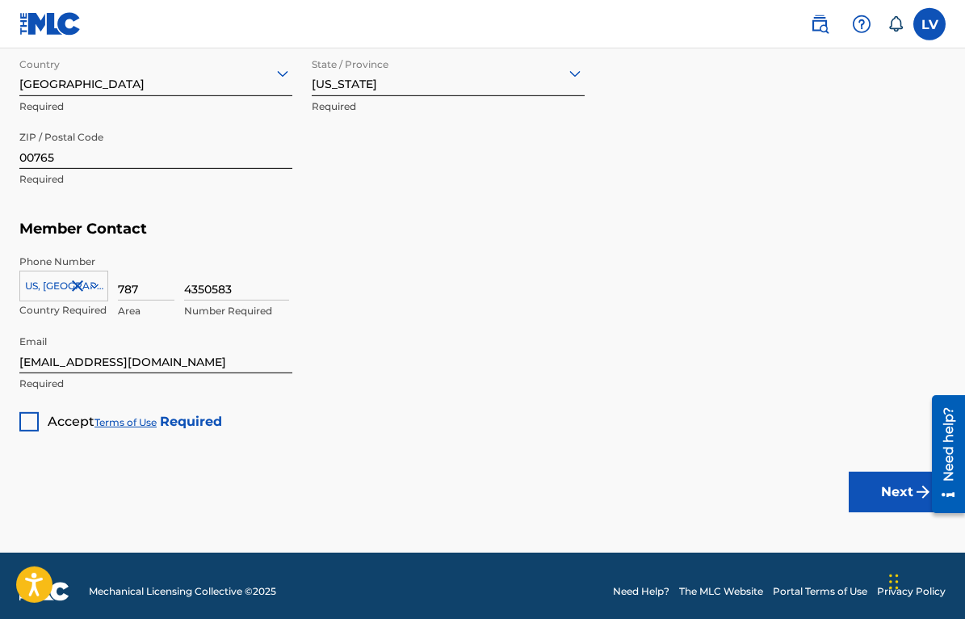
click at [28, 423] on div at bounding box center [28, 421] width 19 height 19
click at [874, 497] on button "Next" at bounding box center [897, 492] width 97 height 40
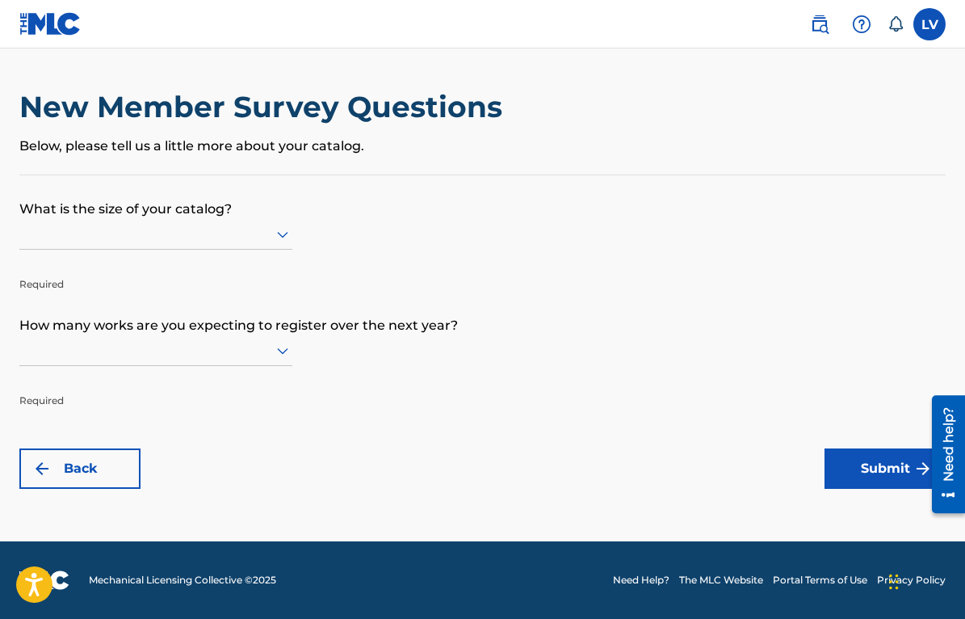
click at [222, 64] on main "New Member Survey Questions Below, please tell us a little more about your cata…" at bounding box center [482, 294] width 965 height 493
click at [109, 235] on div at bounding box center [155, 234] width 273 height 20
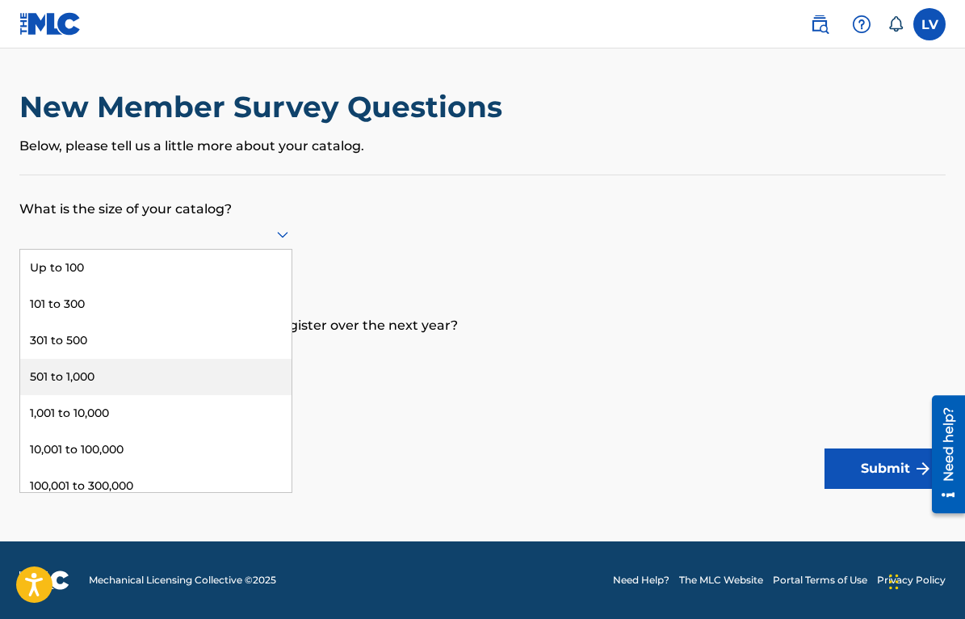
click at [66, 371] on div "501 to 1,000" at bounding box center [155, 377] width 271 height 36
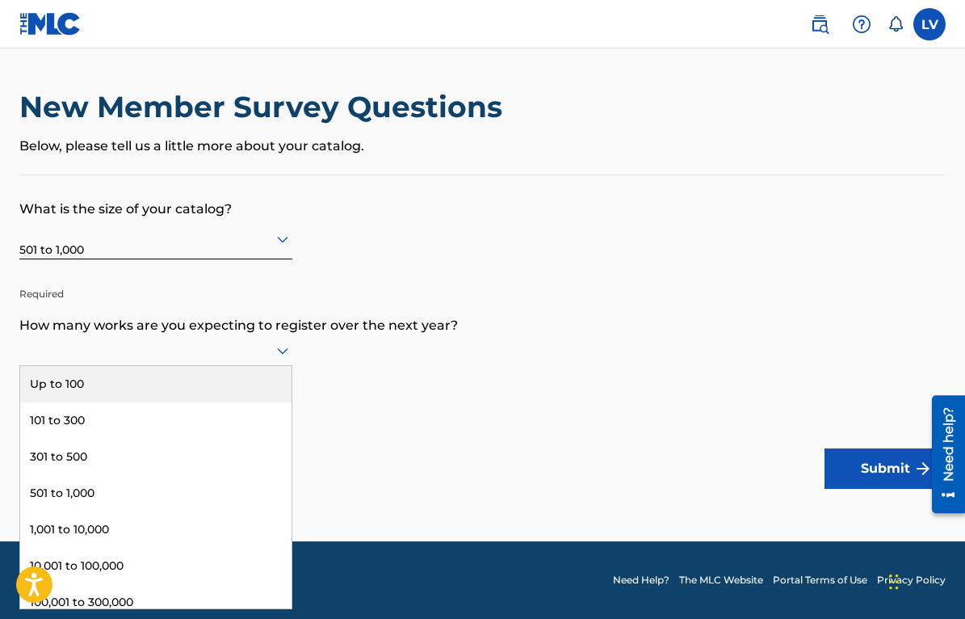
click at [62, 358] on div at bounding box center [155, 350] width 273 height 20
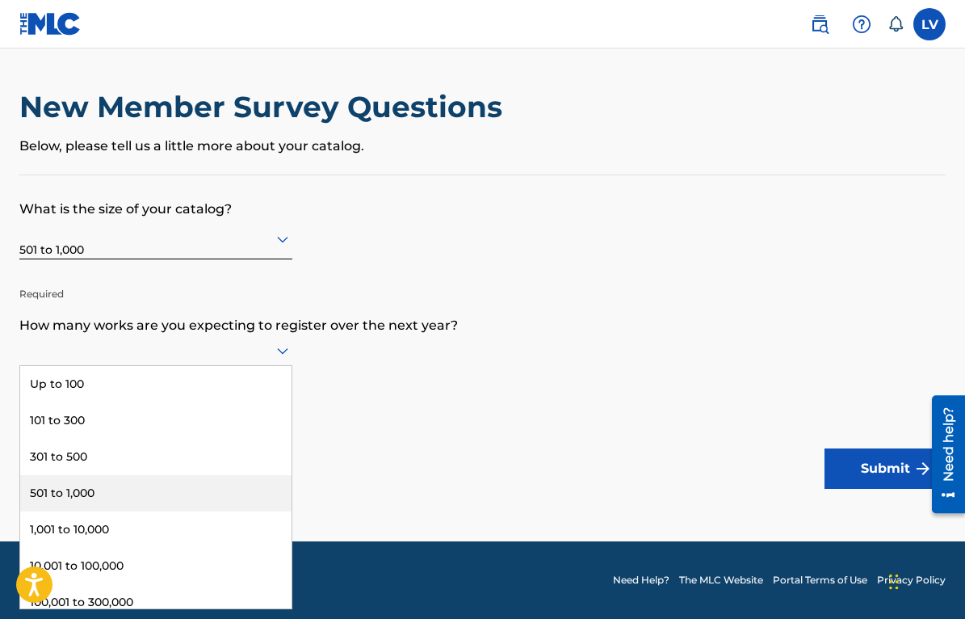
click at [54, 489] on div "501 to 1,000" at bounding box center [155, 493] width 271 height 36
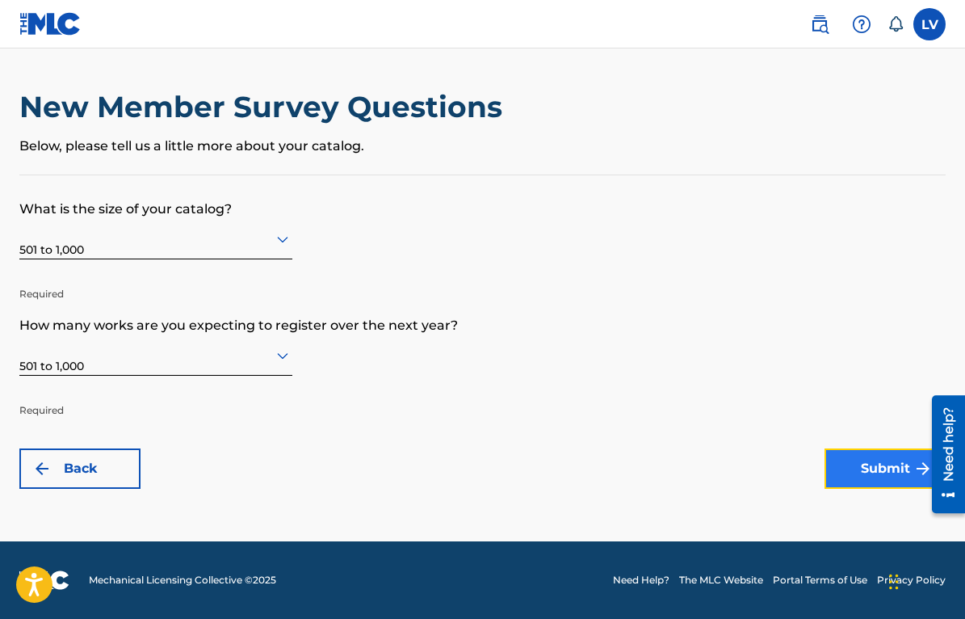
click at [858, 476] on button "Submit" at bounding box center [884, 468] width 121 height 40
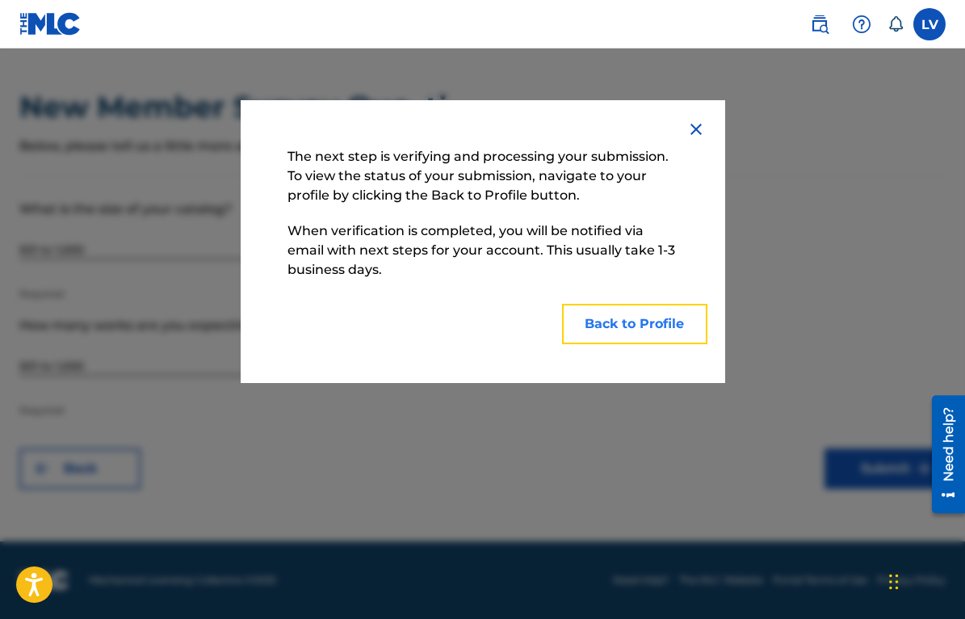
click at [615, 328] on button "Back to Profile" at bounding box center [634, 324] width 145 height 40
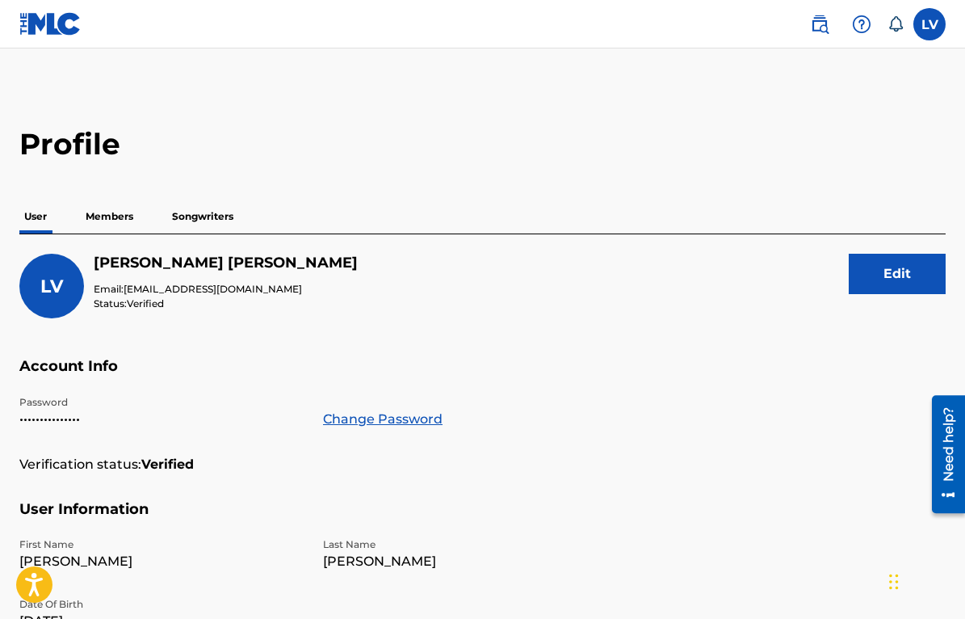
click at [182, 127] on h2 "Profile" at bounding box center [482, 144] width 926 height 36
click at [111, 217] on p "Members" at bounding box center [109, 216] width 57 height 34
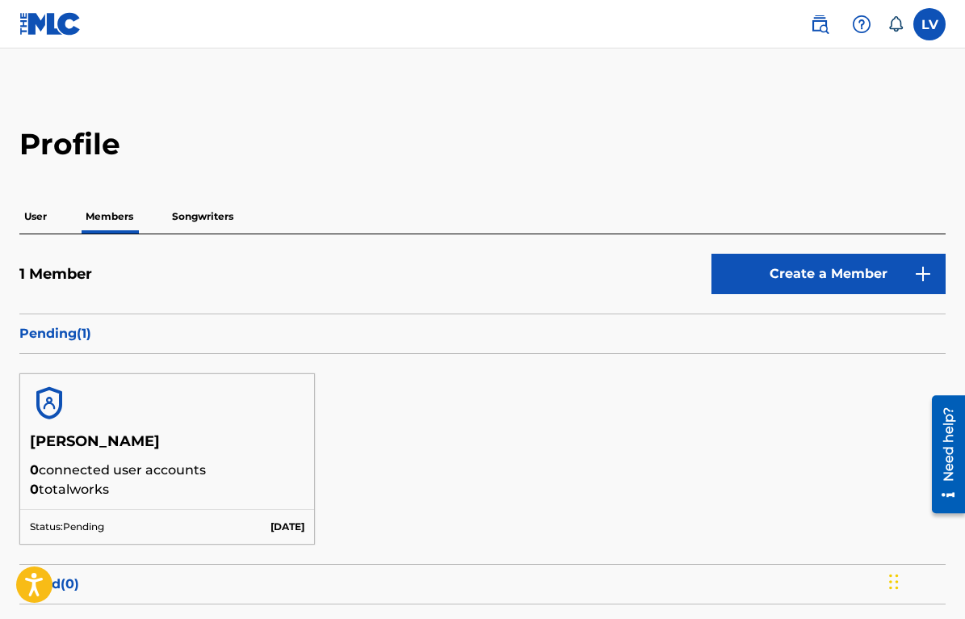
click at [189, 222] on p "Songwriters" at bounding box center [202, 216] width 71 height 34
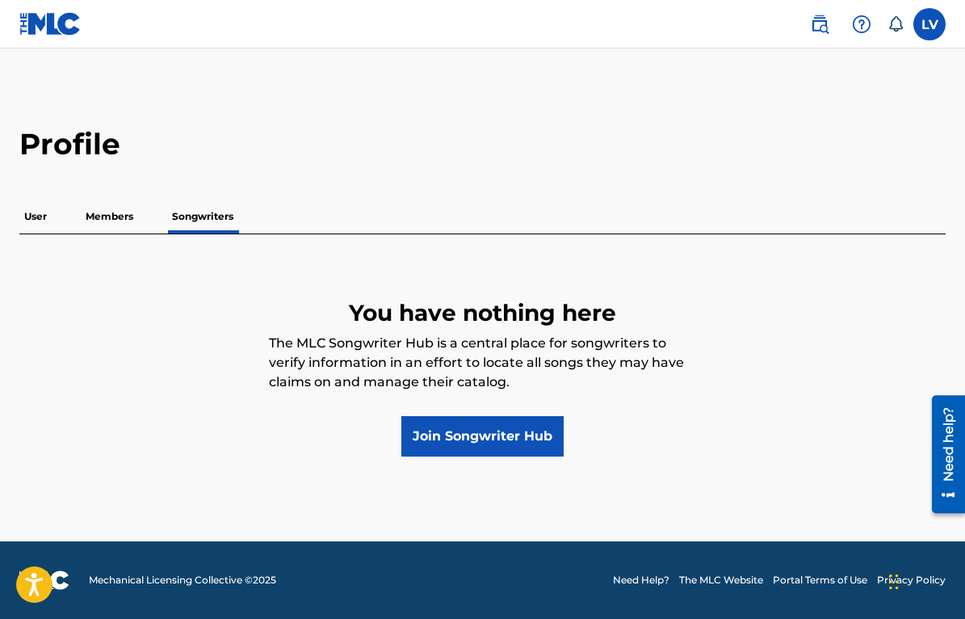
click at [37, 214] on p "User" at bounding box center [35, 216] width 32 height 34
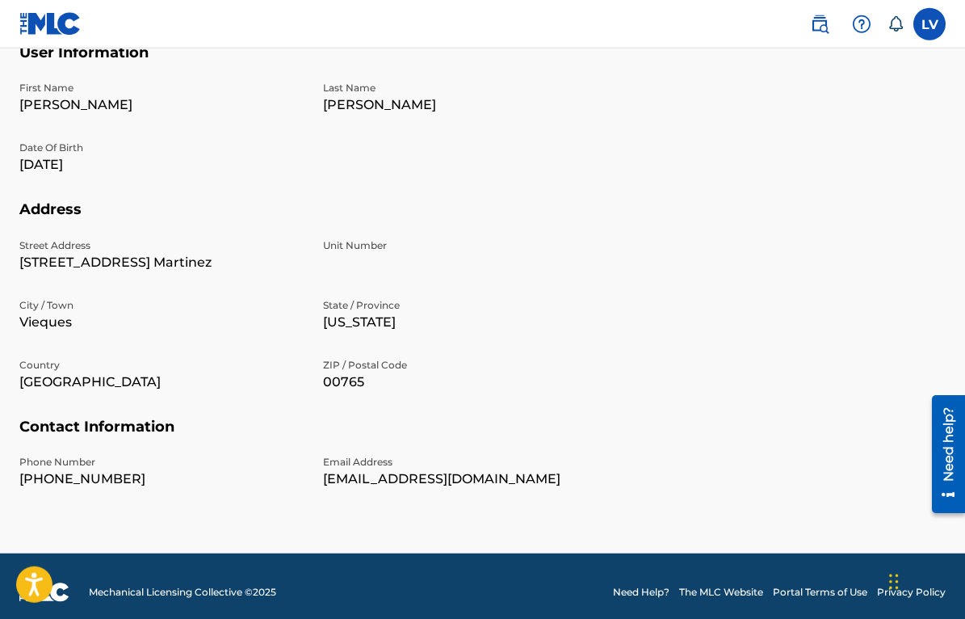
scroll to position [468, 0]
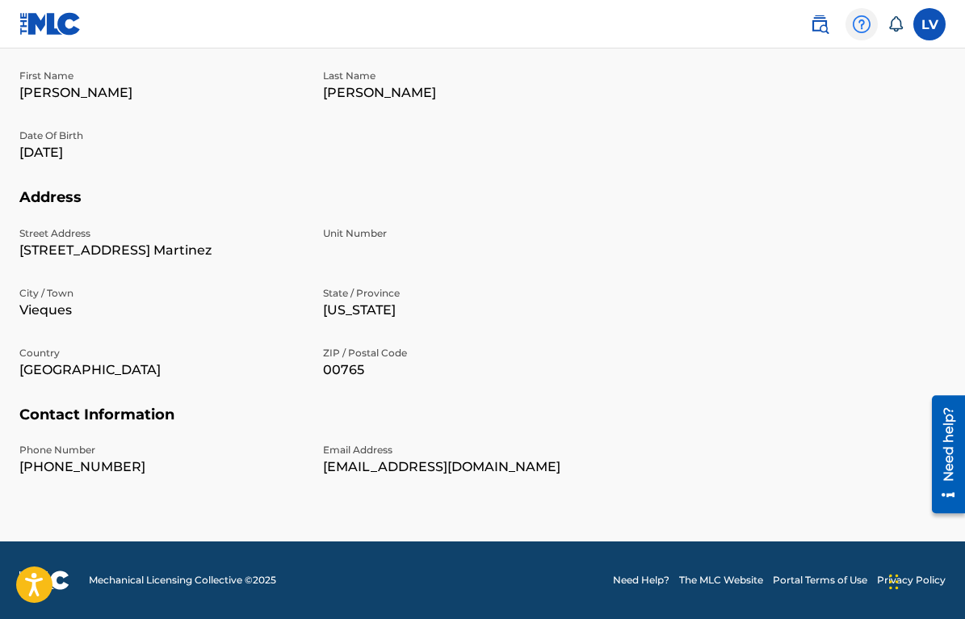
click at [858, 27] on img at bounding box center [861, 24] width 19 height 19
click at [891, 27] on icon at bounding box center [896, 23] width 14 height 15
click at [585, 81] on p "Last Name" at bounding box center [465, 76] width 284 height 15
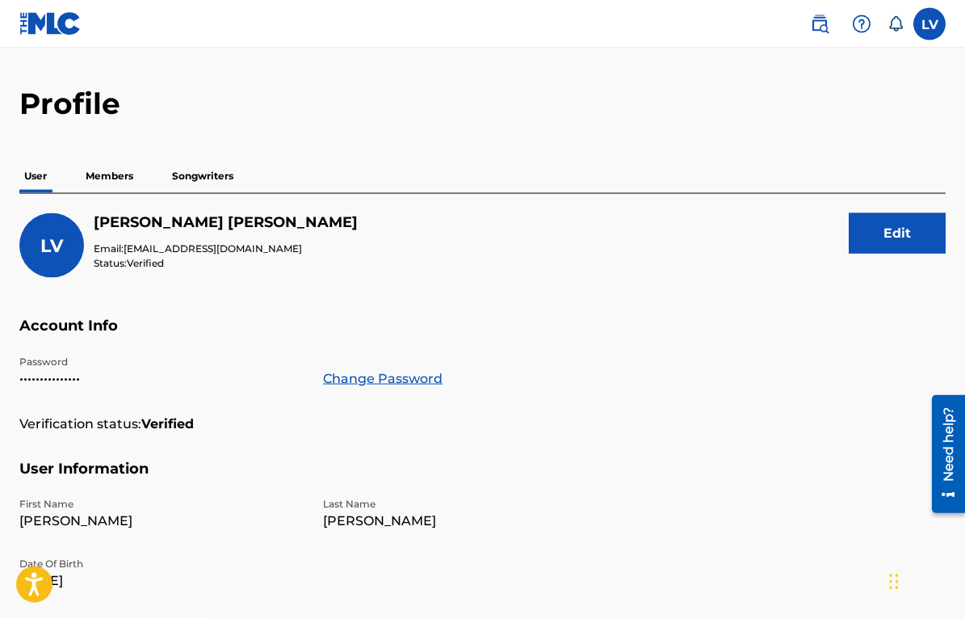
scroll to position [0, 0]
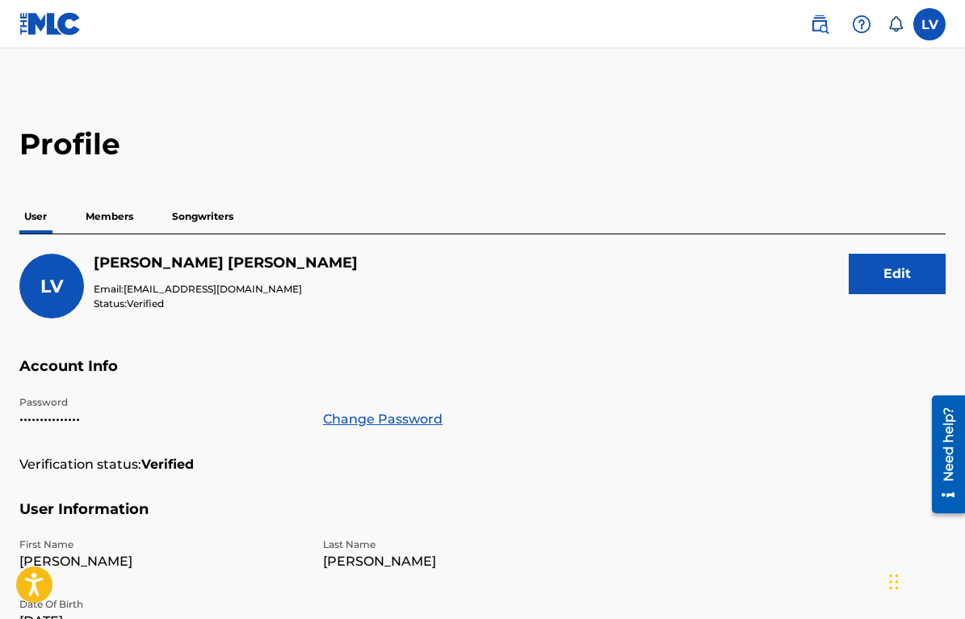
click at [43, 33] on img at bounding box center [50, 23] width 62 height 23
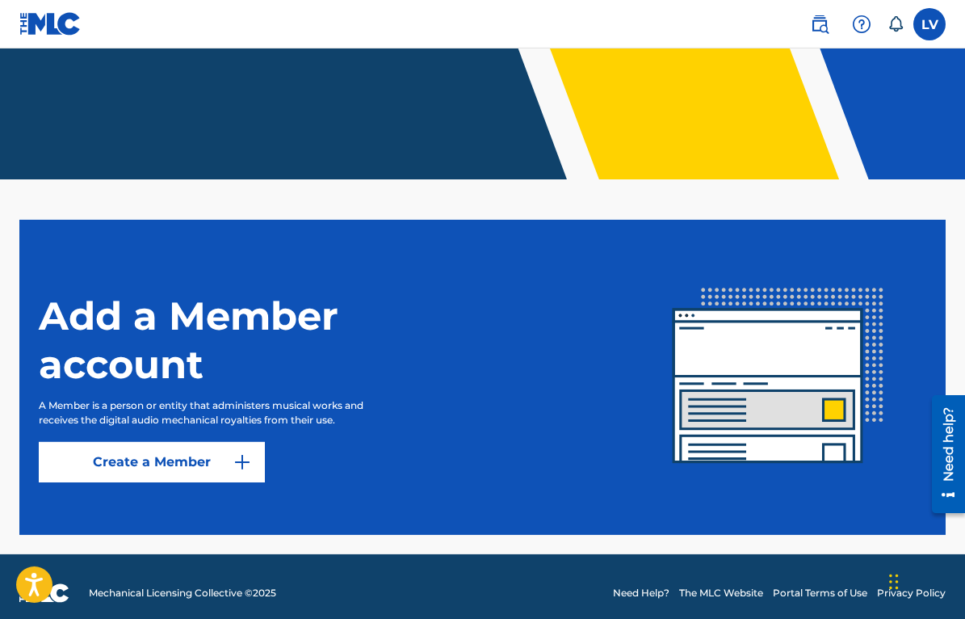
scroll to position [278, 0]
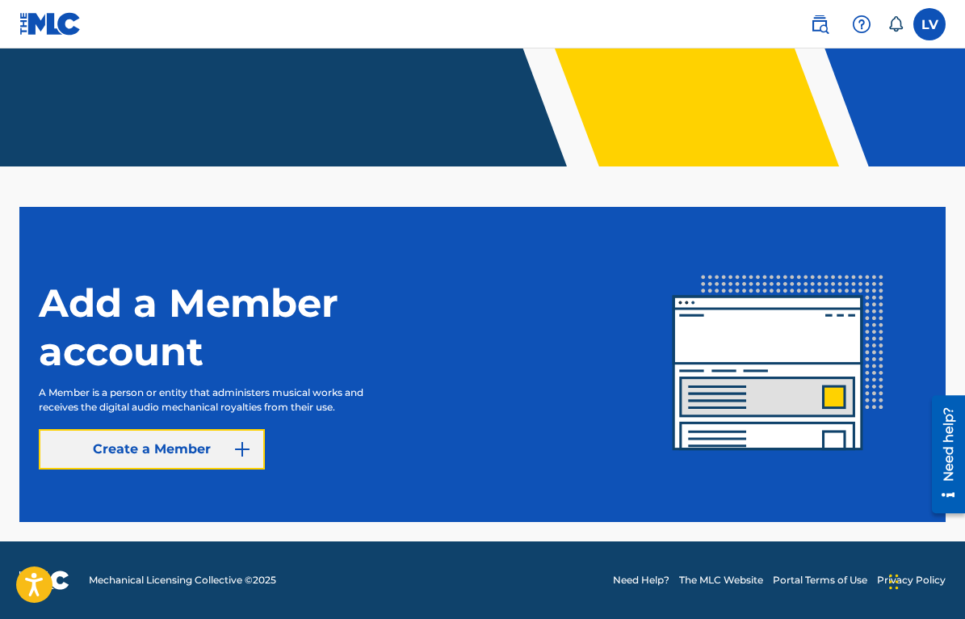
click at [203, 451] on link "Create a Member" at bounding box center [152, 449] width 226 height 40
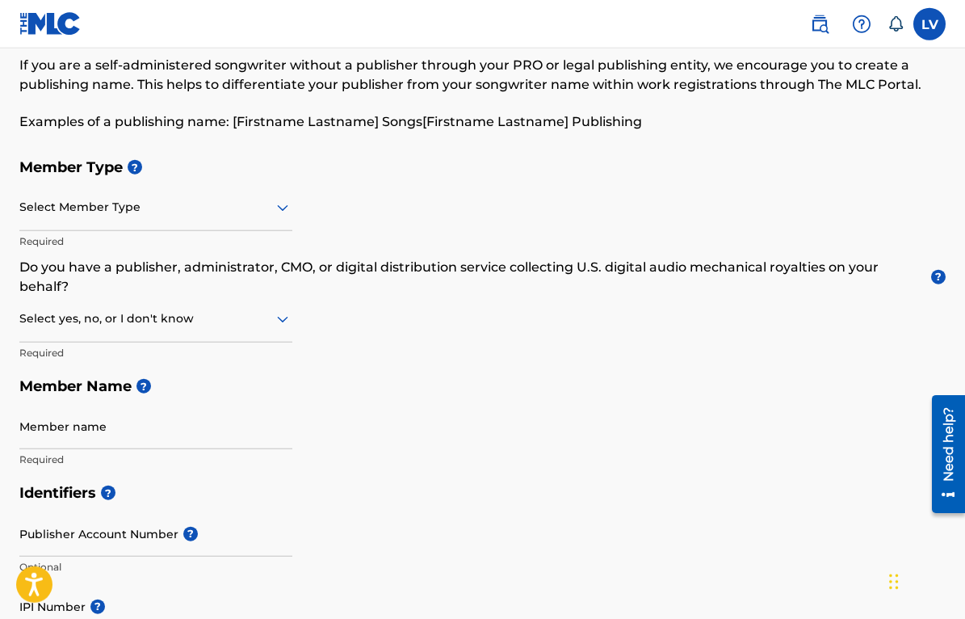
scroll to position [82, 0]
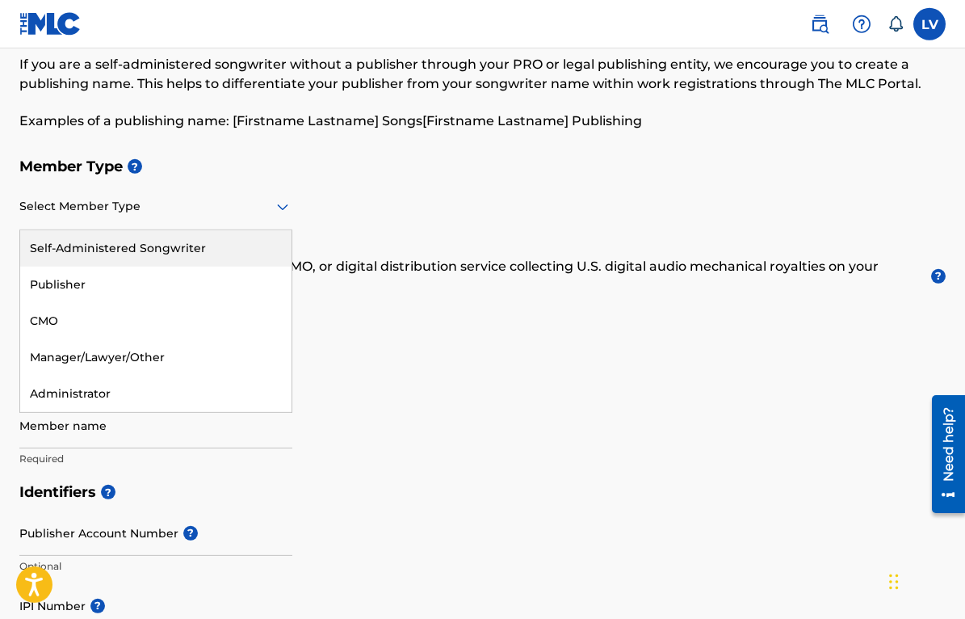
click at [285, 207] on icon at bounding box center [282, 207] width 11 height 6
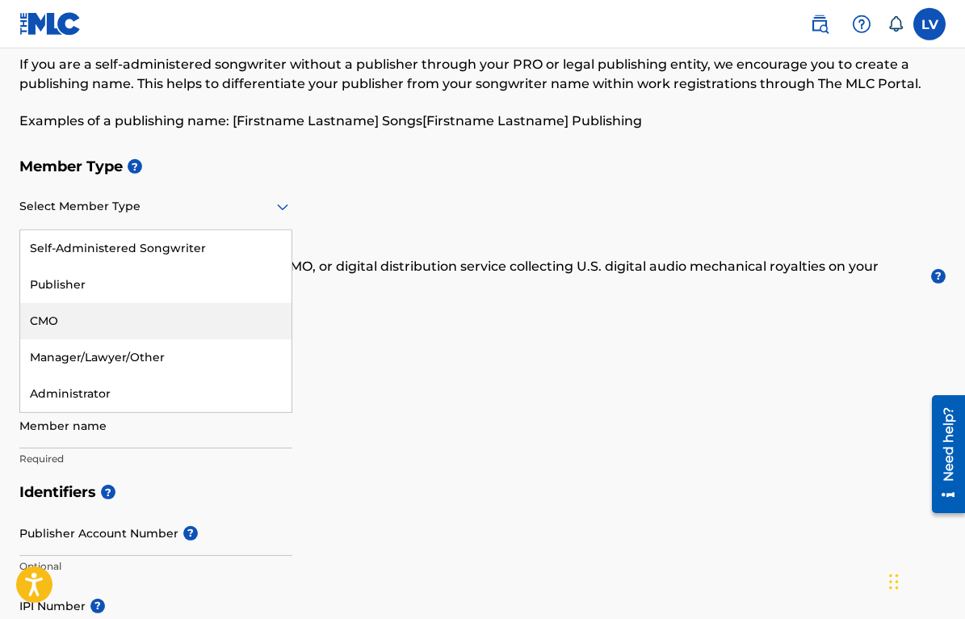
click at [354, 361] on div "Member Type ? 5 results available. Use Up and Down to choose options, press Ent…" at bounding box center [482, 311] width 926 height 325
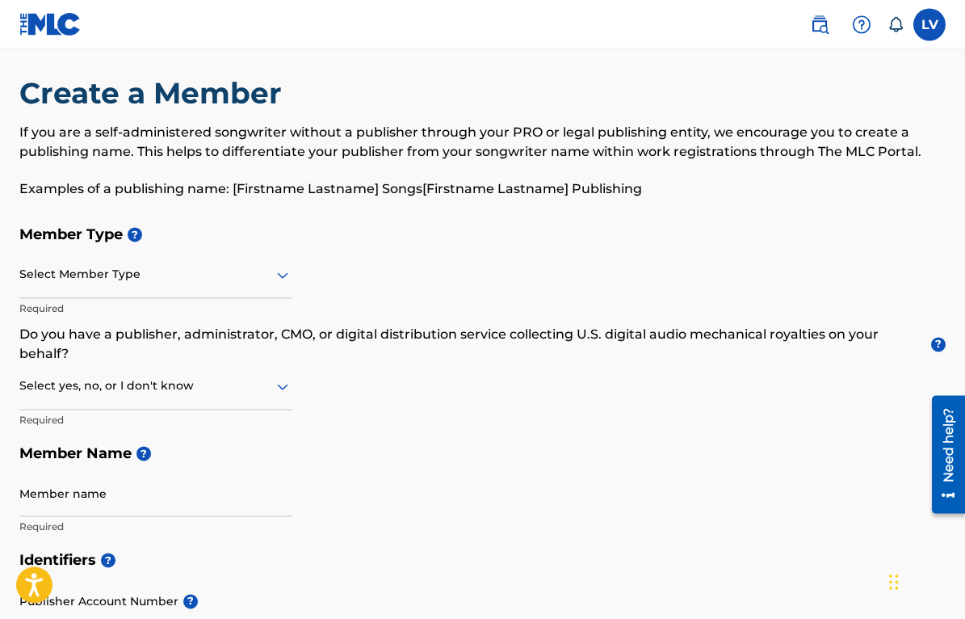
scroll to position [0, 0]
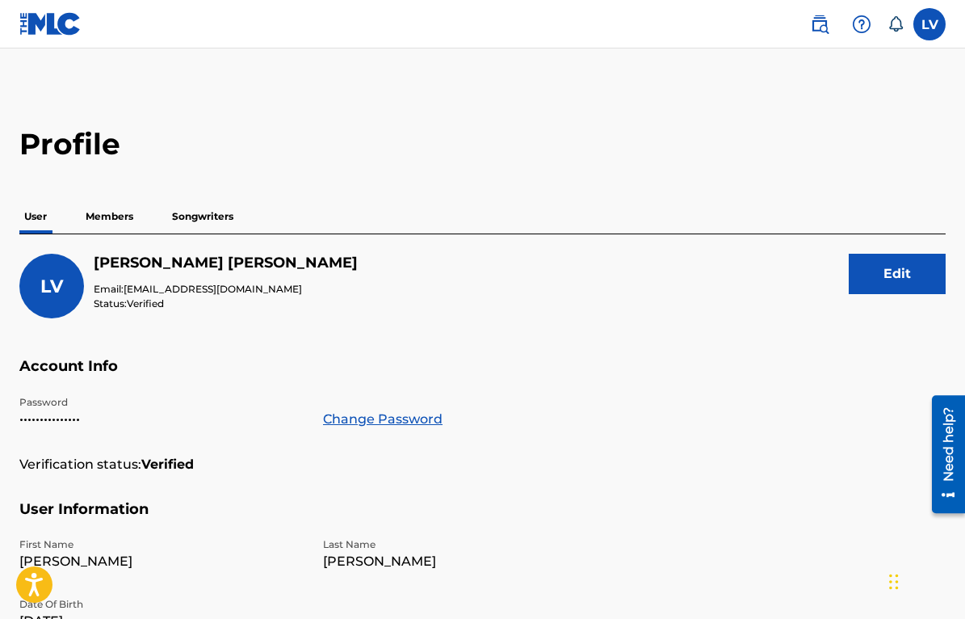
click at [108, 216] on p "Members" at bounding box center [109, 216] width 57 height 34
